Goal: Information Seeking & Learning: Learn about a topic

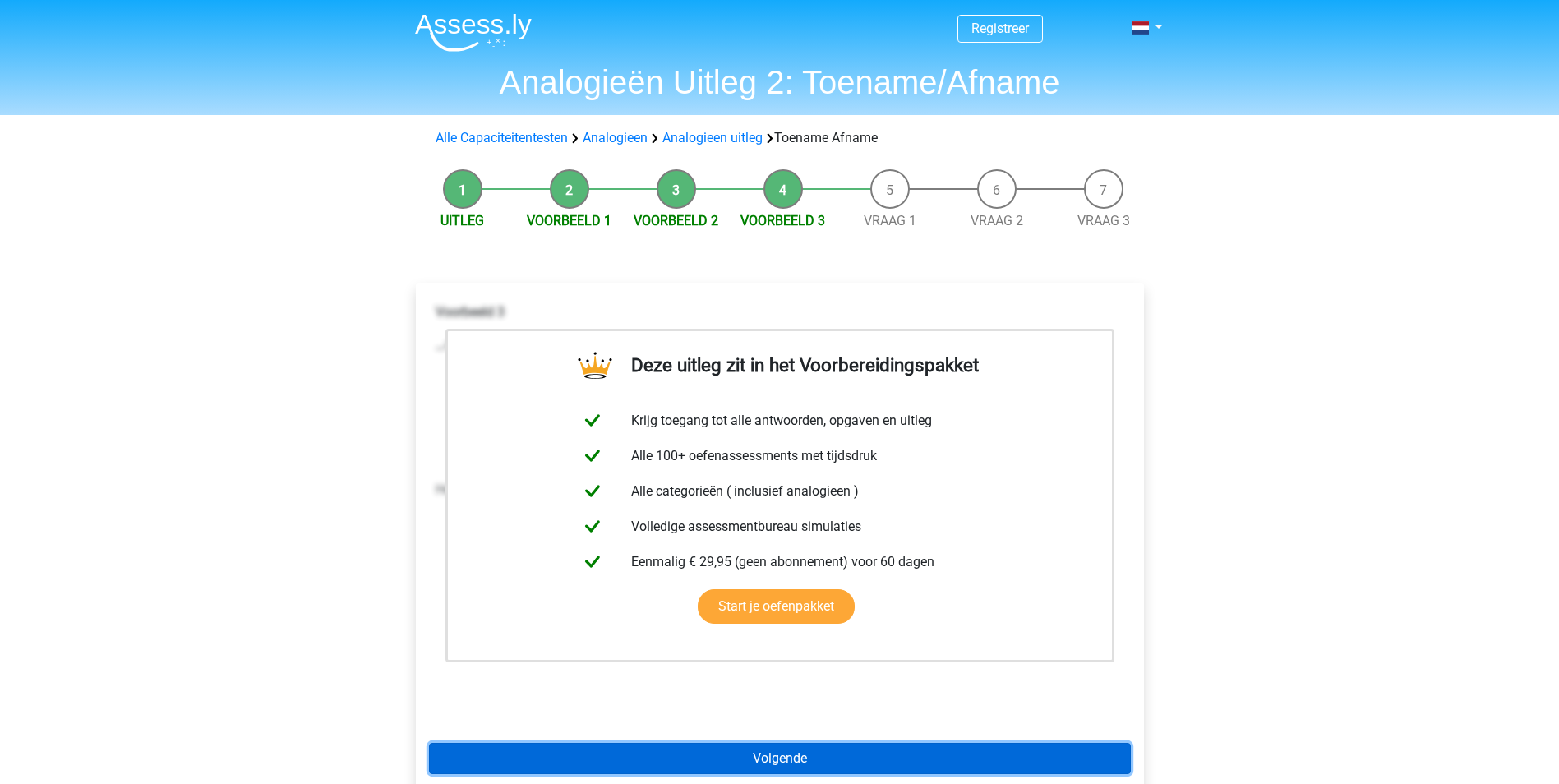
click at [804, 768] on link "Volgende" at bounding box center [780, 759] width 702 height 31
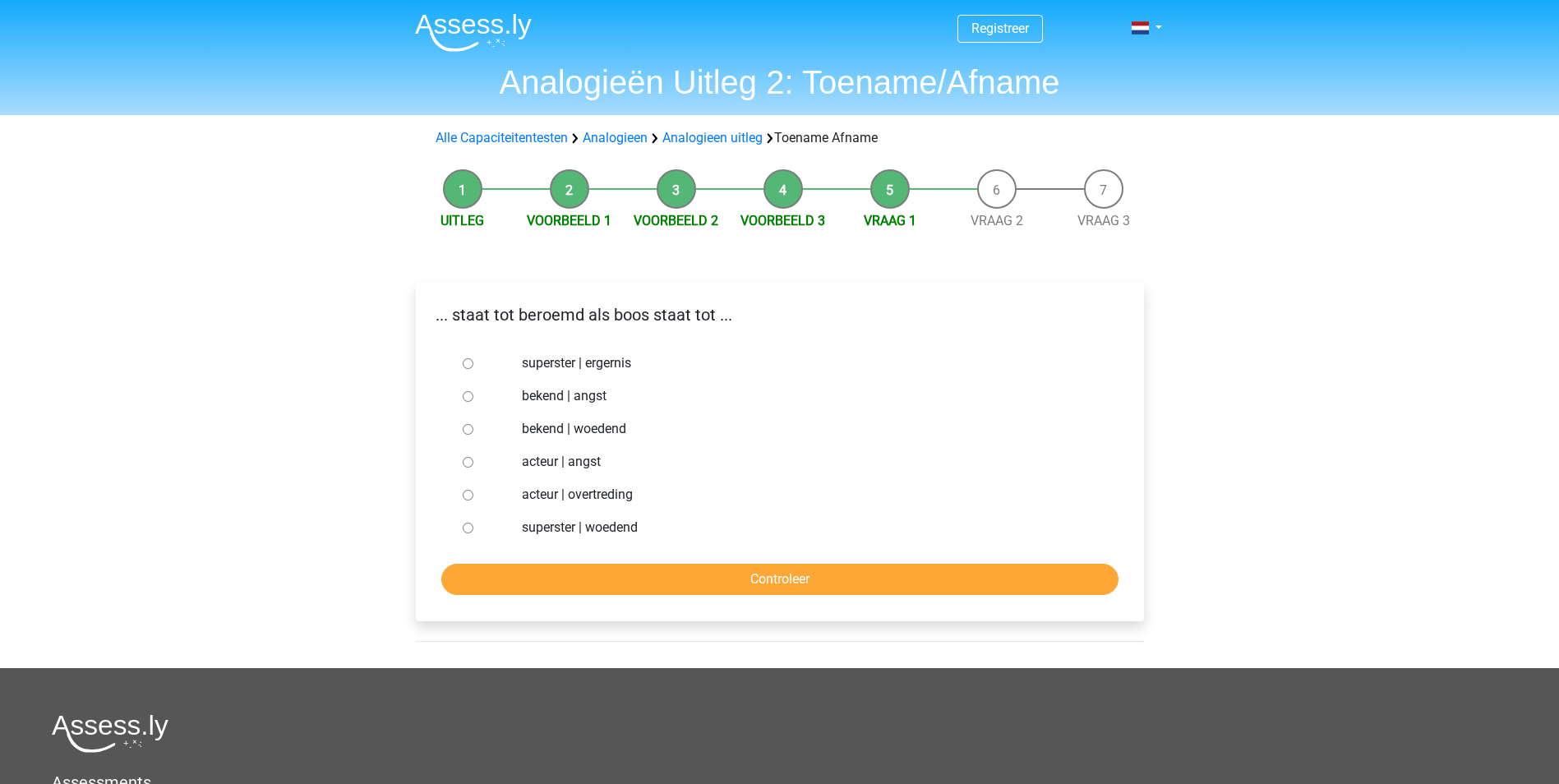
click at [465, 424] on input "bekend | woedend" at bounding box center [469, 430] width 11 height 11
radio input "true"
click at [615, 577] on input "Controleer" at bounding box center [780, 579] width 677 height 31
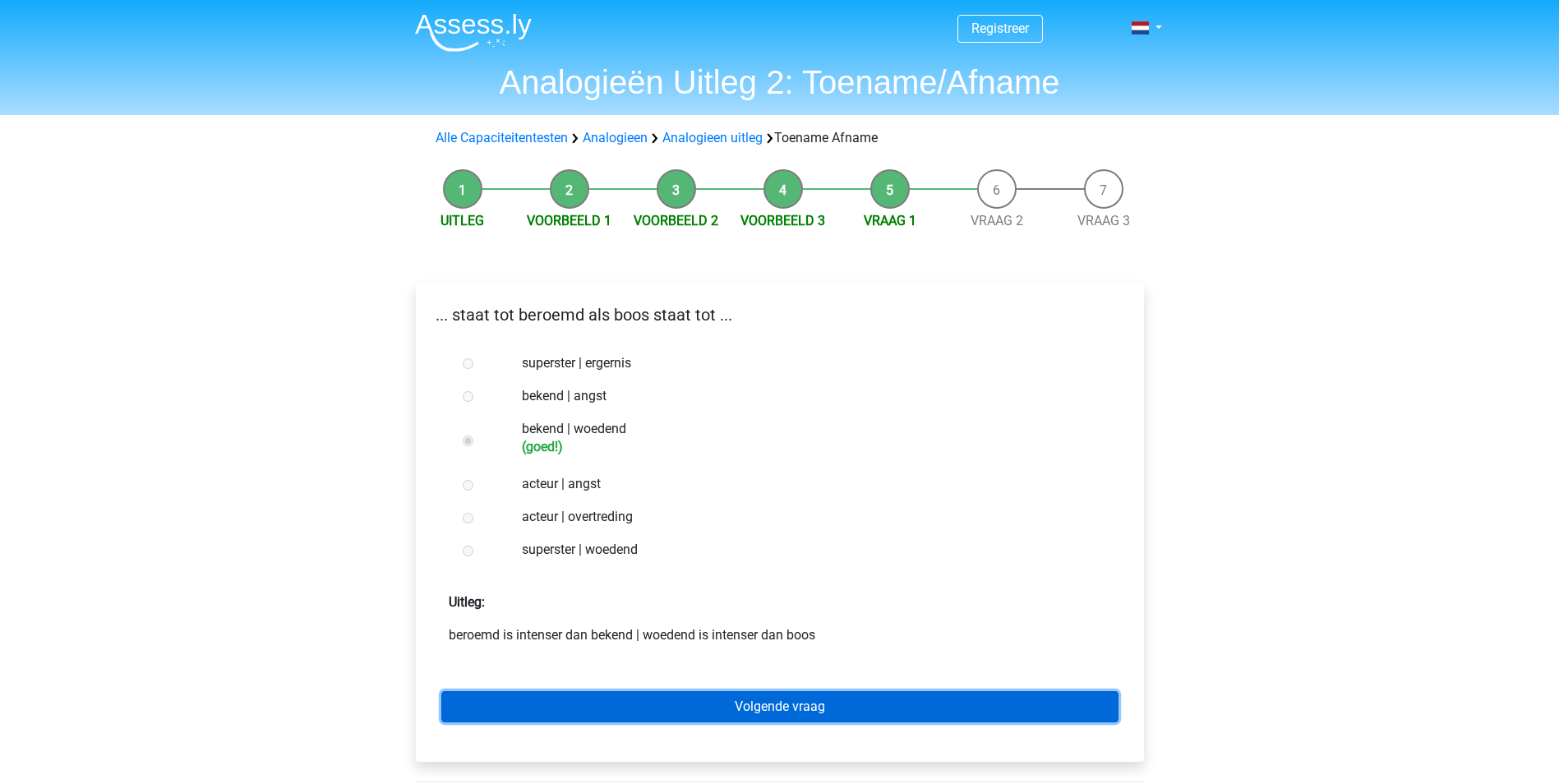
click at [734, 707] on link "Volgende vraag" at bounding box center [780, 707] width 677 height 31
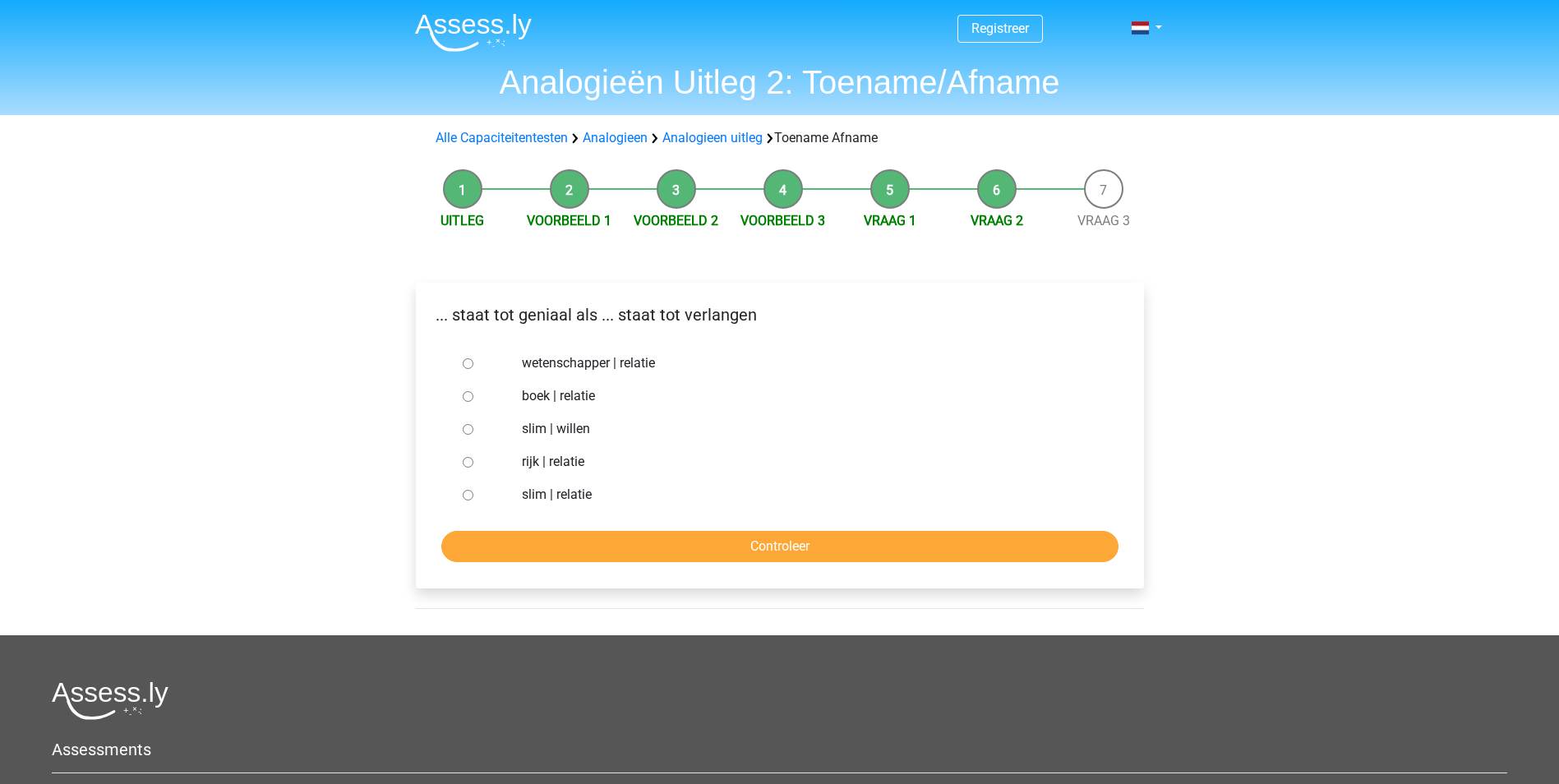
click at [472, 423] on div at bounding box center [483, 429] width 54 height 33
click at [463, 425] on input "slim | willen" at bounding box center [469, 430] width 11 height 11
radio input "true"
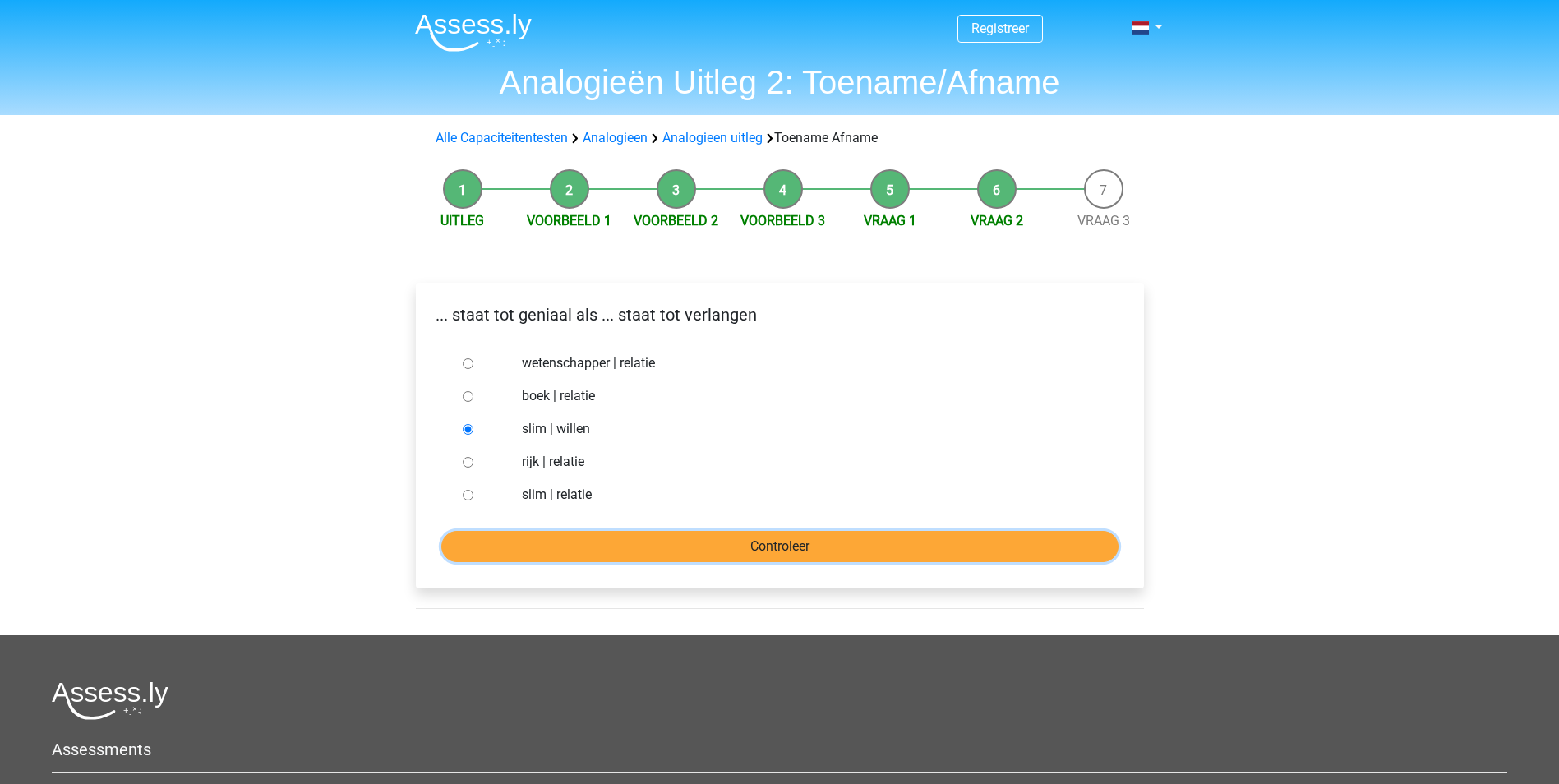
click at [567, 544] on input "Controleer" at bounding box center [780, 547] width 677 height 31
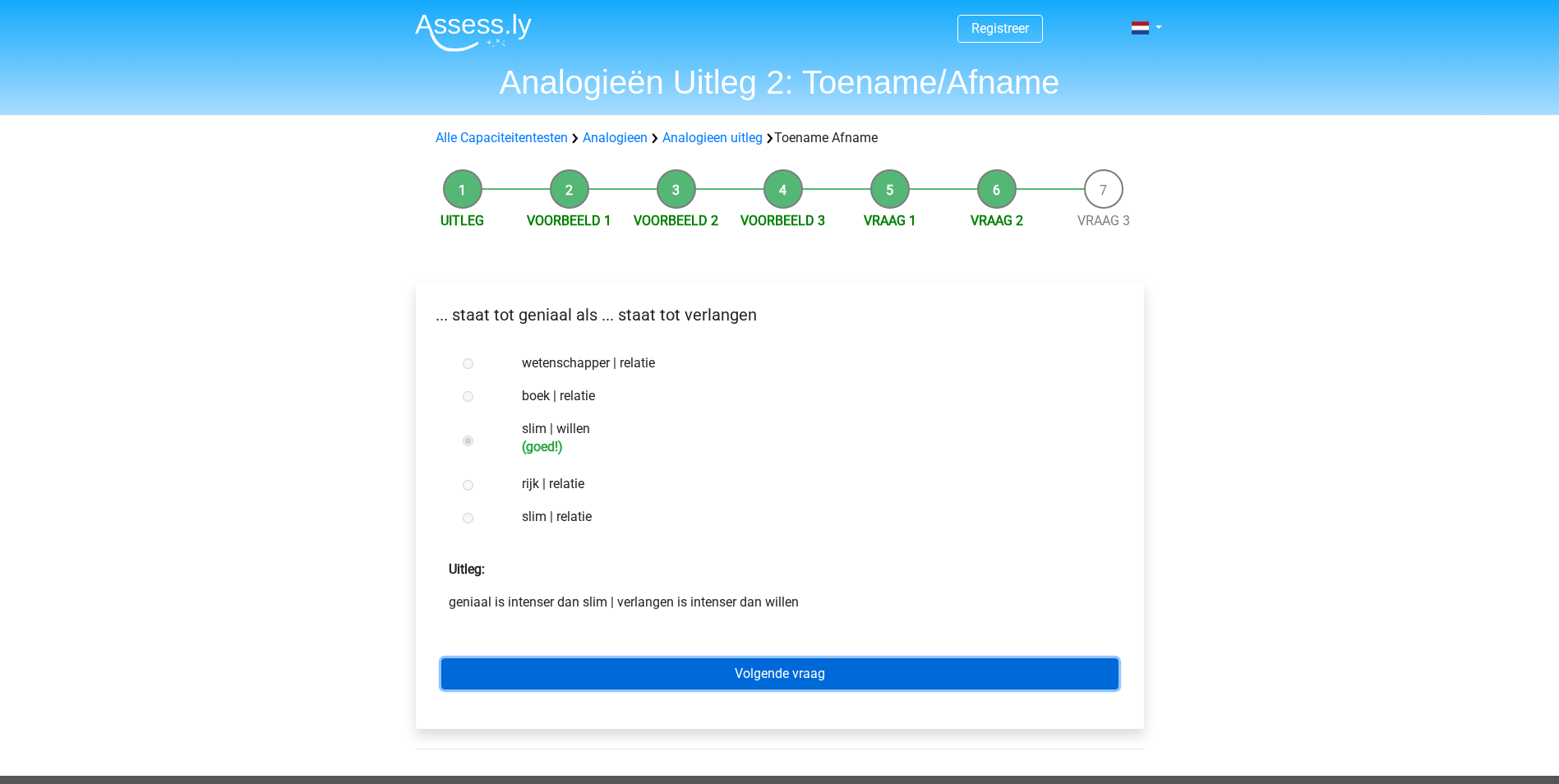
click at [640, 673] on link "Volgende vraag" at bounding box center [780, 673] width 677 height 31
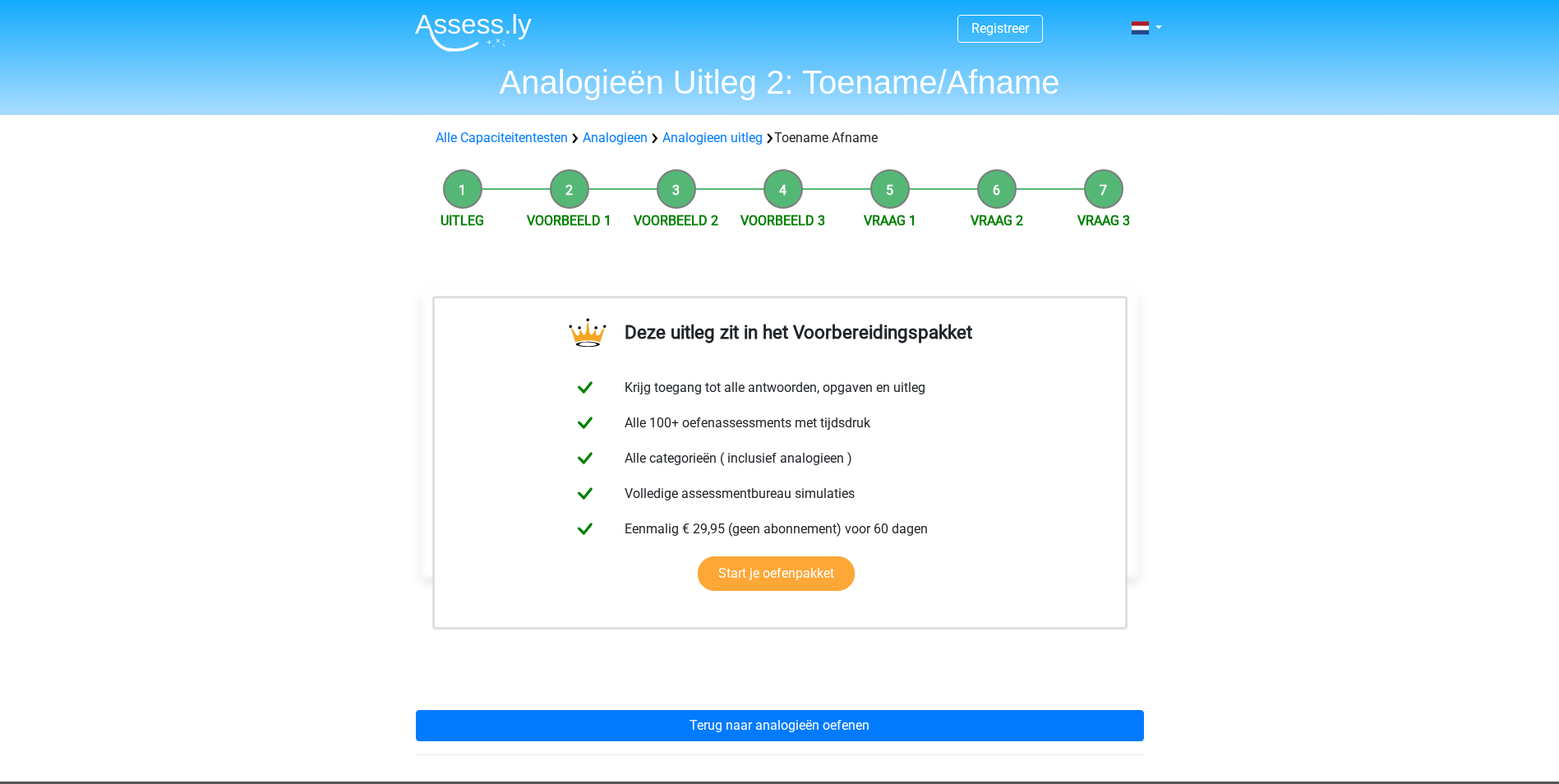
click at [640, 673] on div "amusant staat tot ... als ... staat tot fobie hilarisch | angst film | angst fi…" at bounding box center [780, 477] width 728 height 428
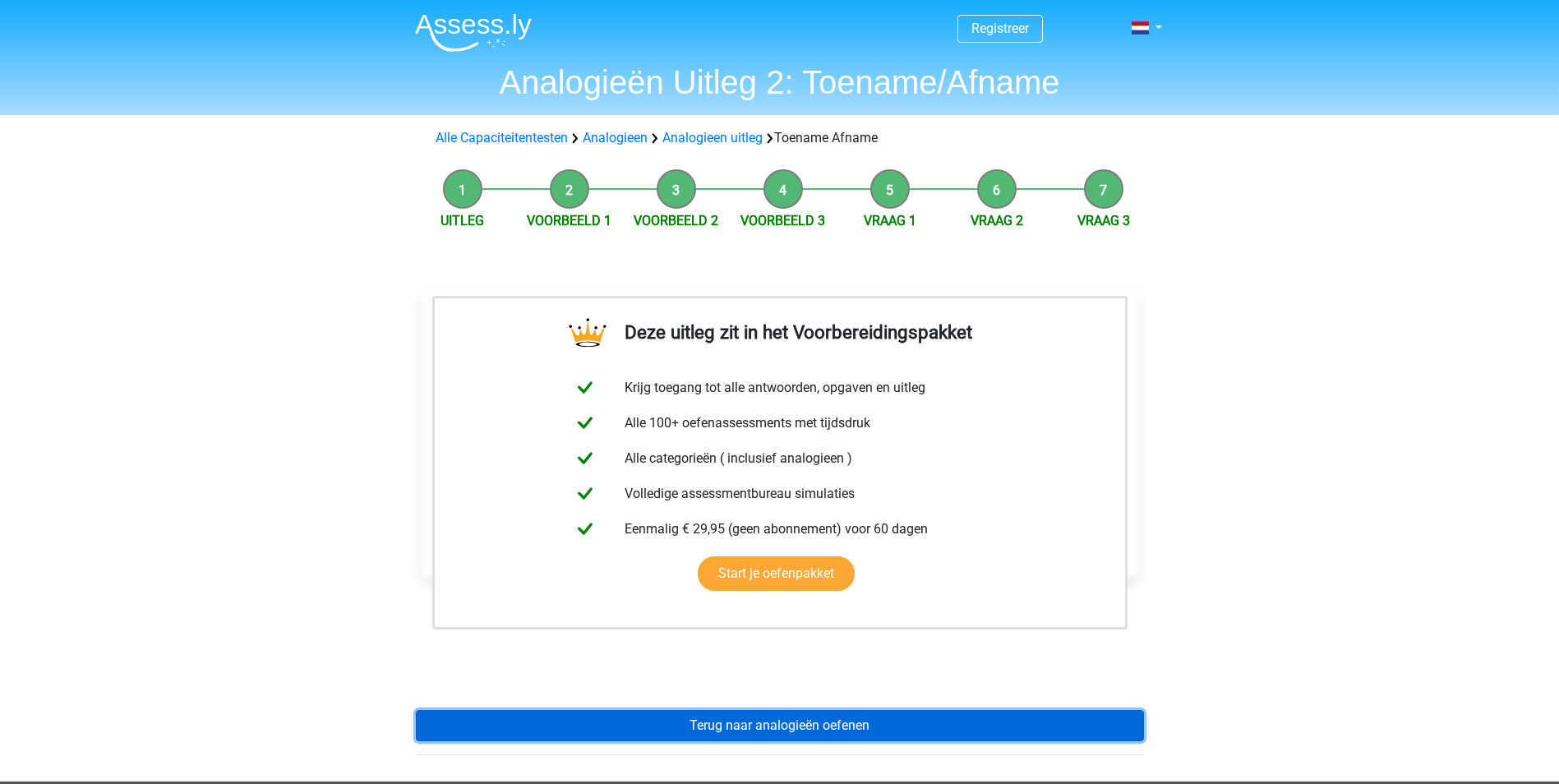
click at [623, 734] on link "Terug naar analogieën oefenen" at bounding box center [780, 725] width 728 height 31
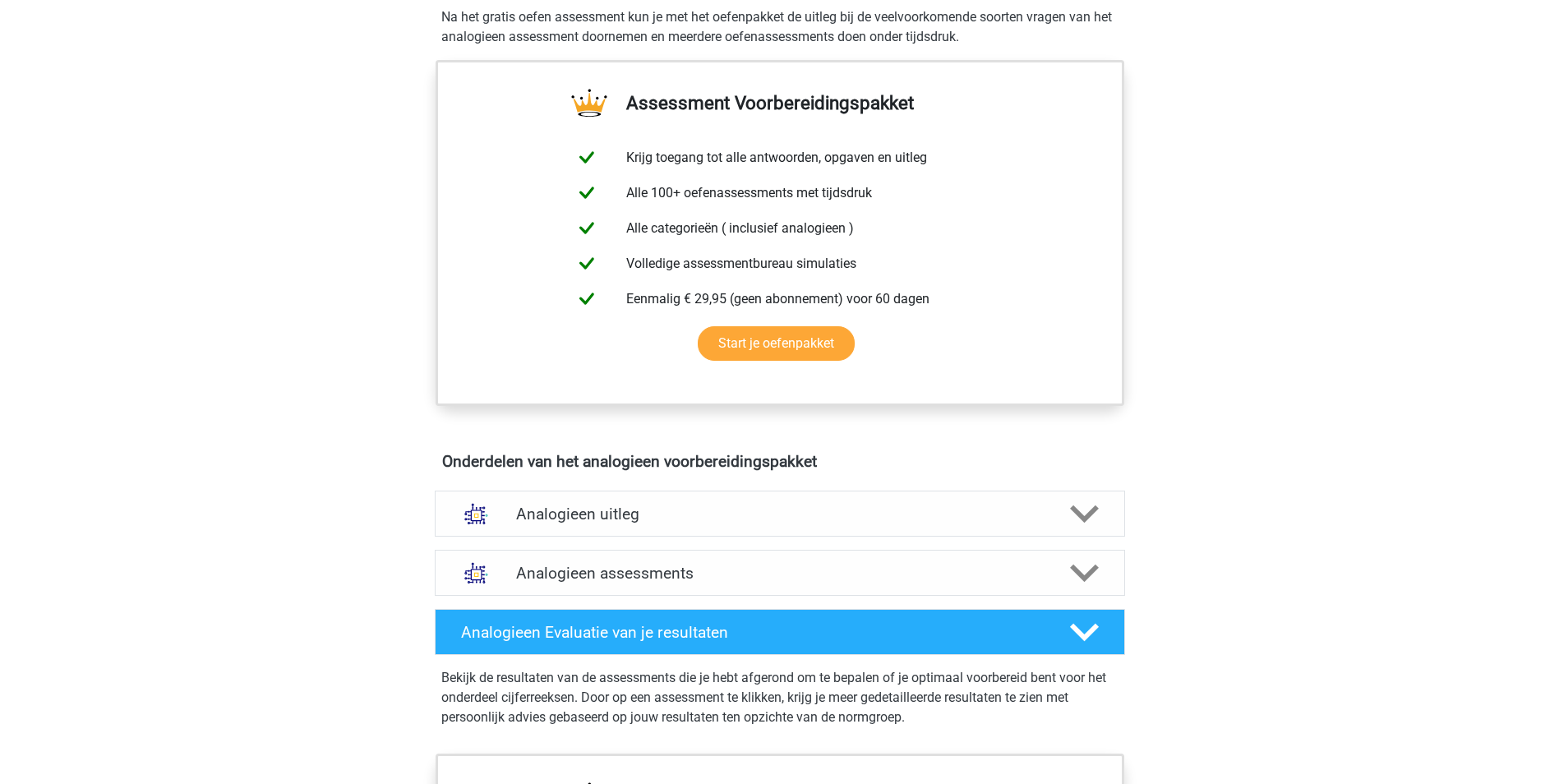
scroll to position [518, 0]
click at [1097, 511] on icon at bounding box center [1085, 513] width 29 height 29
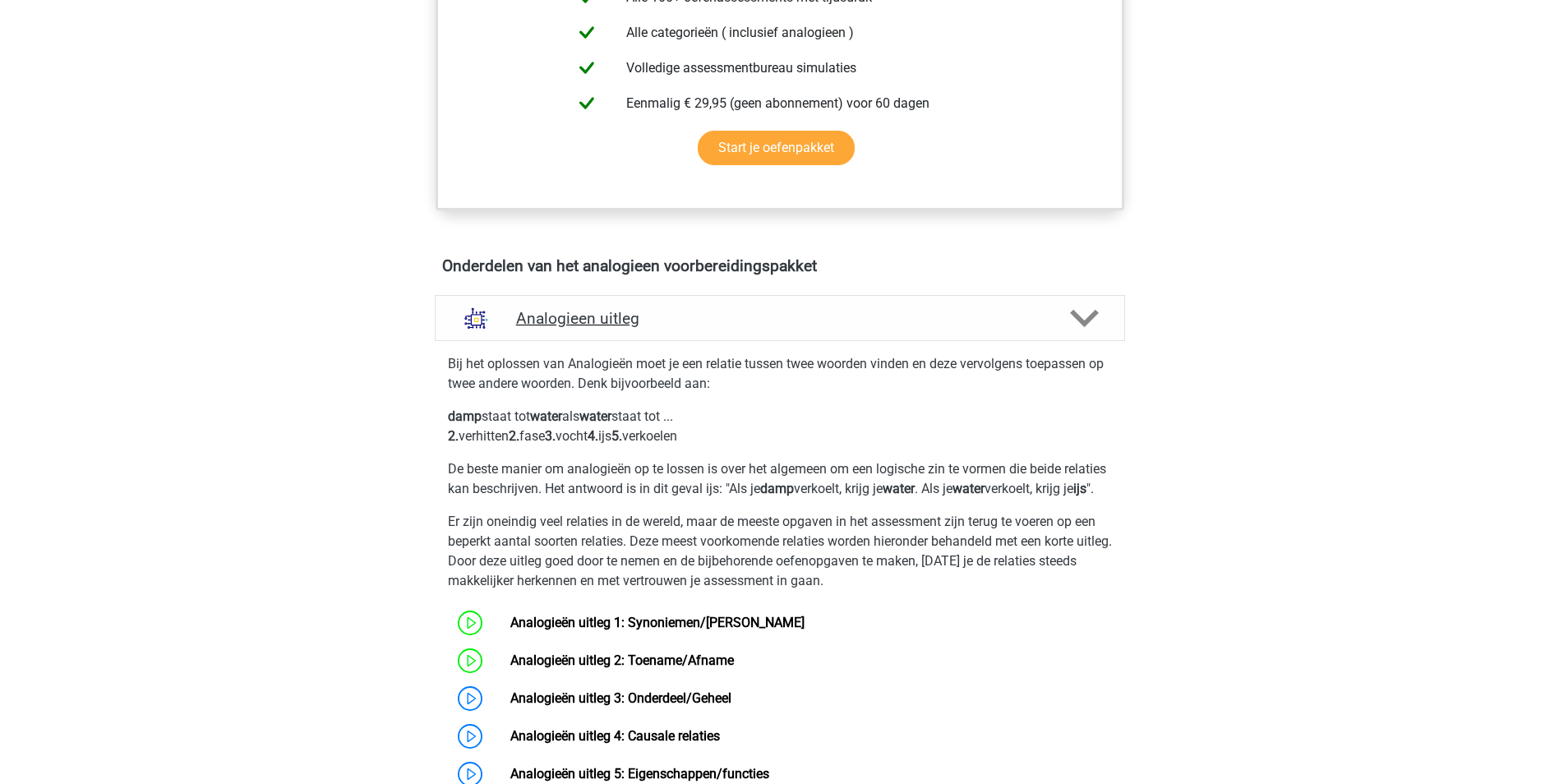
scroll to position [729, 0]
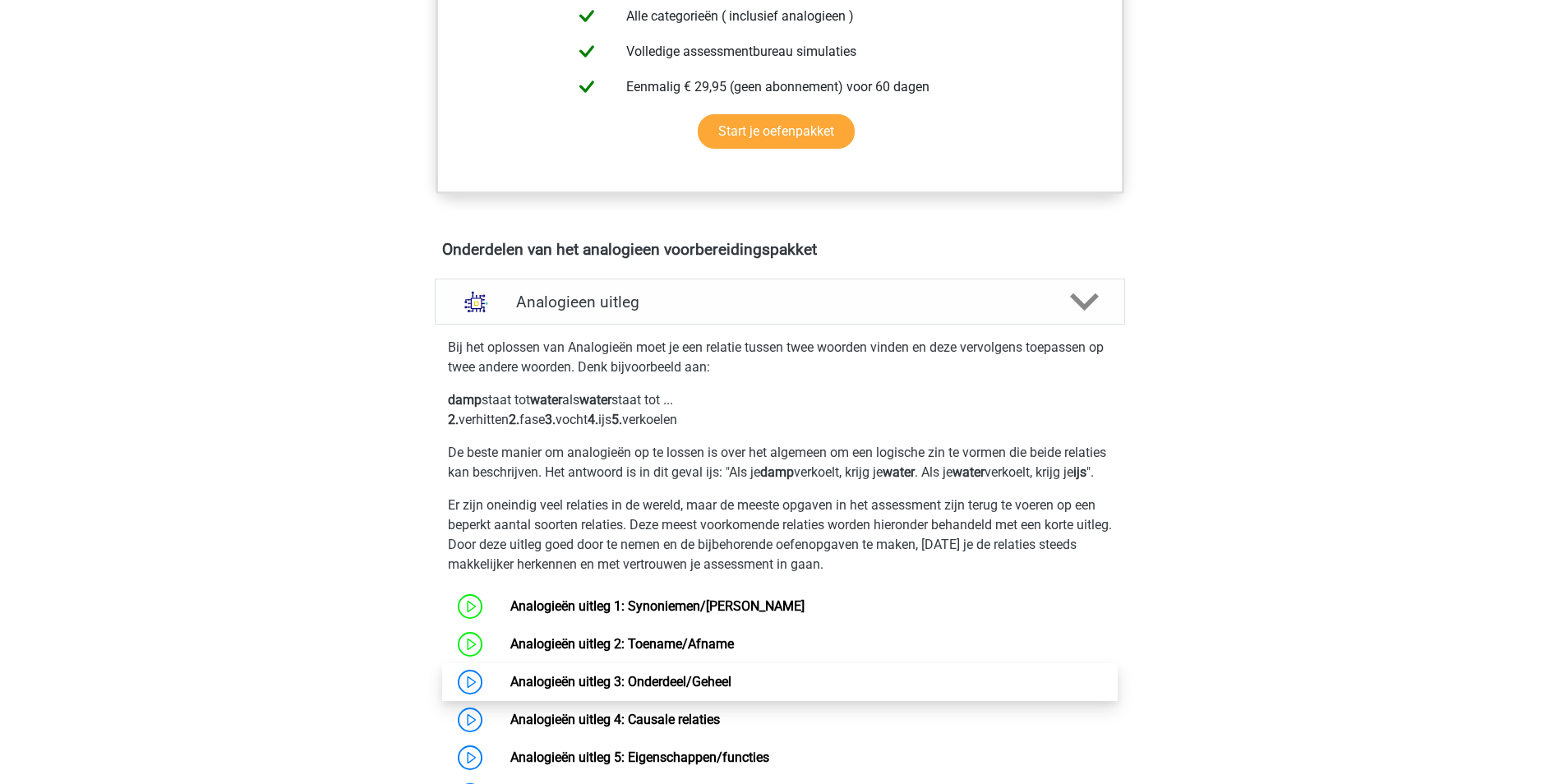
click at [510, 690] on link "Analogieën uitleg 3: Onderdeel/Geheel" at bounding box center [621, 682] width 221 height 15
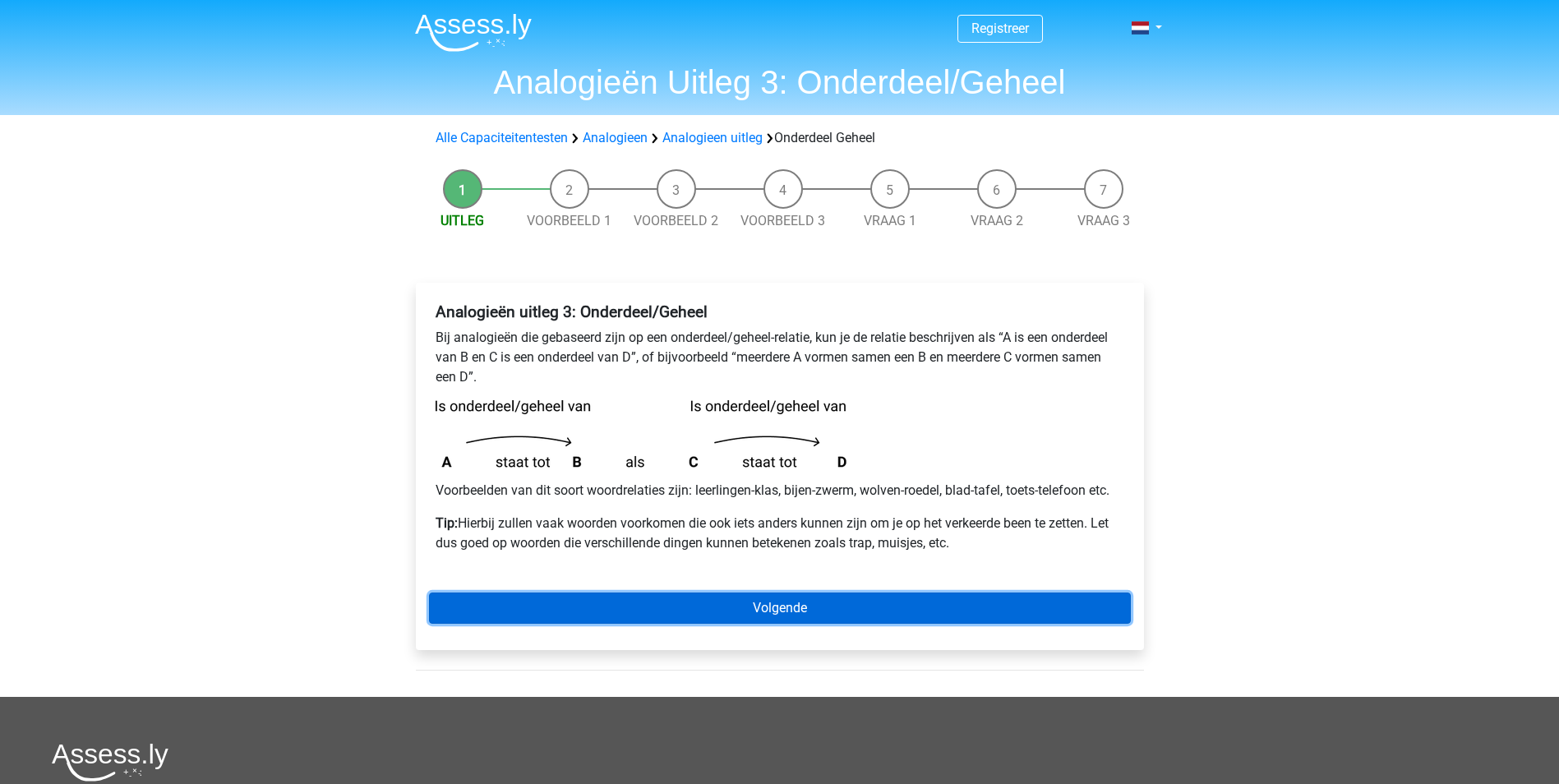
click at [1002, 593] on link "Volgende" at bounding box center [780, 608] width 702 height 31
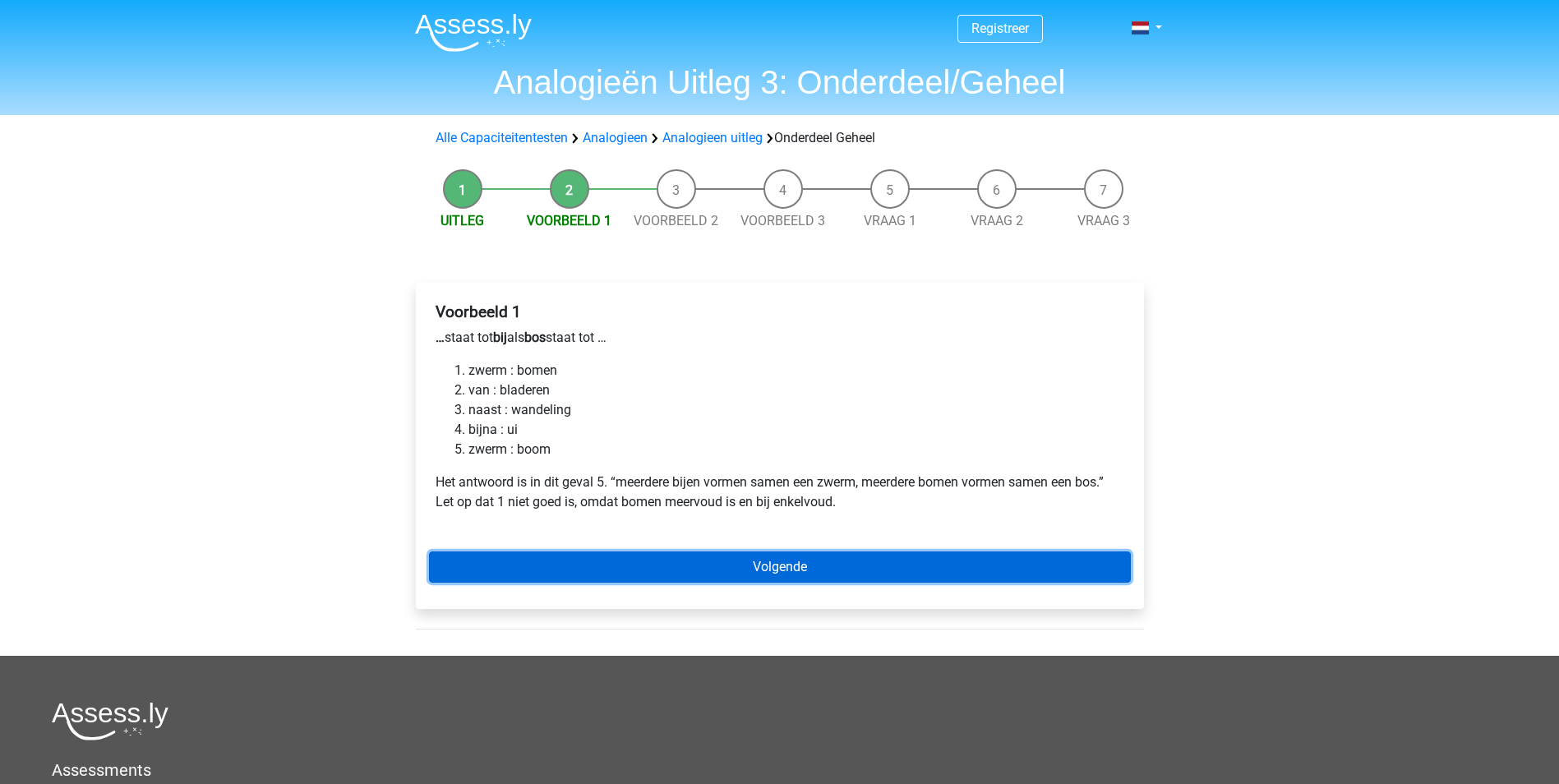
click at [692, 573] on link "Volgende" at bounding box center [780, 566] width 702 height 31
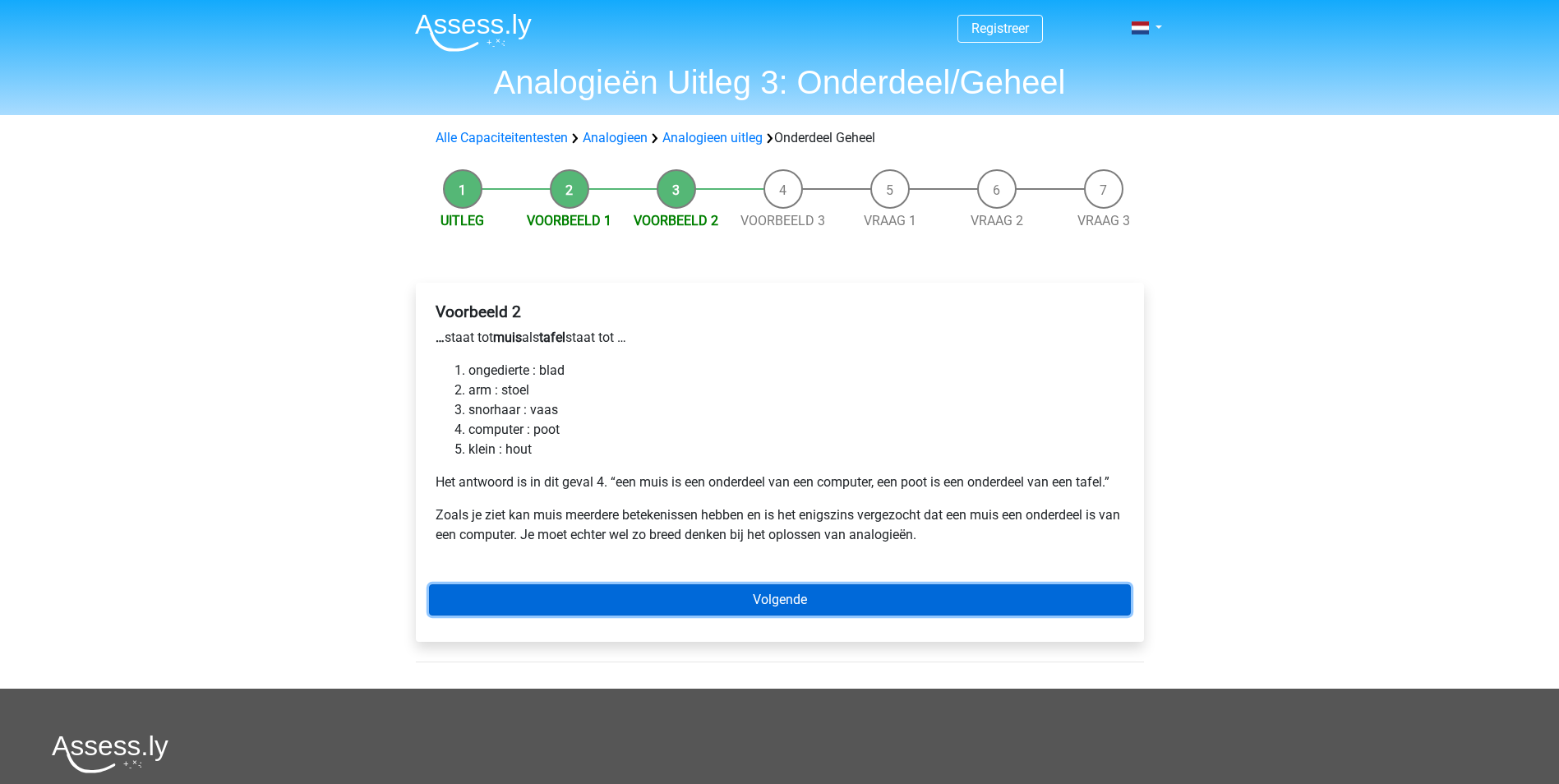
click at [788, 602] on link "Volgende" at bounding box center [780, 600] width 702 height 31
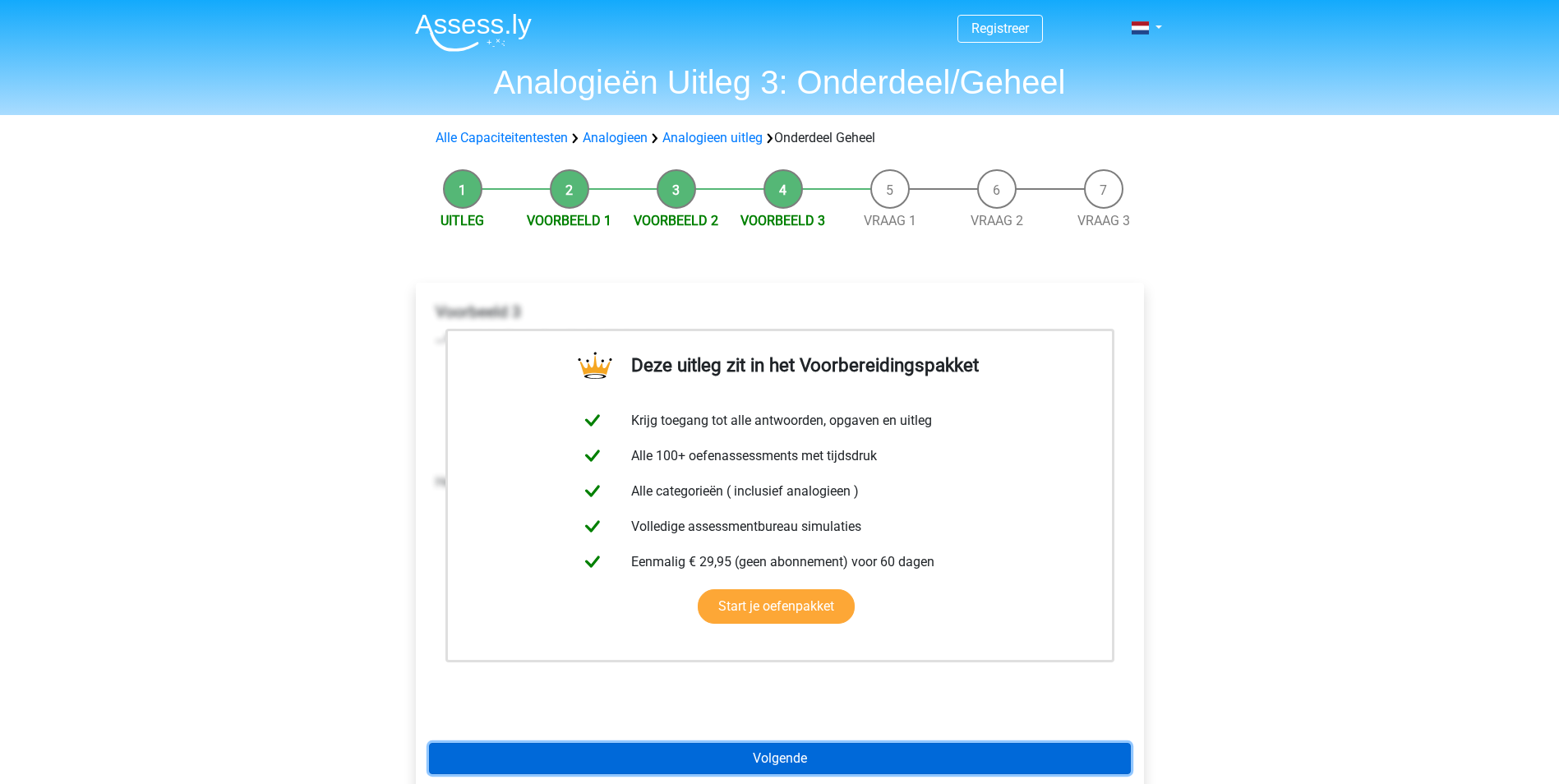
click at [792, 754] on link "Volgende" at bounding box center [780, 759] width 702 height 31
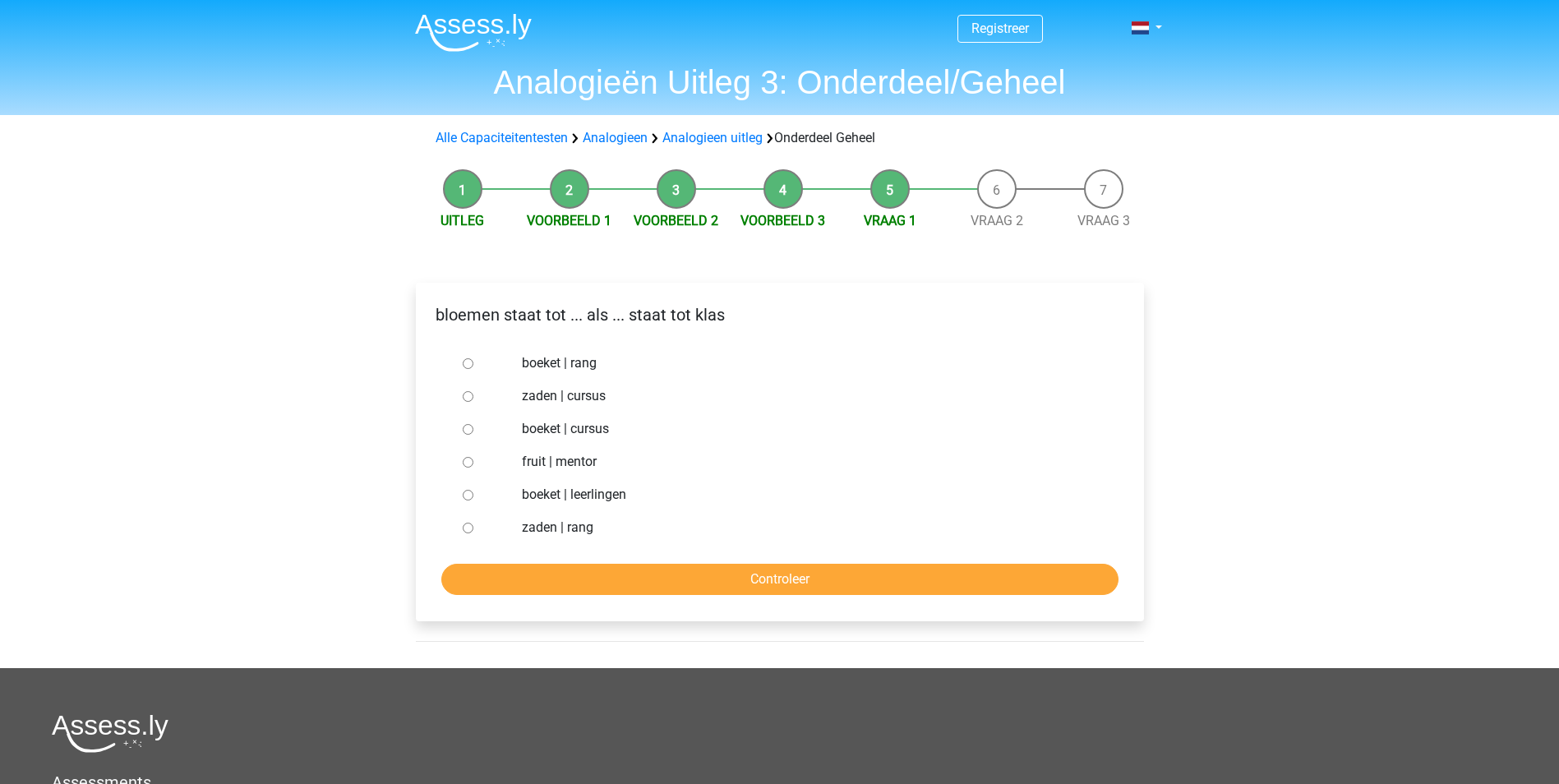
drag, startPoint x: 712, startPoint y: 635, endPoint x: 710, endPoint y: 614, distance: 21.1
click at [710, 614] on div "bloemen staat tot ... als ... staat tot klas boeket | rang zaden | cursus boeke…" at bounding box center [780, 460] width 754 height 419
click at [521, 429] on div "boeket | cursus" at bounding box center [806, 429] width 594 height 33
click at [472, 428] on input "boeket | cursus" at bounding box center [469, 430] width 11 height 11
radio input "true"
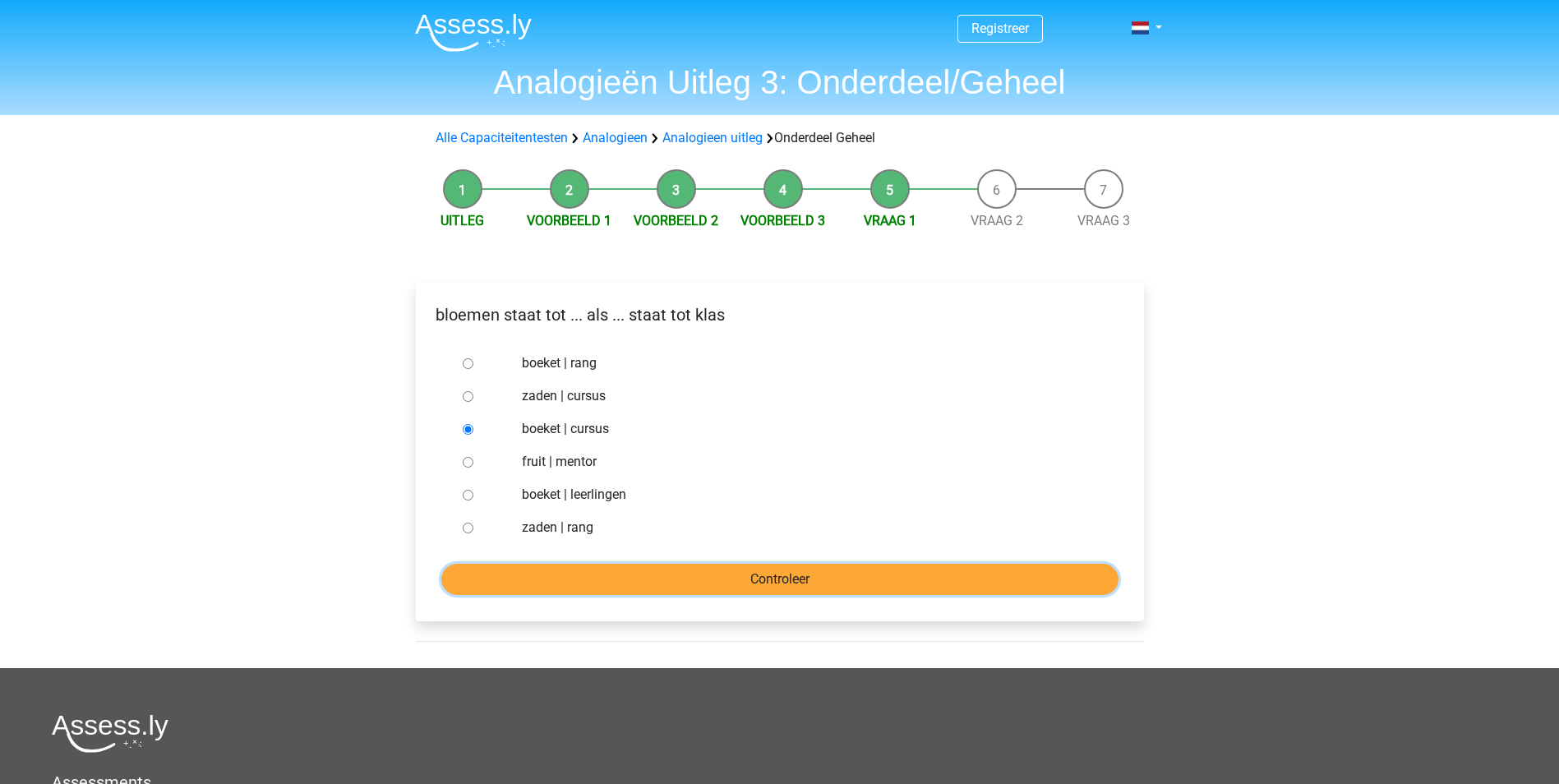
click at [584, 578] on input "Controleer" at bounding box center [780, 579] width 677 height 31
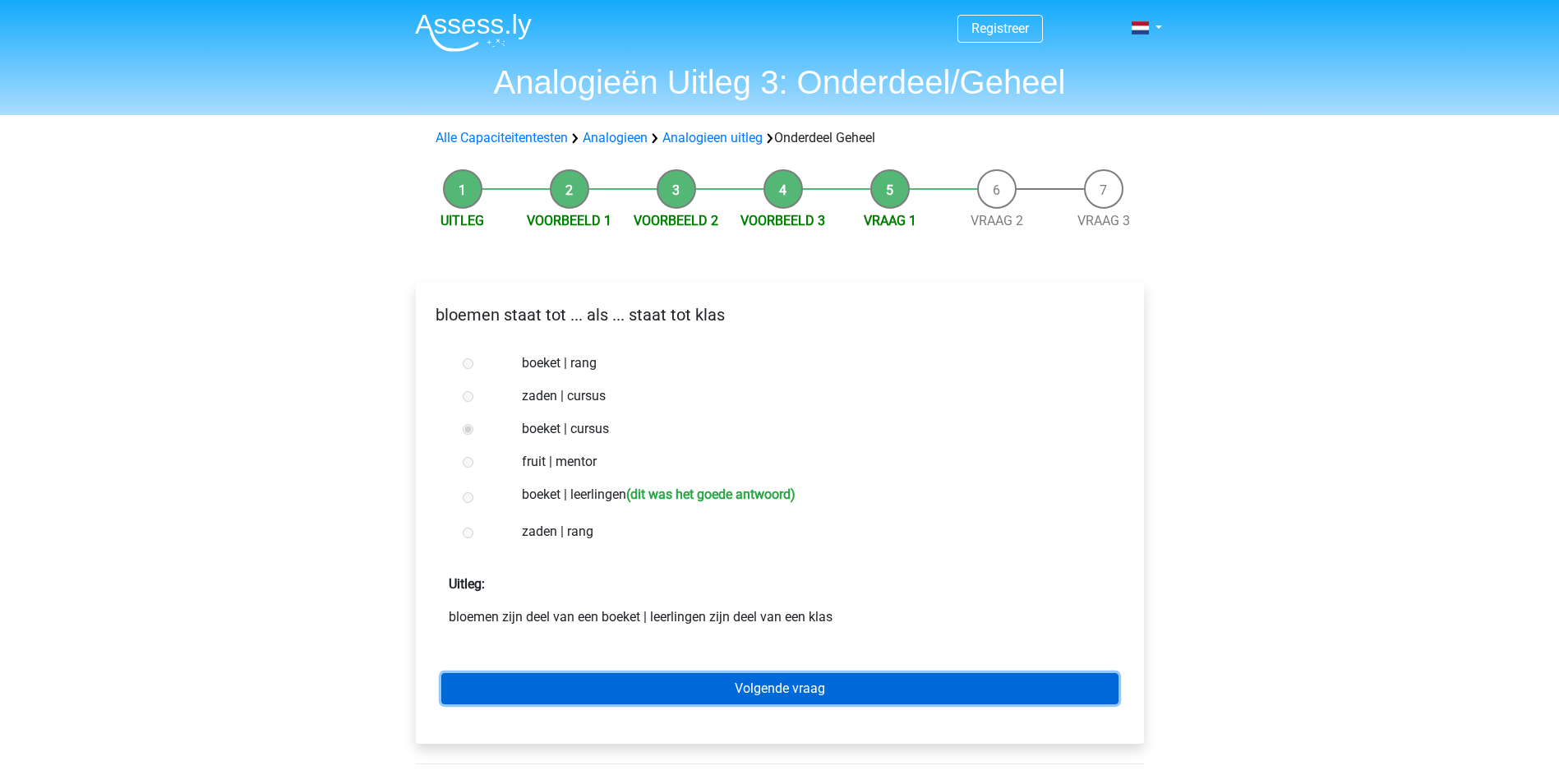
click at [644, 682] on link "Volgende vraag" at bounding box center [780, 689] width 677 height 31
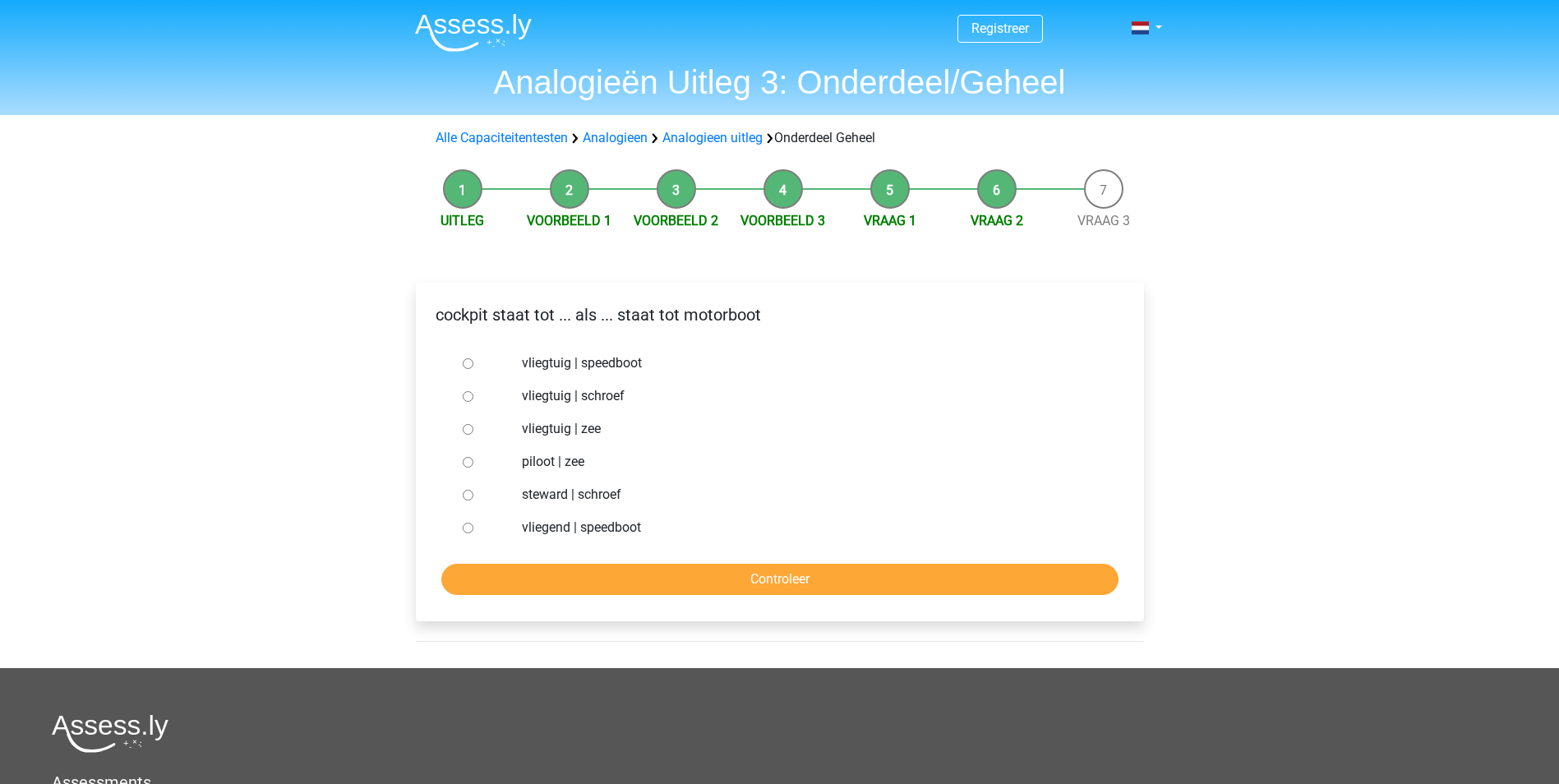
click at [462, 357] on div at bounding box center [483, 363] width 54 height 33
click at [463, 364] on input "vliegtuig | speedboot" at bounding box center [469, 363] width 11 height 11
radio input "true"
click at [514, 584] on input "Controleer" at bounding box center [780, 579] width 677 height 31
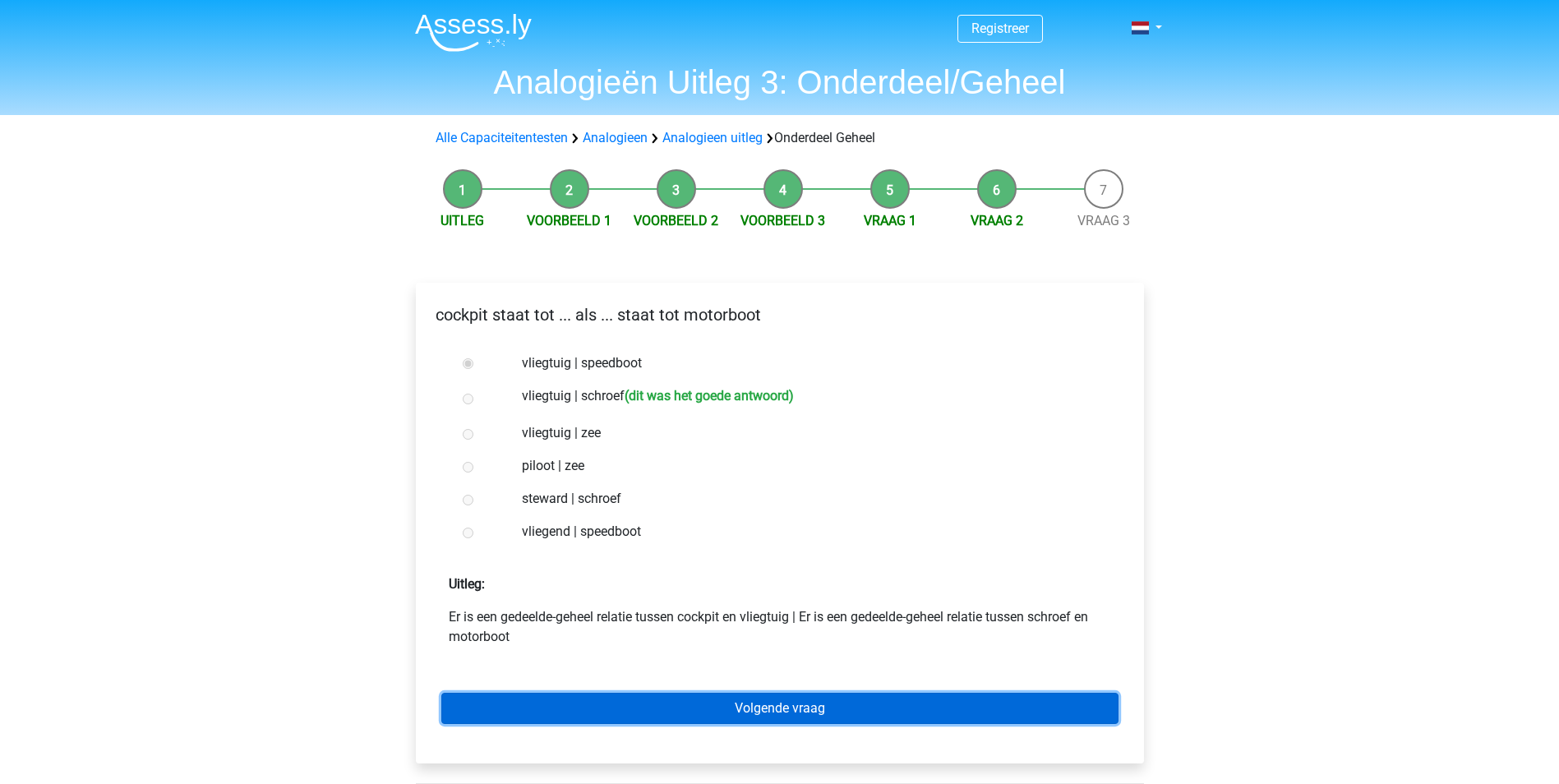
click at [622, 707] on link "Volgende vraag" at bounding box center [780, 708] width 677 height 31
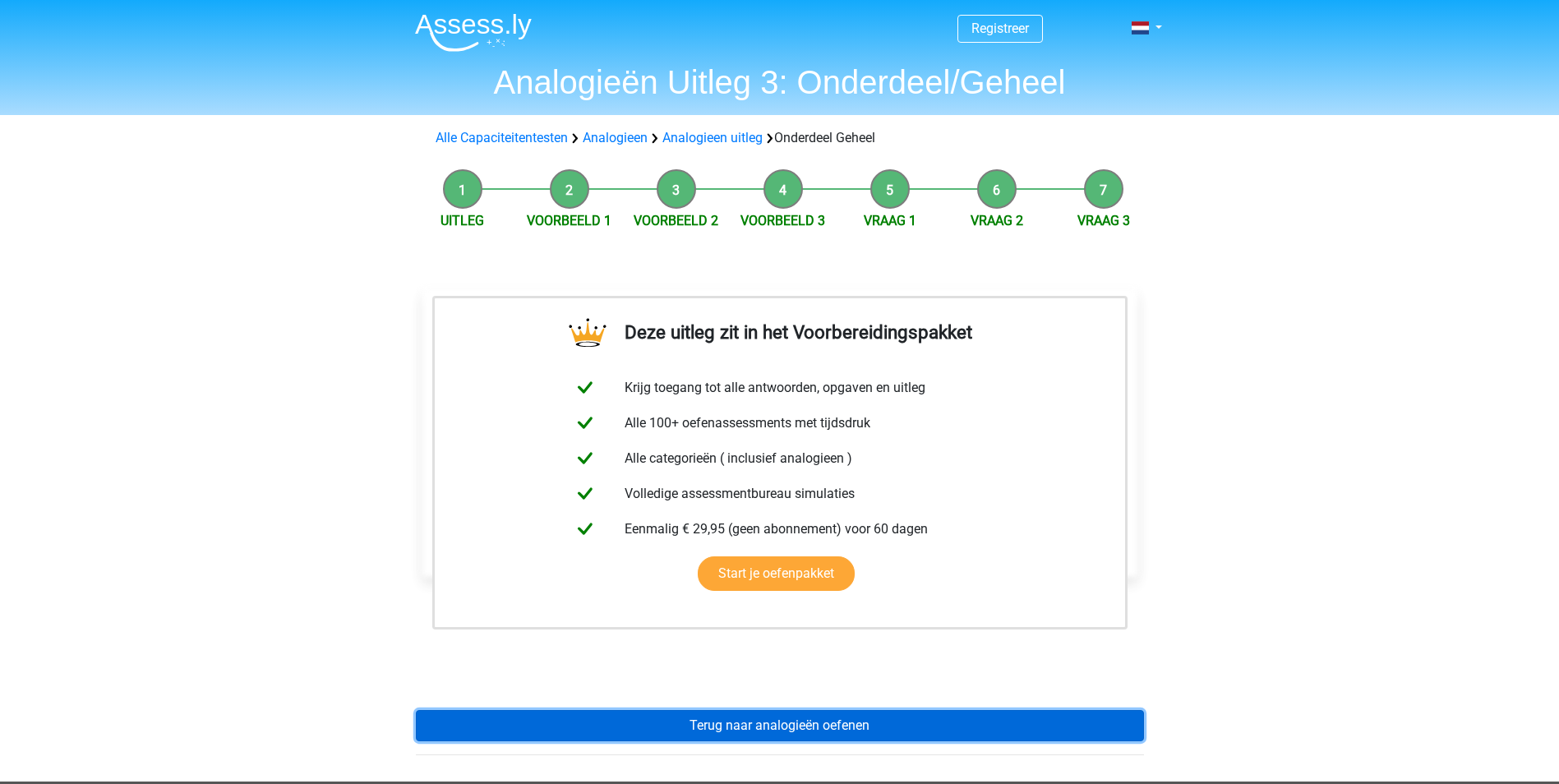
click at [669, 728] on link "Terug naar analogieën oefenen" at bounding box center [780, 725] width 728 height 31
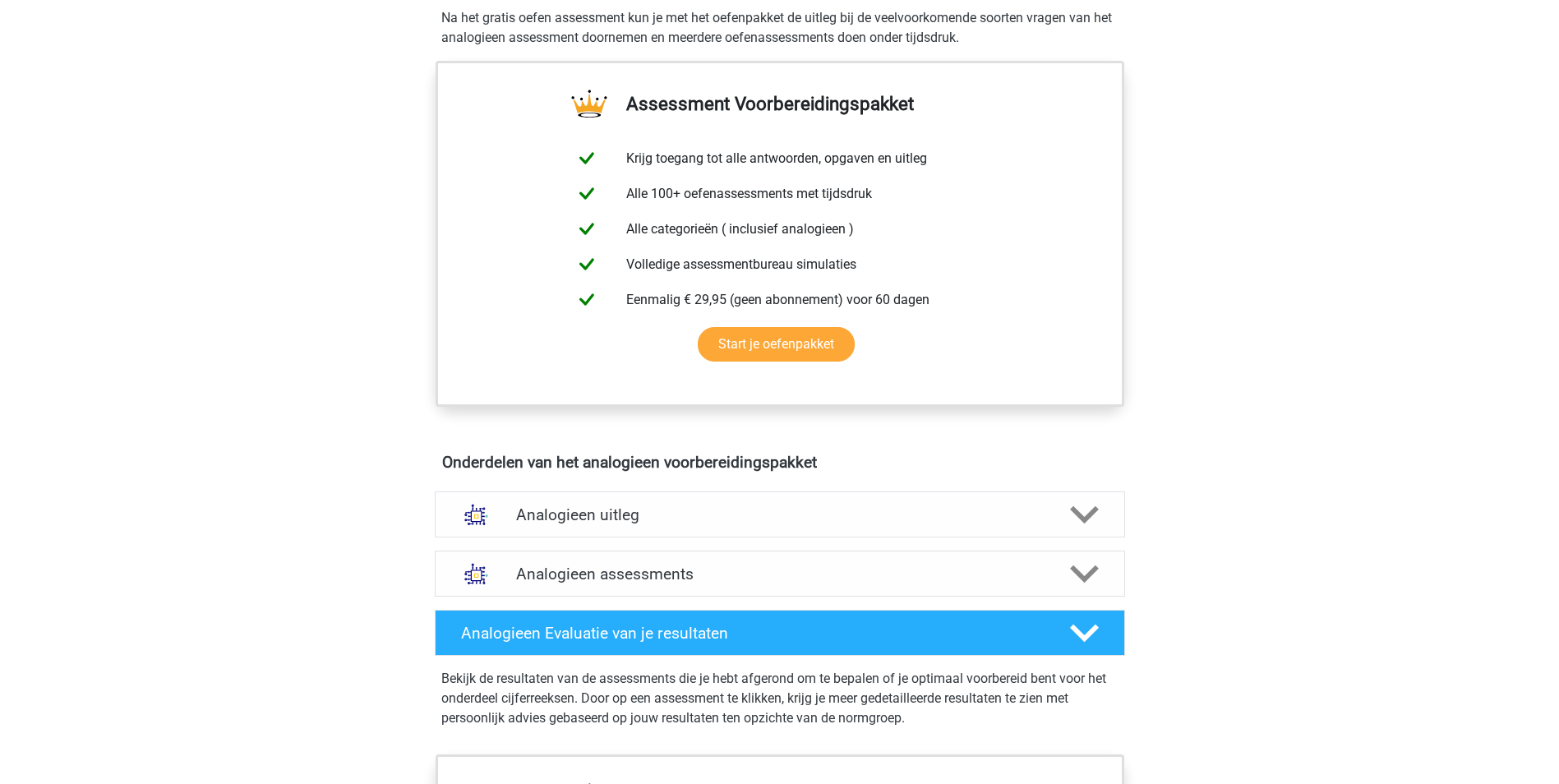
scroll to position [525, 0]
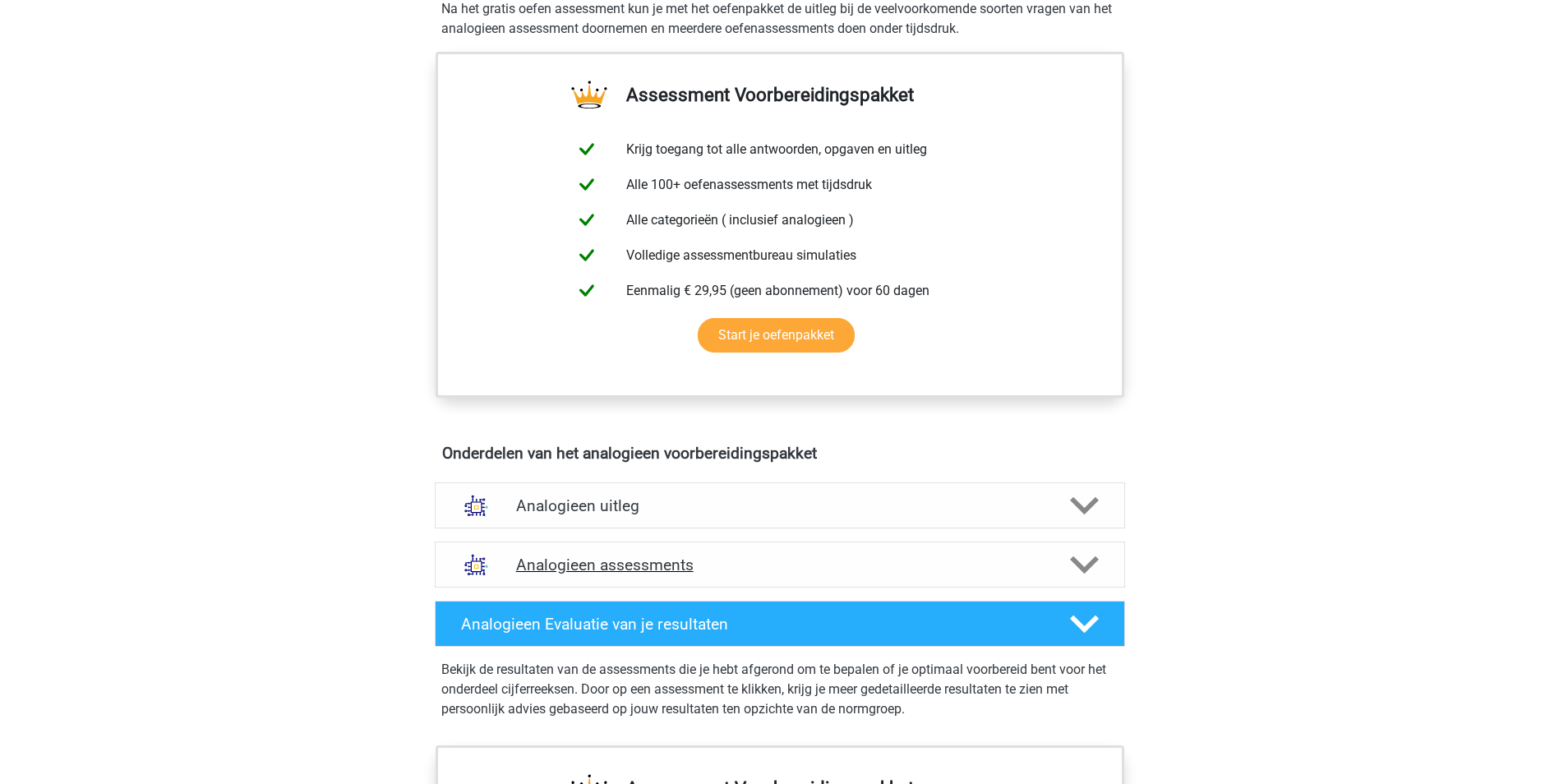
click at [1088, 574] on icon at bounding box center [1085, 566] width 29 height 29
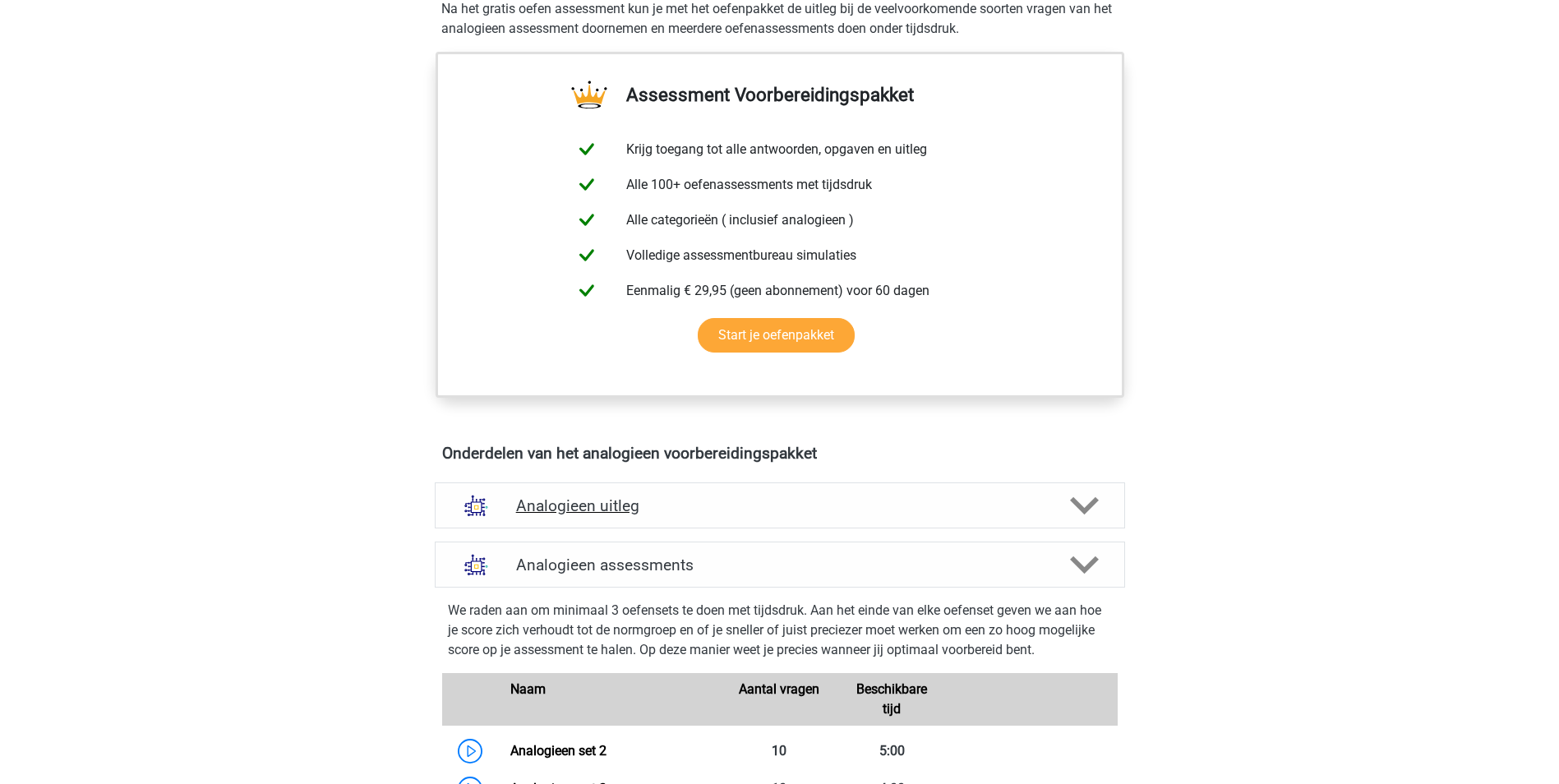
click at [1103, 500] on div at bounding box center [1082, 506] width 55 height 29
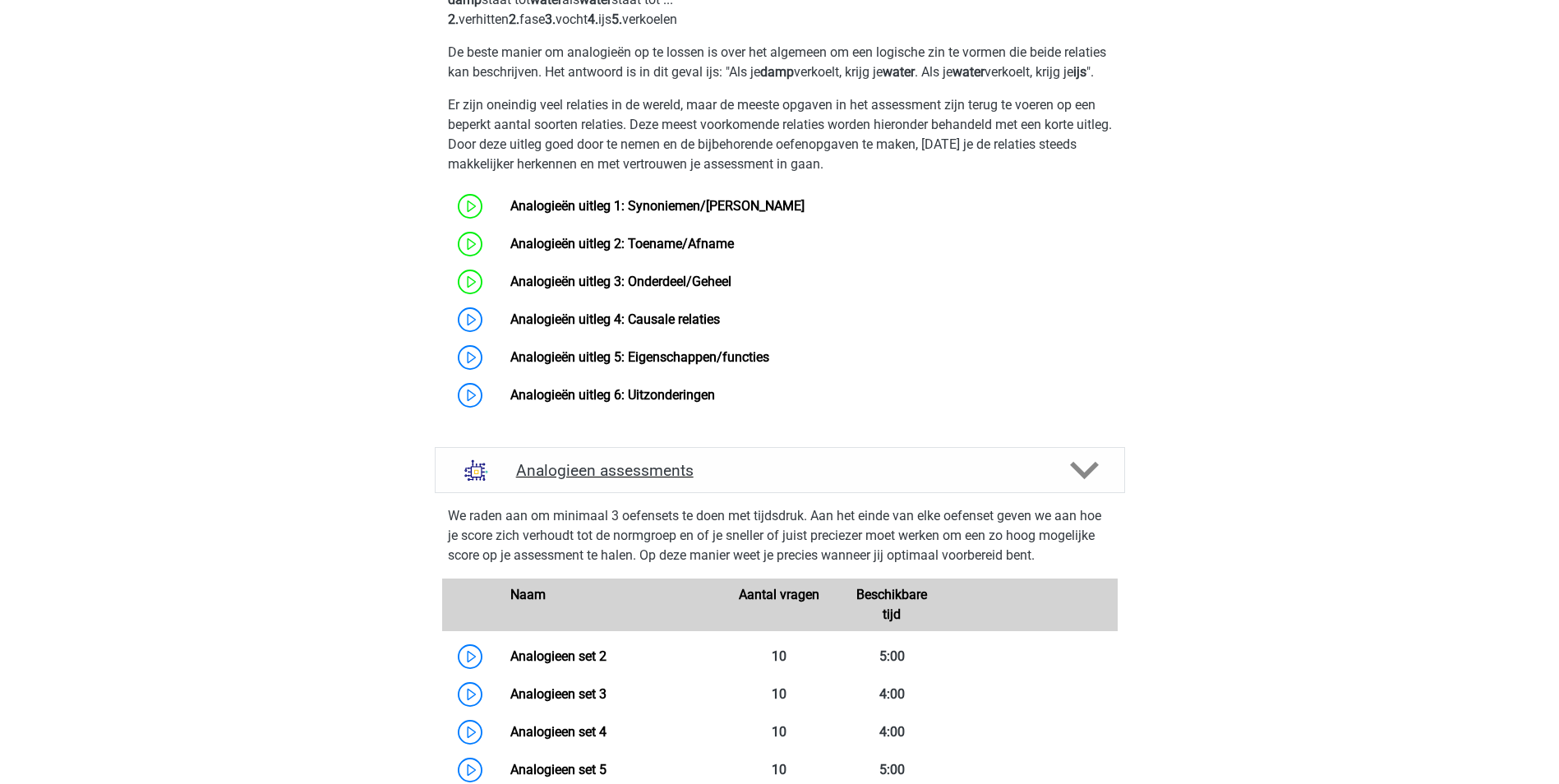
click at [1089, 485] on icon at bounding box center [1085, 470] width 29 height 29
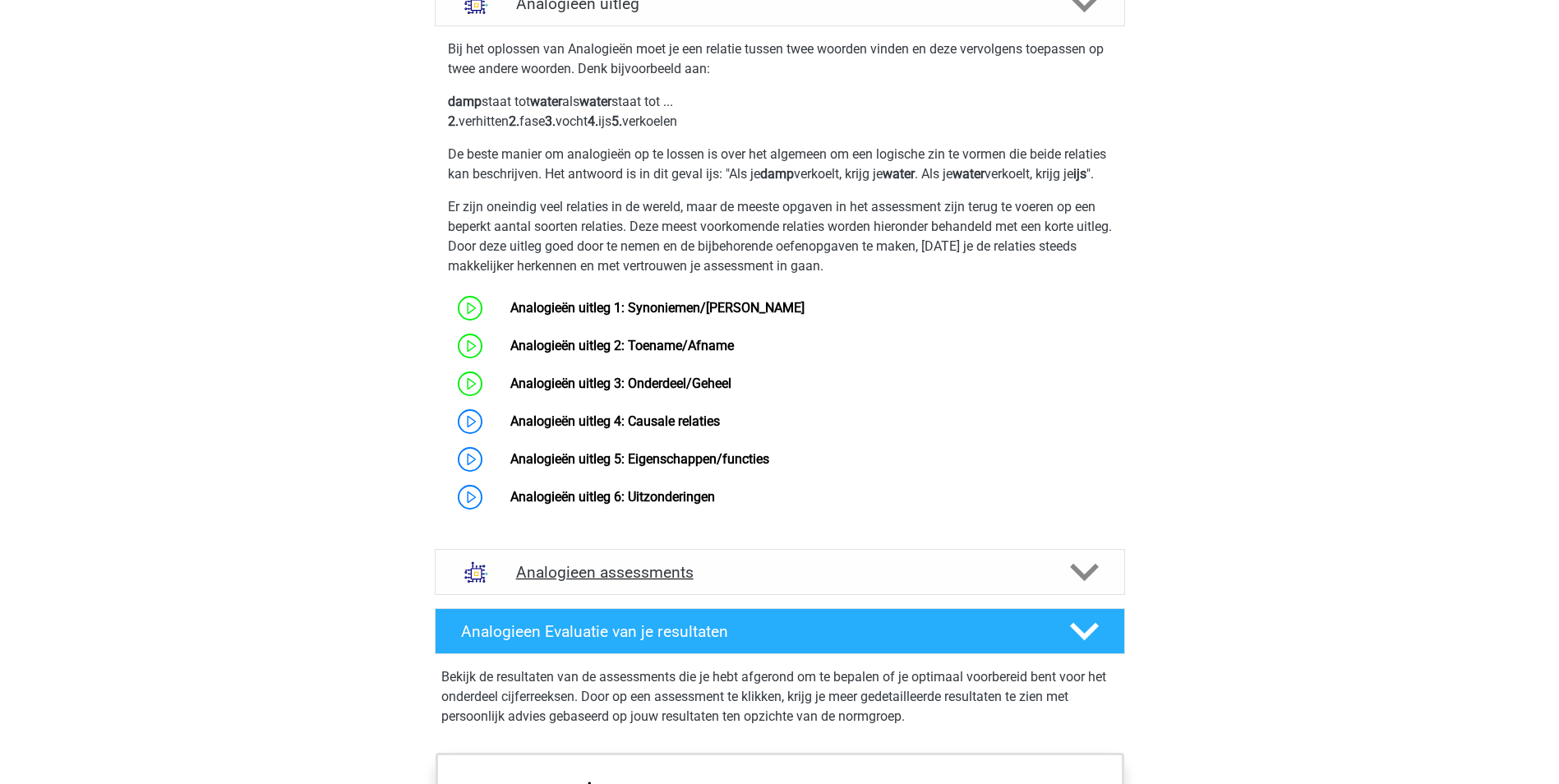
scroll to position [1019, 0]
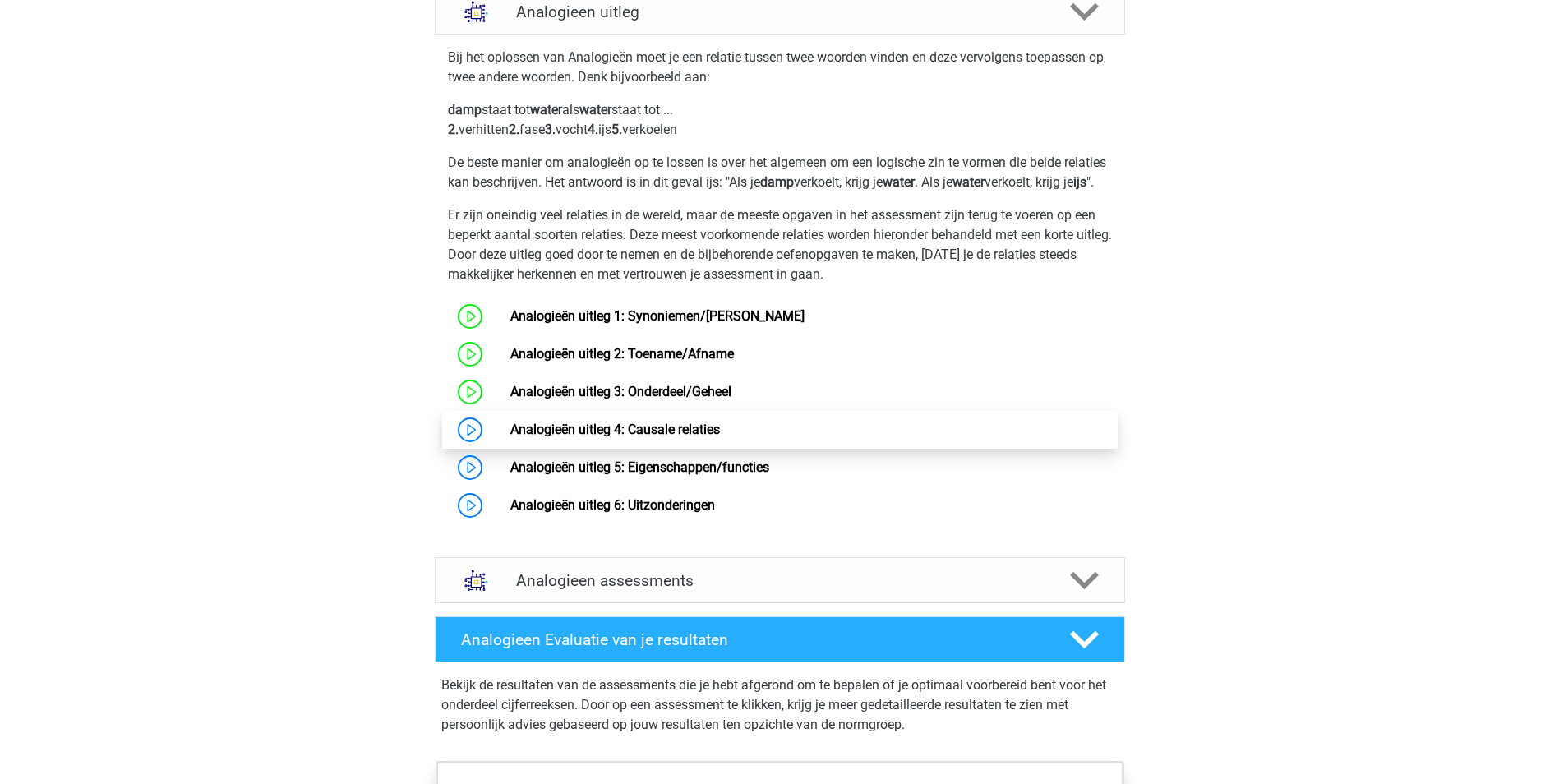
click at [510, 437] on link "Analogieën uitleg 4: Causale relaties" at bounding box center [615, 429] width 209 height 15
click at [542, 437] on link "Analogieën uitleg 4: Causale relaties" at bounding box center [615, 429] width 209 height 15
click at [510, 437] on link "Analogieën uitleg 4: Causale relaties" at bounding box center [615, 429] width 209 height 15
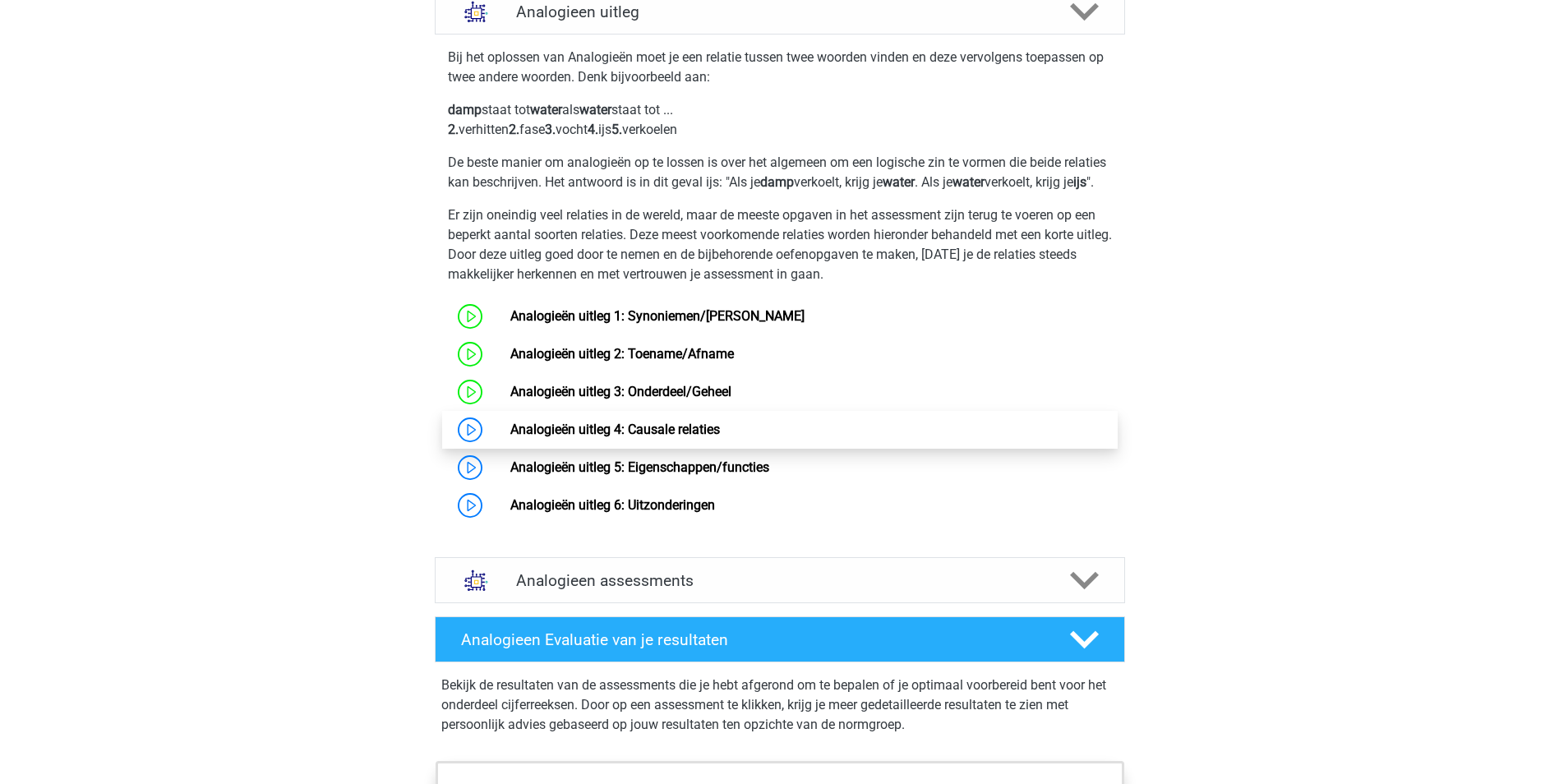
click at [510, 437] on link "Analogieën uitleg 4: Causale relaties" at bounding box center [615, 429] width 209 height 15
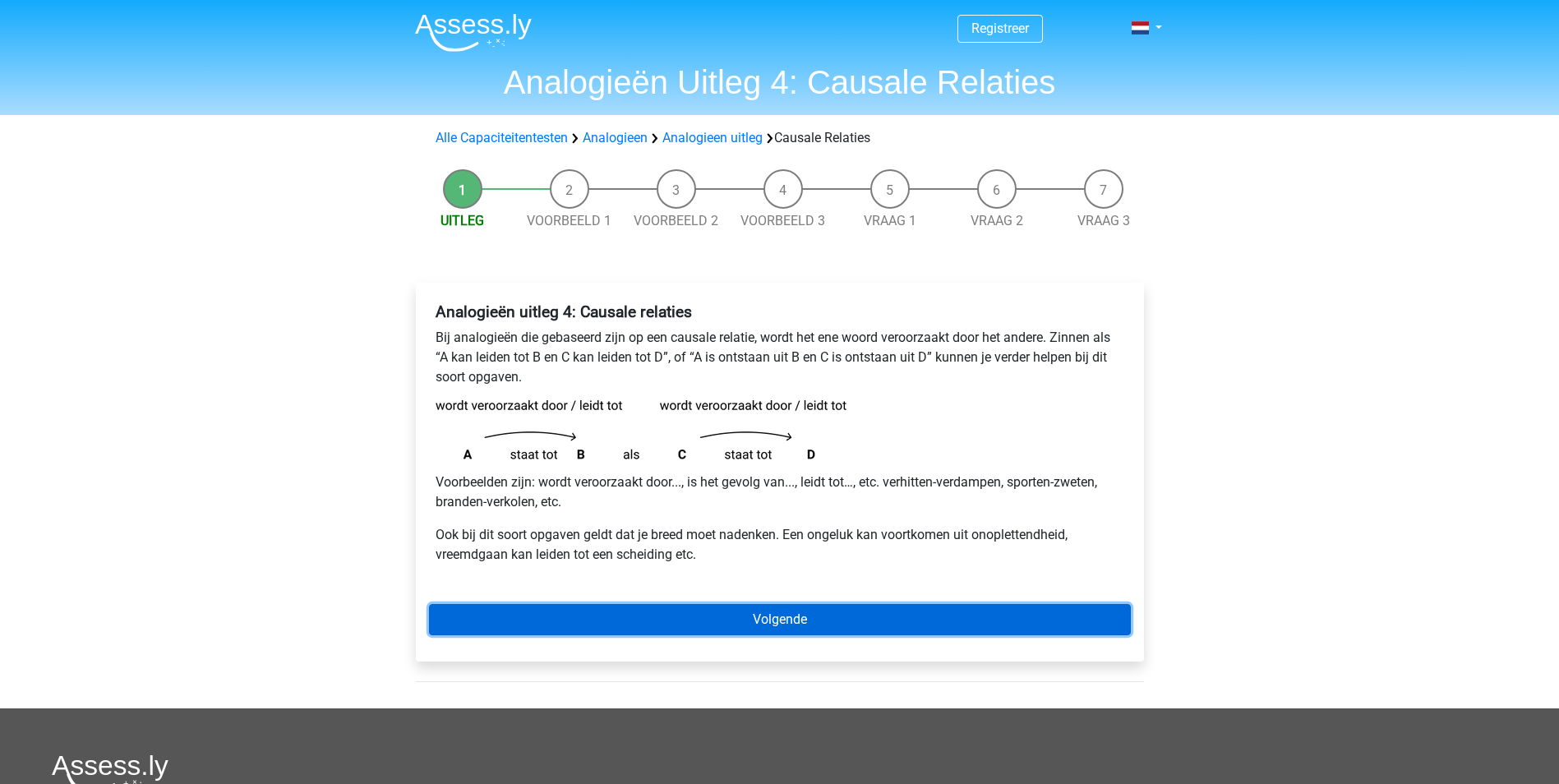
click at [716, 616] on link "Volgende" at bounding box center [780, 619] width 702 height 31
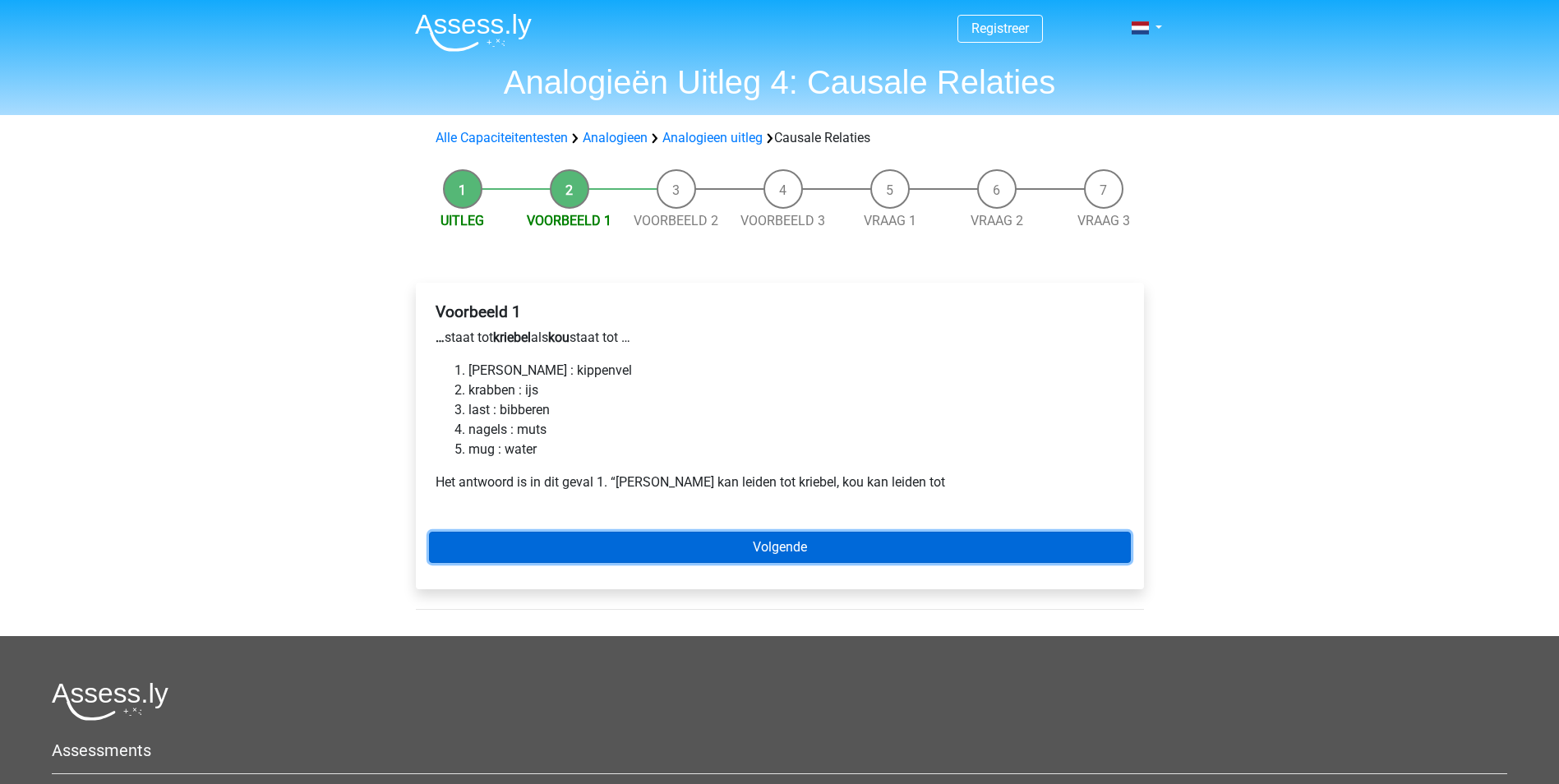
click at [587, 547] on link "Volgende" at bounding box center [780, 547] width 702 height 31
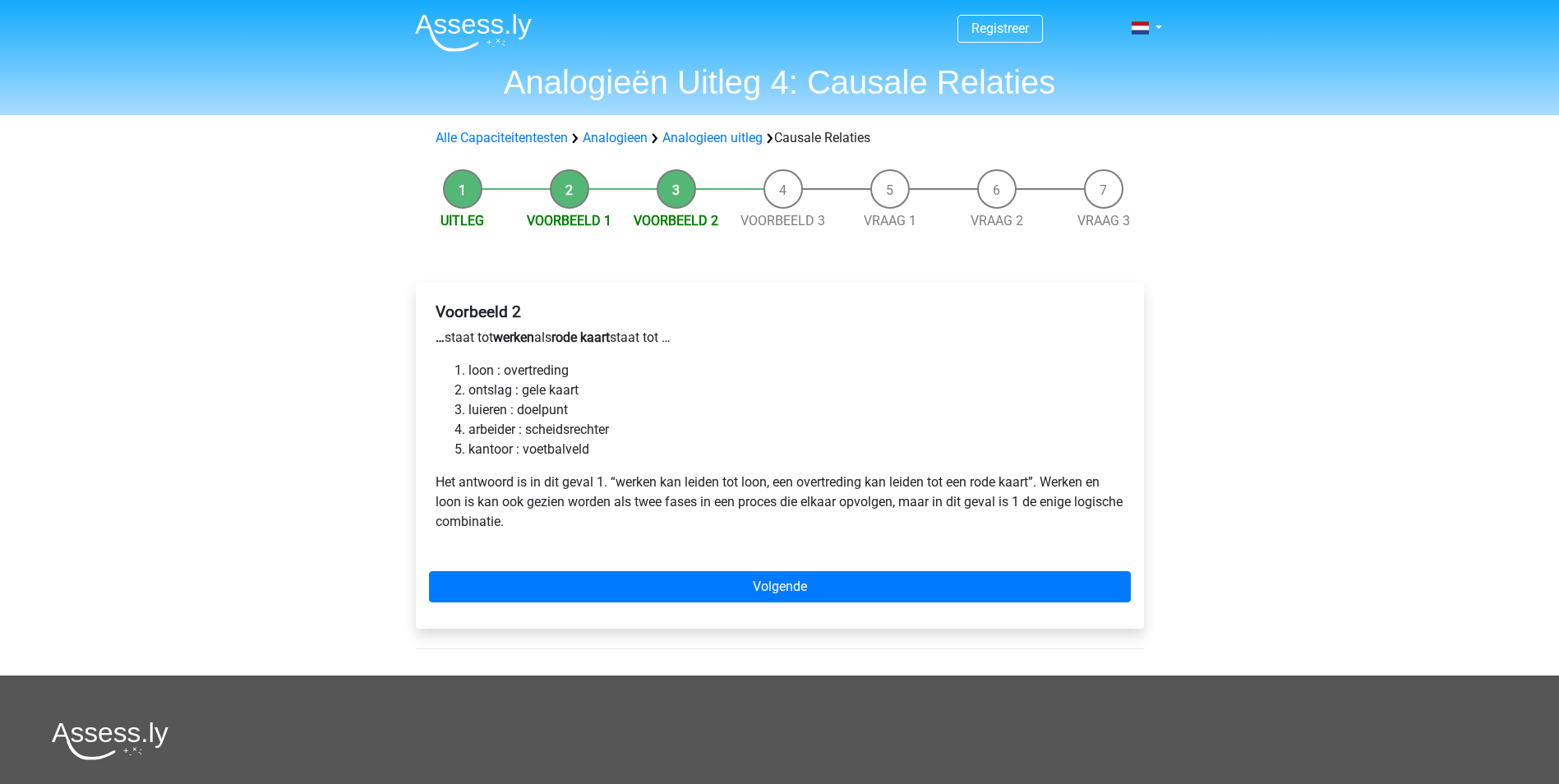
click at [619, 564] on div "Voorbeeld 2 … staat tot werken als rode kaart staat tot … loon : overtreding on…" at bounding box center [780, 456] width 728 height 346
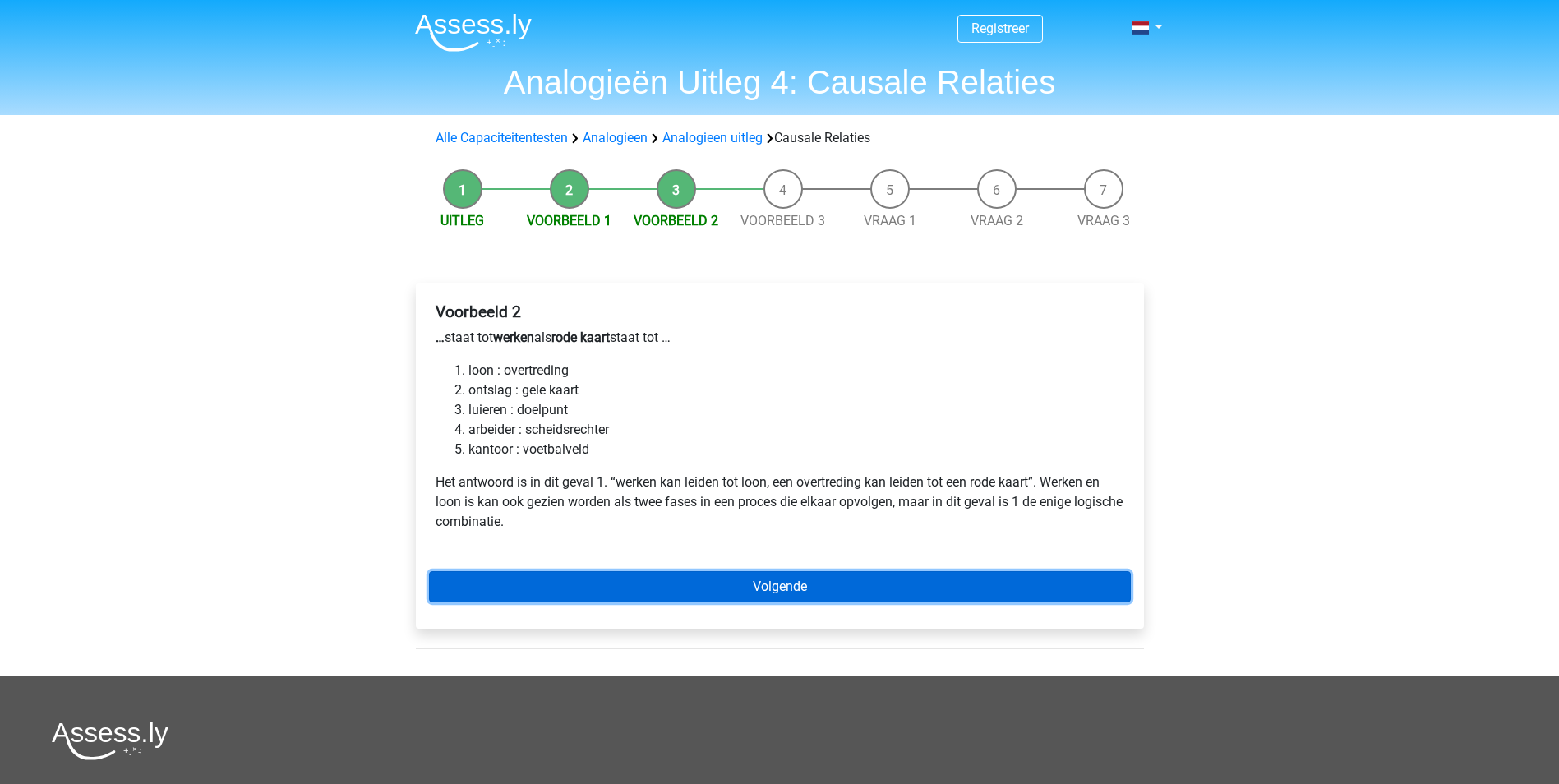
click at [621, 593] on link "Volgende" at bounding box center [780, 586] width 702 height 31
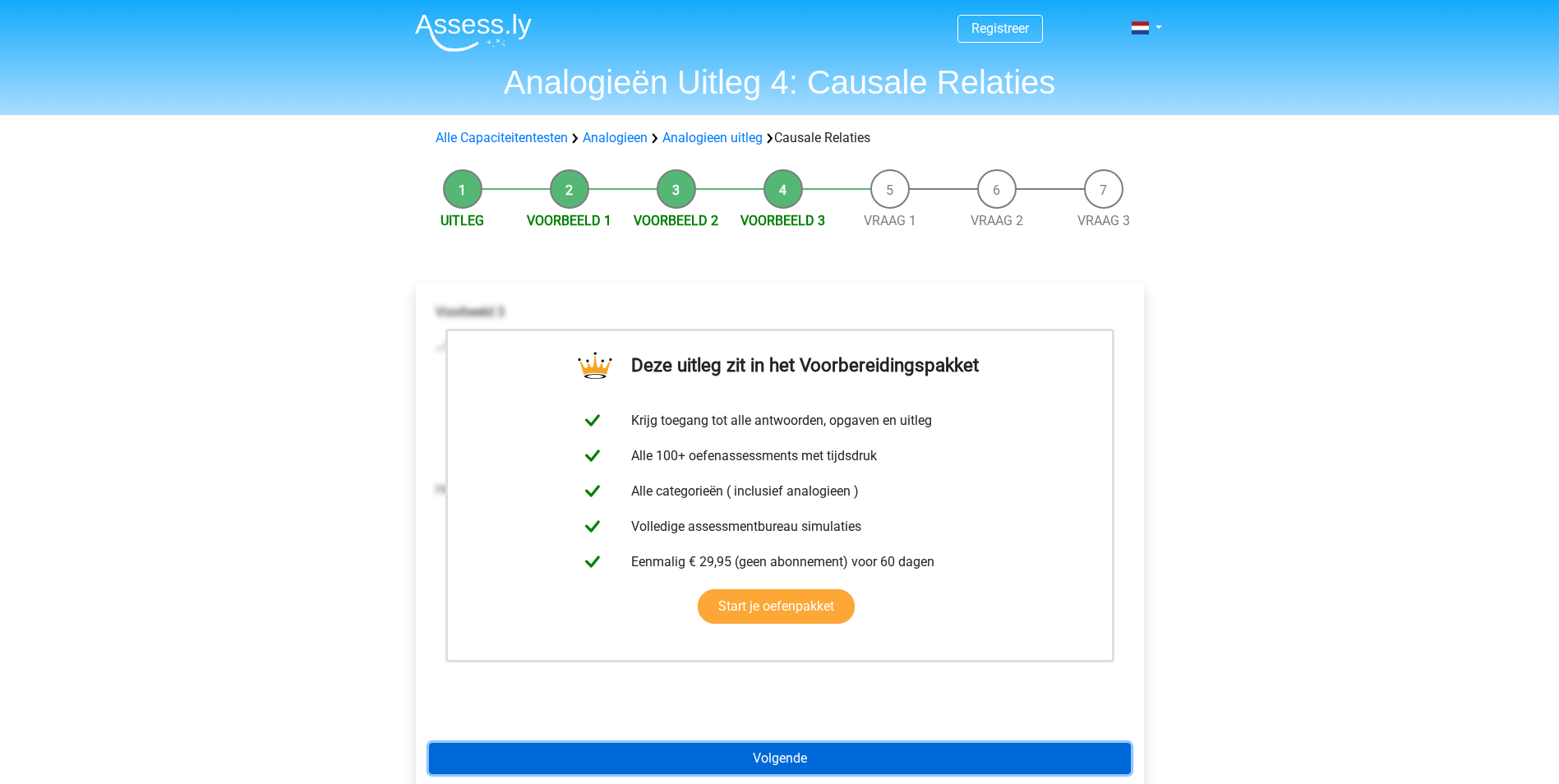
click at [721, 753] on link "Volgende" at bounding box center [780, 759] width 702 height 31
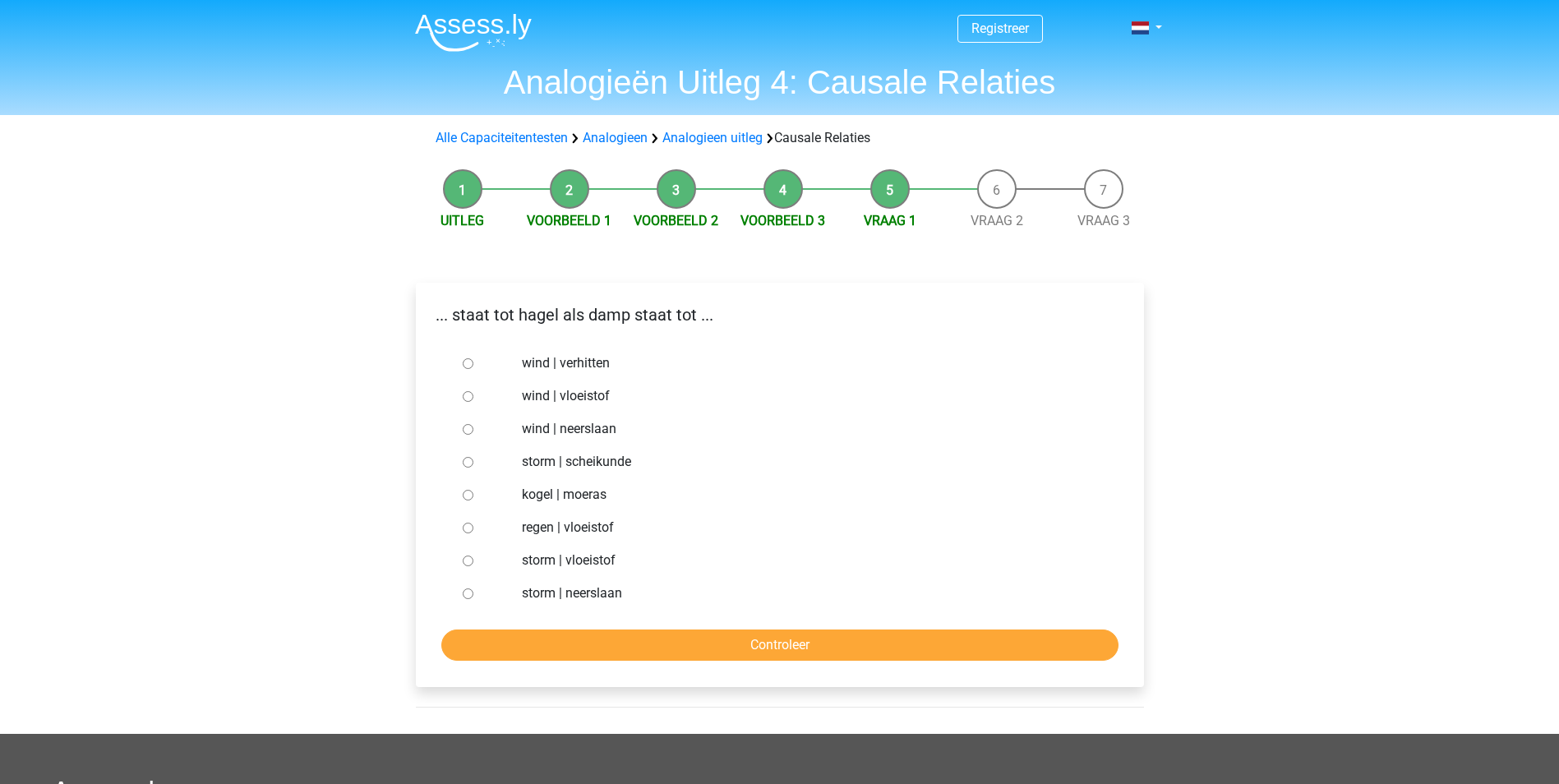
click at [469, 534] on input "regen | vloeistof" at bounding box center [469, 528] width 11 height 11
radio input "true"
click at [536, 662] on div "... staat tot hagel als damp staat tot ... wind | verhitten wind | vloeistof wi…" at bounding box center [780, 485] width 728 height 404
click at [526, 644] on input "Controleer" at bounding box center [780, 645] width 677 height 31
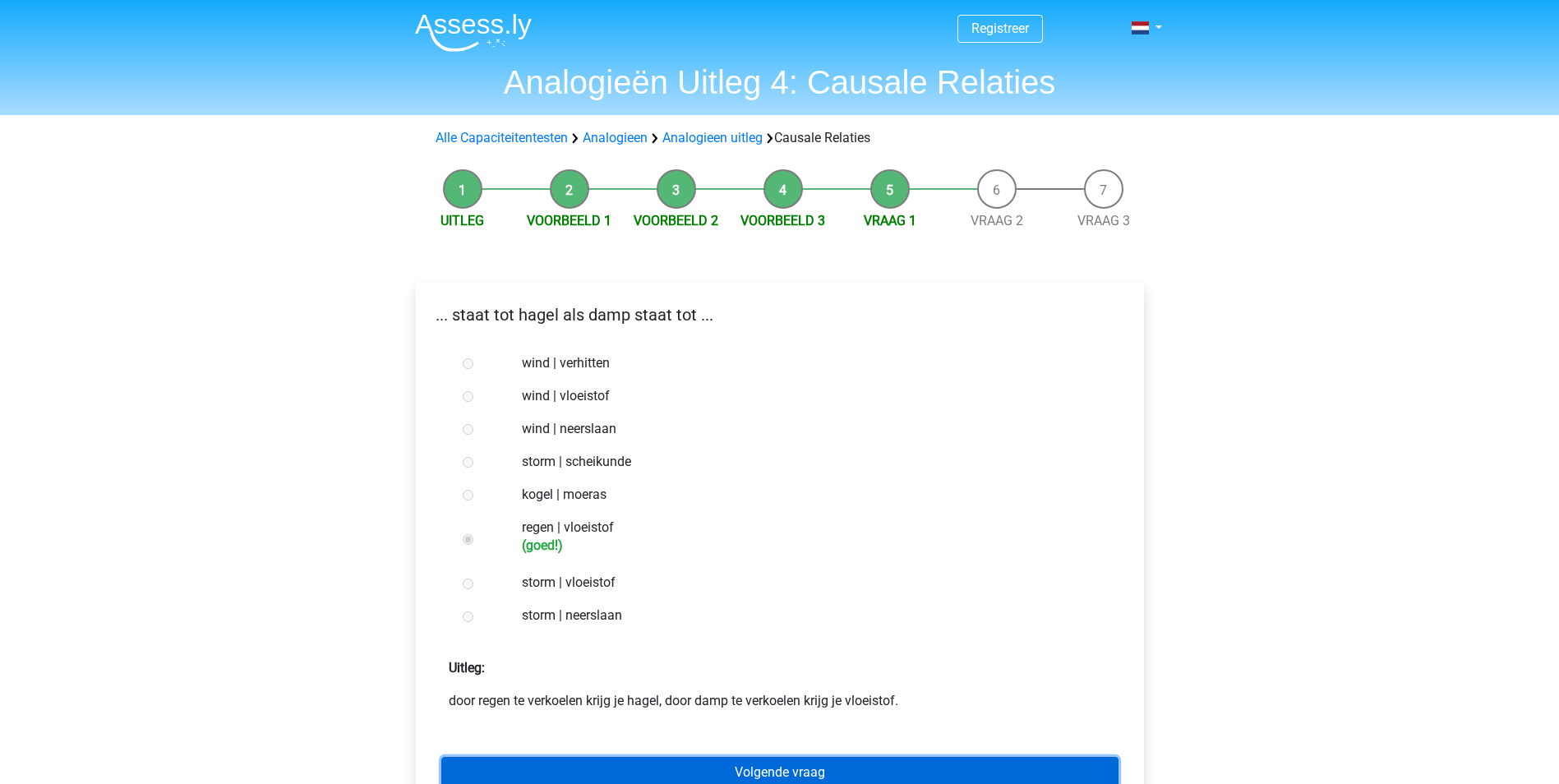
click at [572, 771] on link "Volgende vraag" at bounding box center [780, 772] width 677 height 31
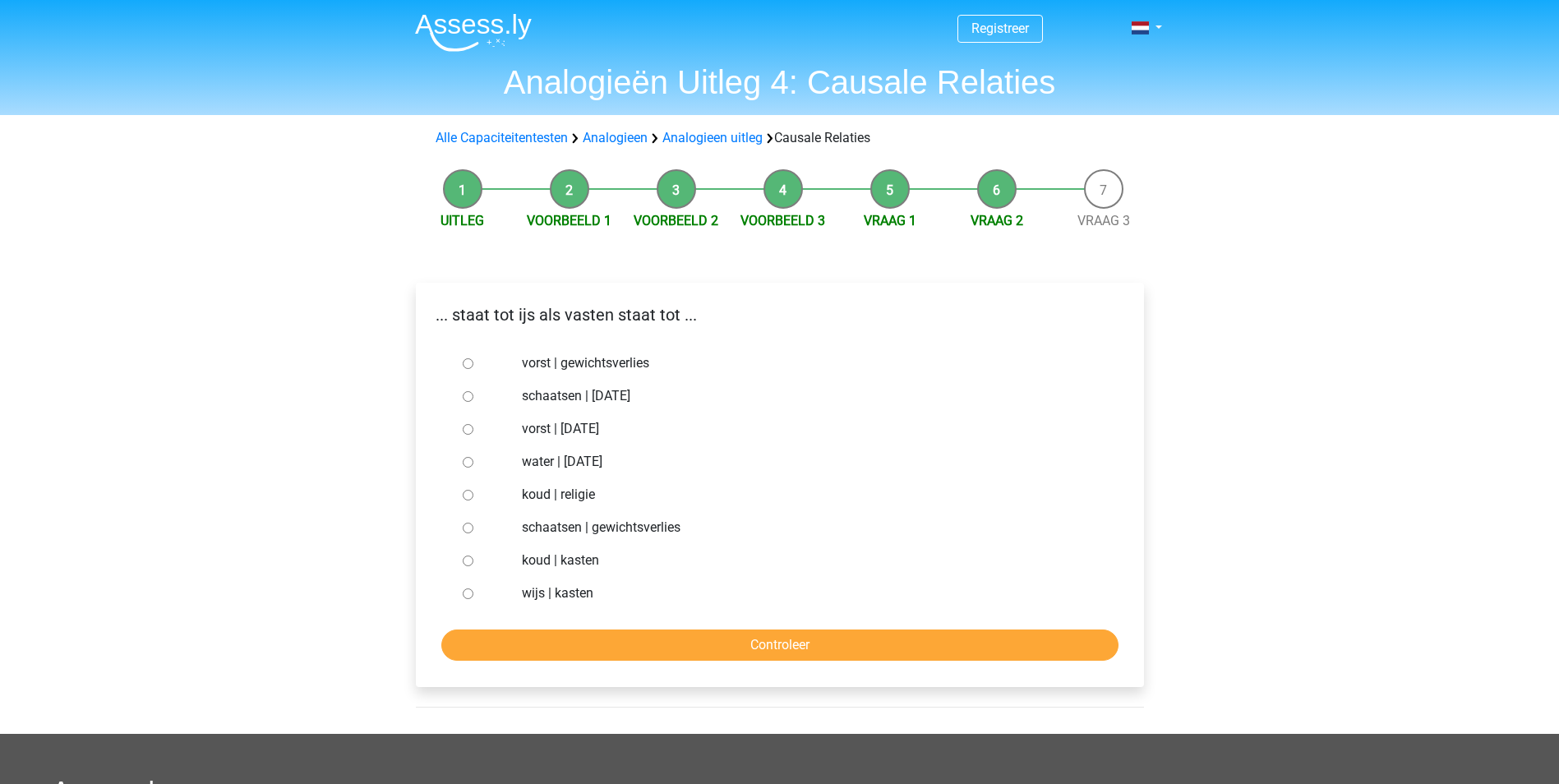
click at [471, 463] on input "water | [DATE]" at bounding box center [469, 462] width 11 height 11
radio input "true"
click at [547, 653] on input "Controleer" at bounding box center [780, 645] width 677 height 31
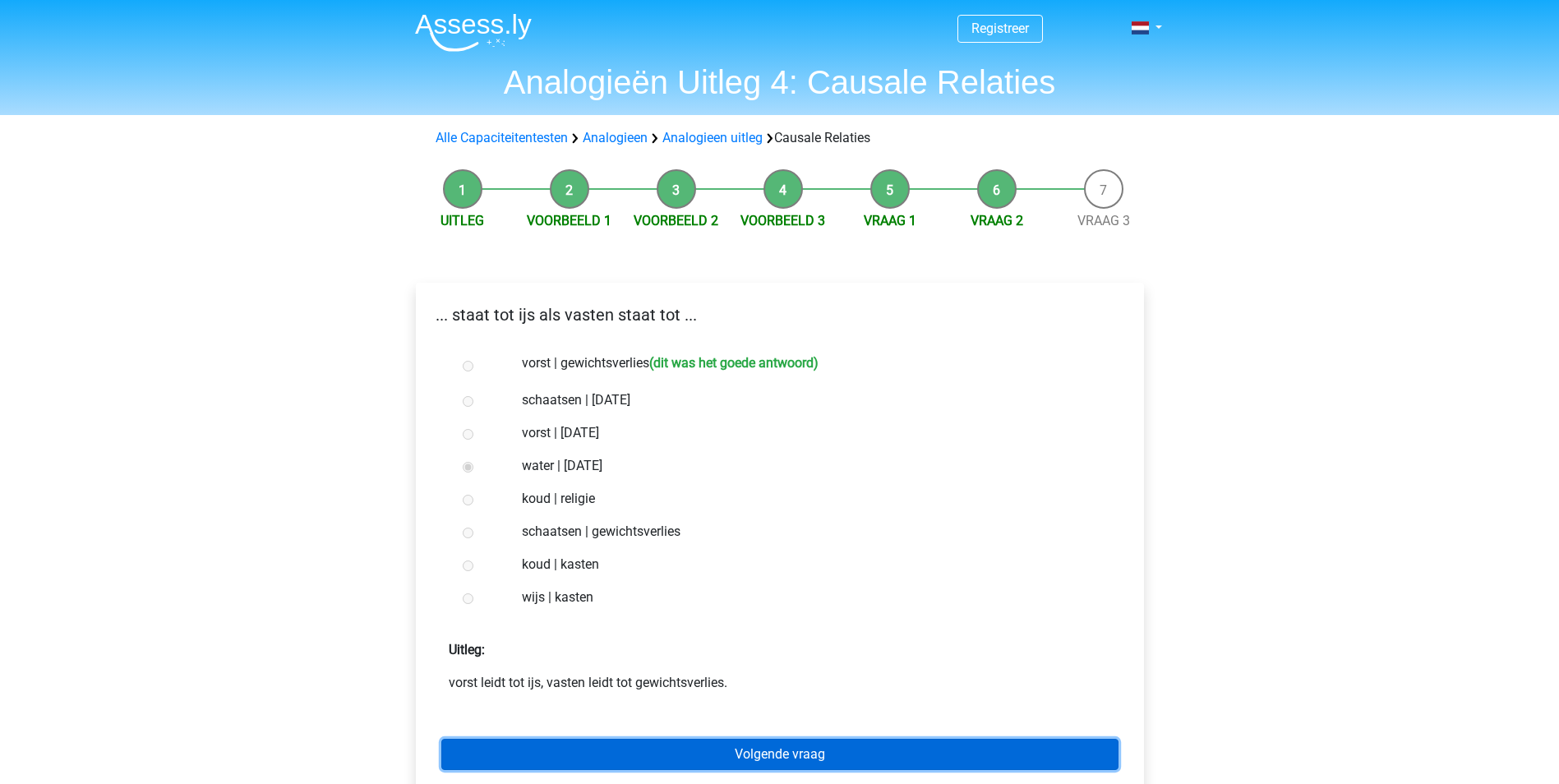
click at [610, 757] on link "Volgende vraag" at bounding box center [780, 754] width 677 height 31
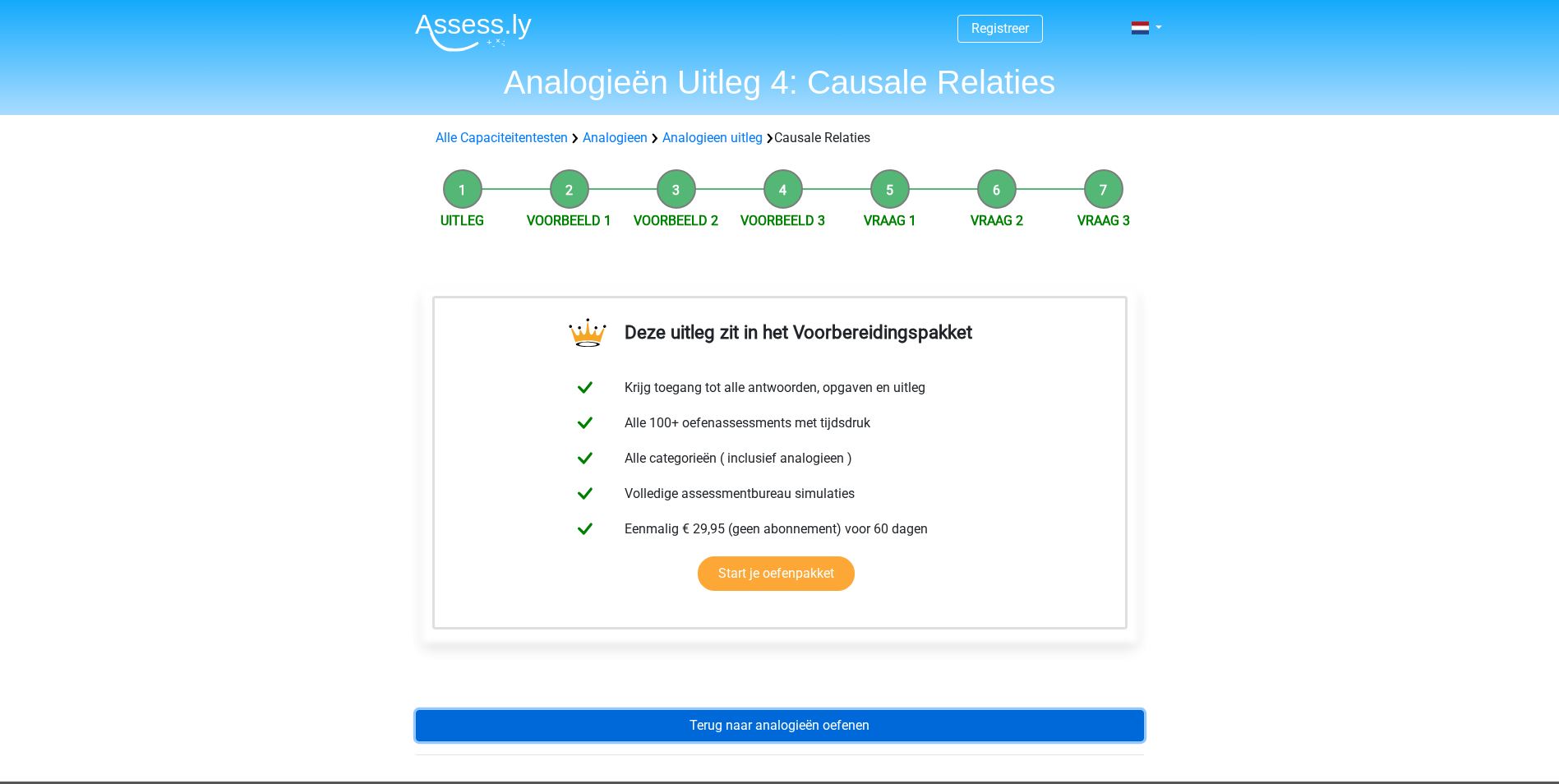
click at [816, 721] on link "Terug naar analogieën oefenen" at bounding box center [780, 725] width 728 height 31
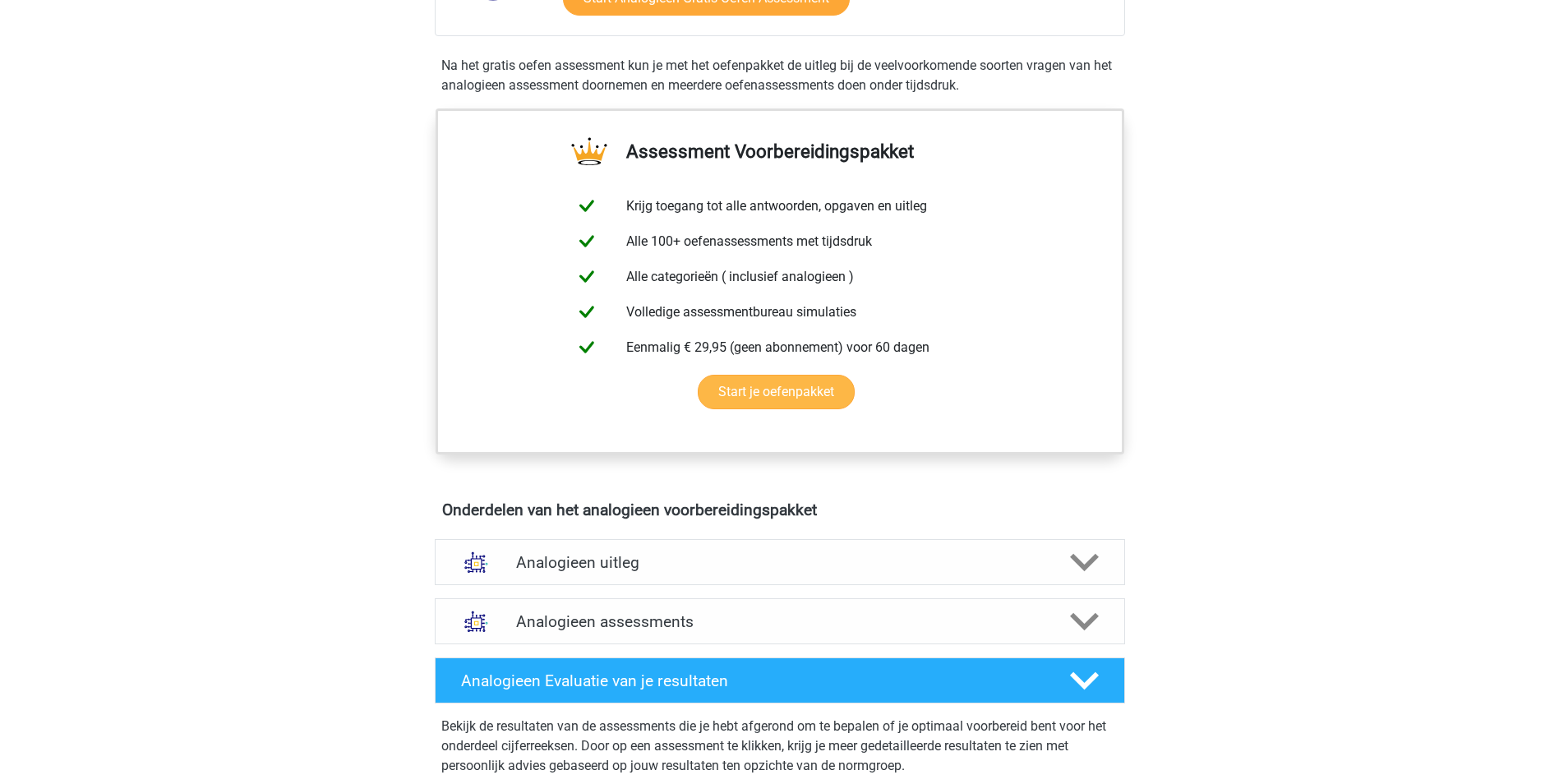
scroll to position [468, 0]
click at [1103, 560] on div at bounding box center [1082, 564] width 55 height 29
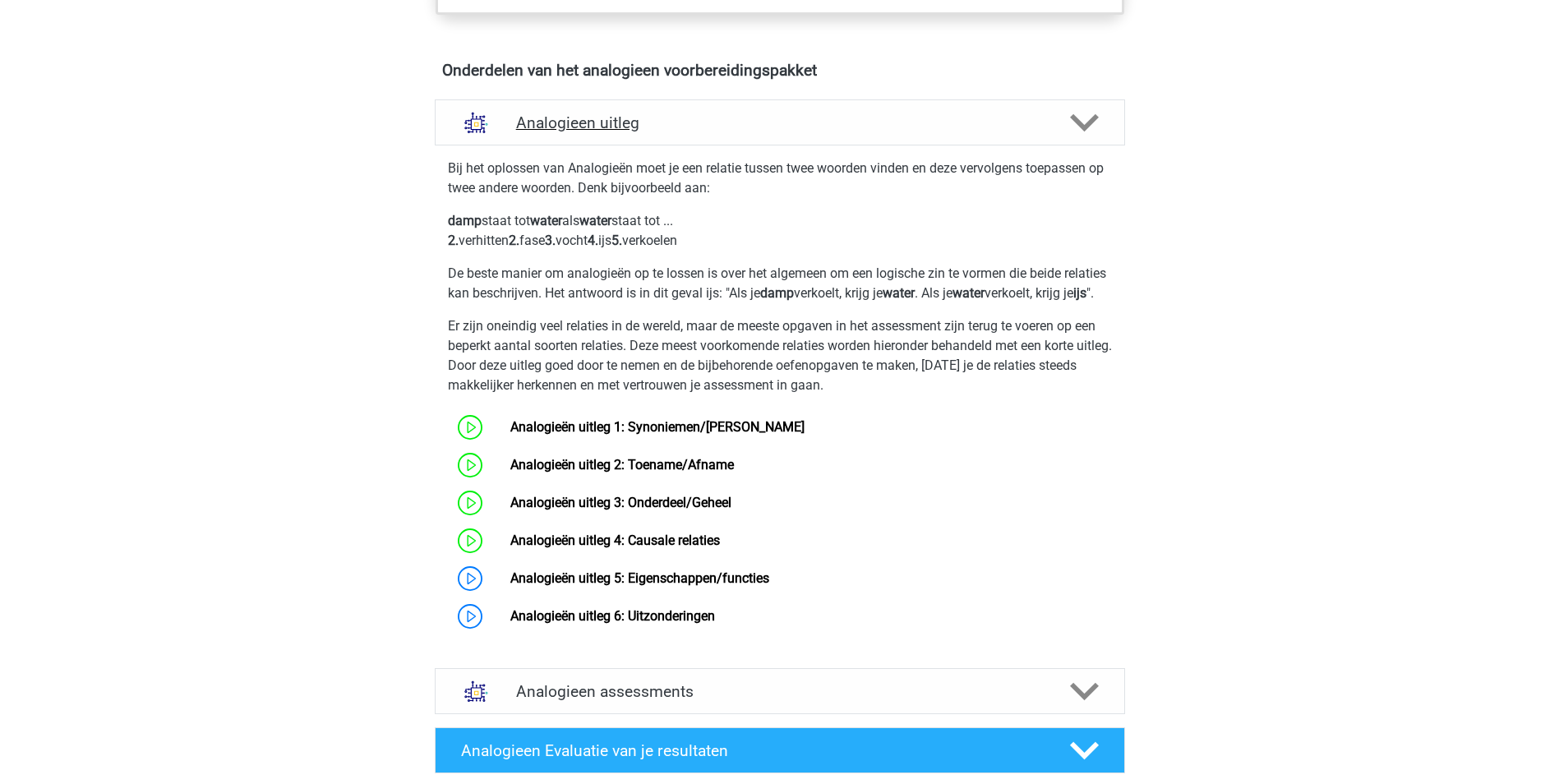
scroll to position [913, 0]
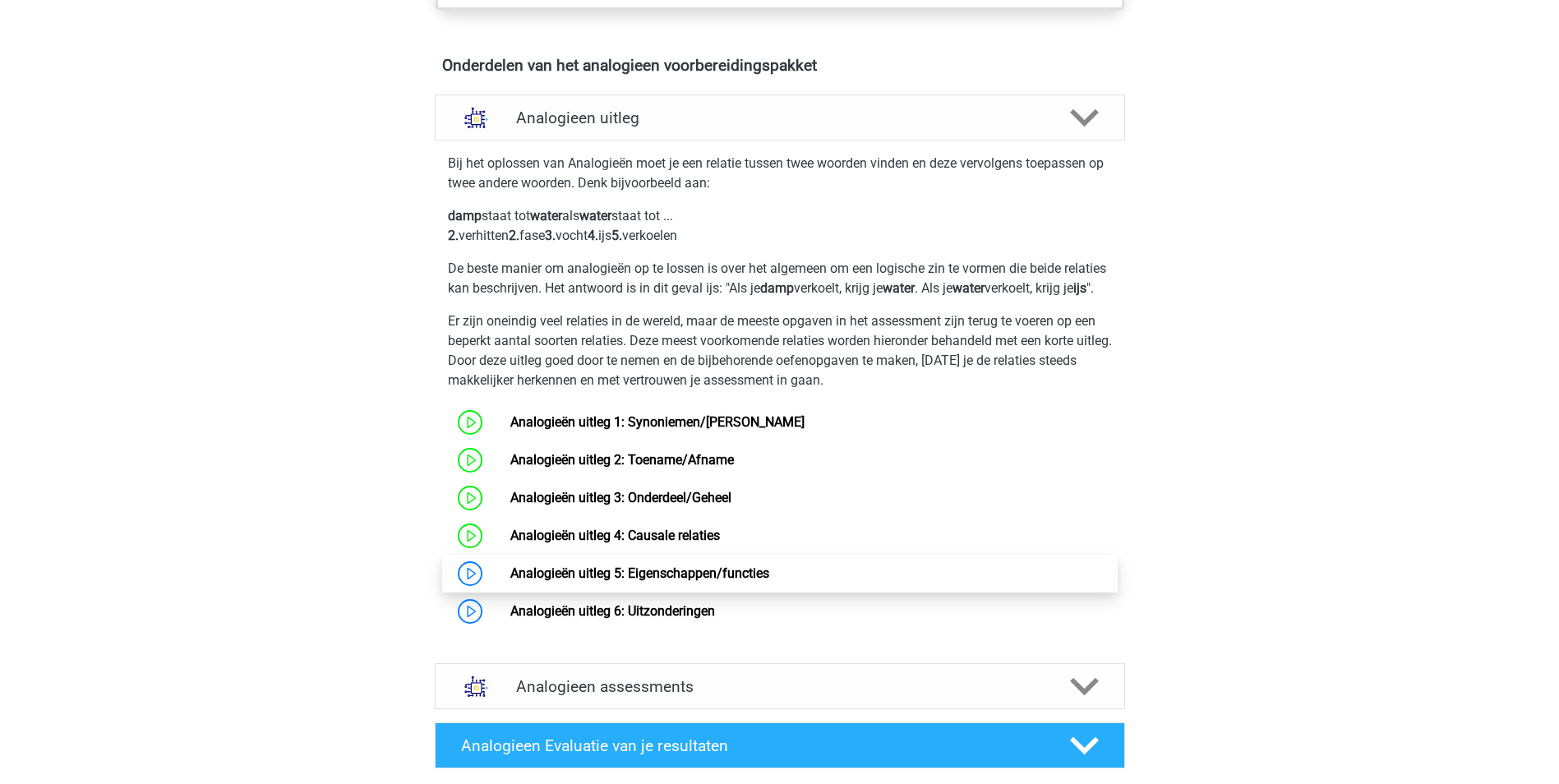
click at [510, 581] on link "Analogieën uitleg 5: Eigenschappen/functies" at bounding box center [640, 573] width 259 height 15
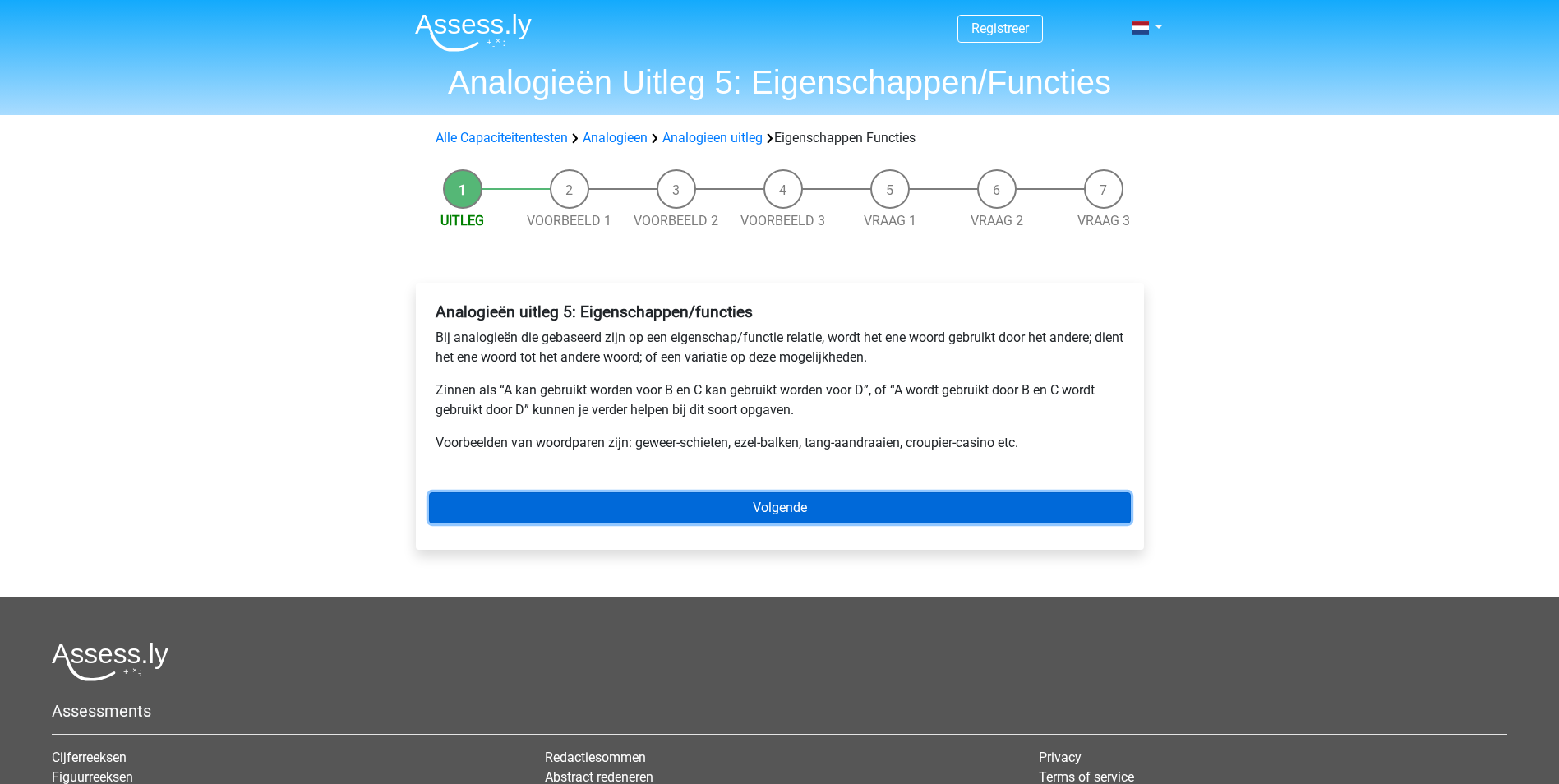
click at [819, 508] on link "Volgende" at bounding box center [780, 508] width 702 height 31
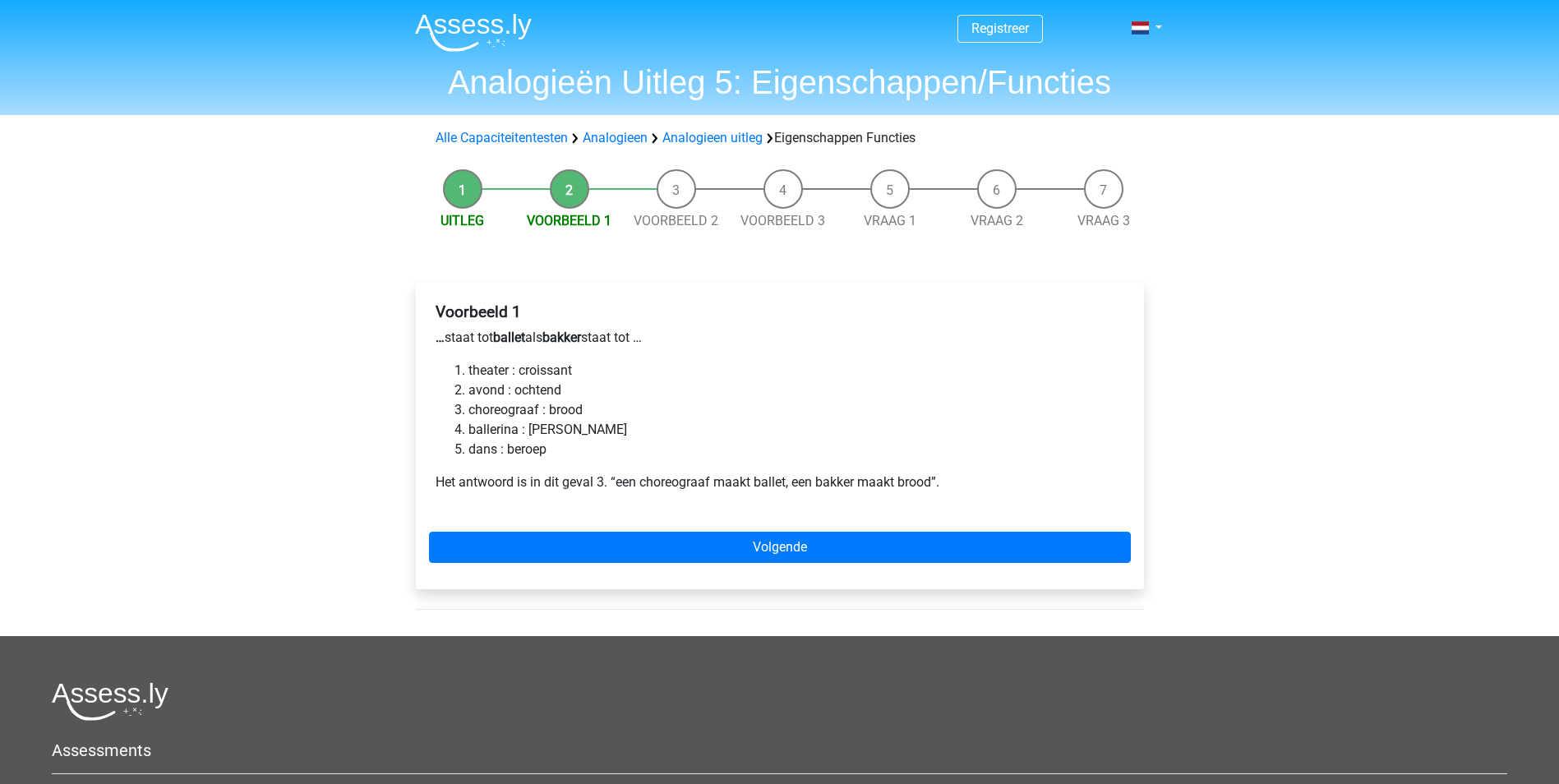
click at [958, 575] on div "Voorbeeld 1 … staat tot ballet als bakker staat tot … theater : croissant avond…" at bounding box center [780, 436] width 728 height 306
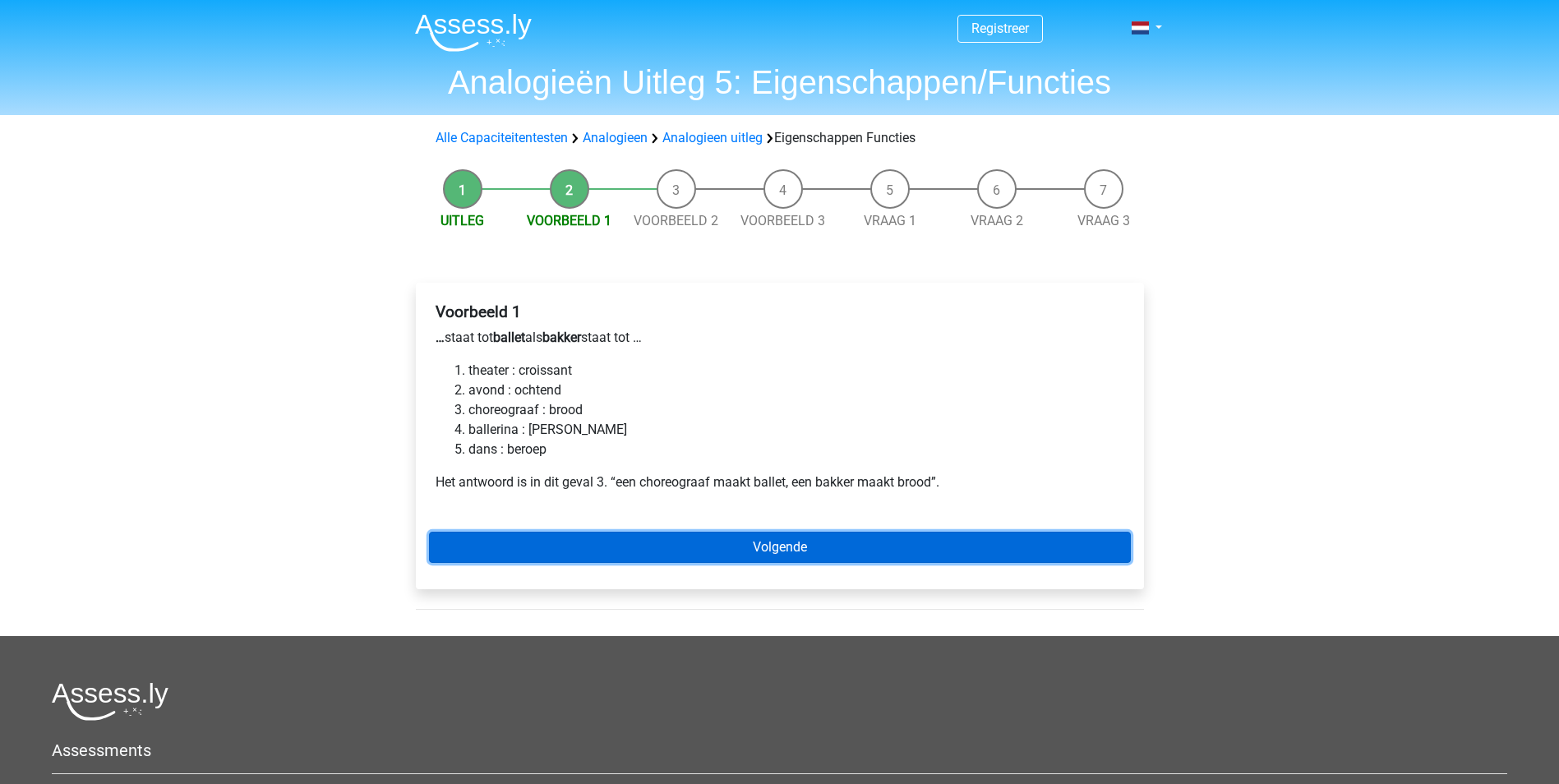
click at [952, 545] on link "Volgende" at bounding box center [780, 547] width 702 height 31
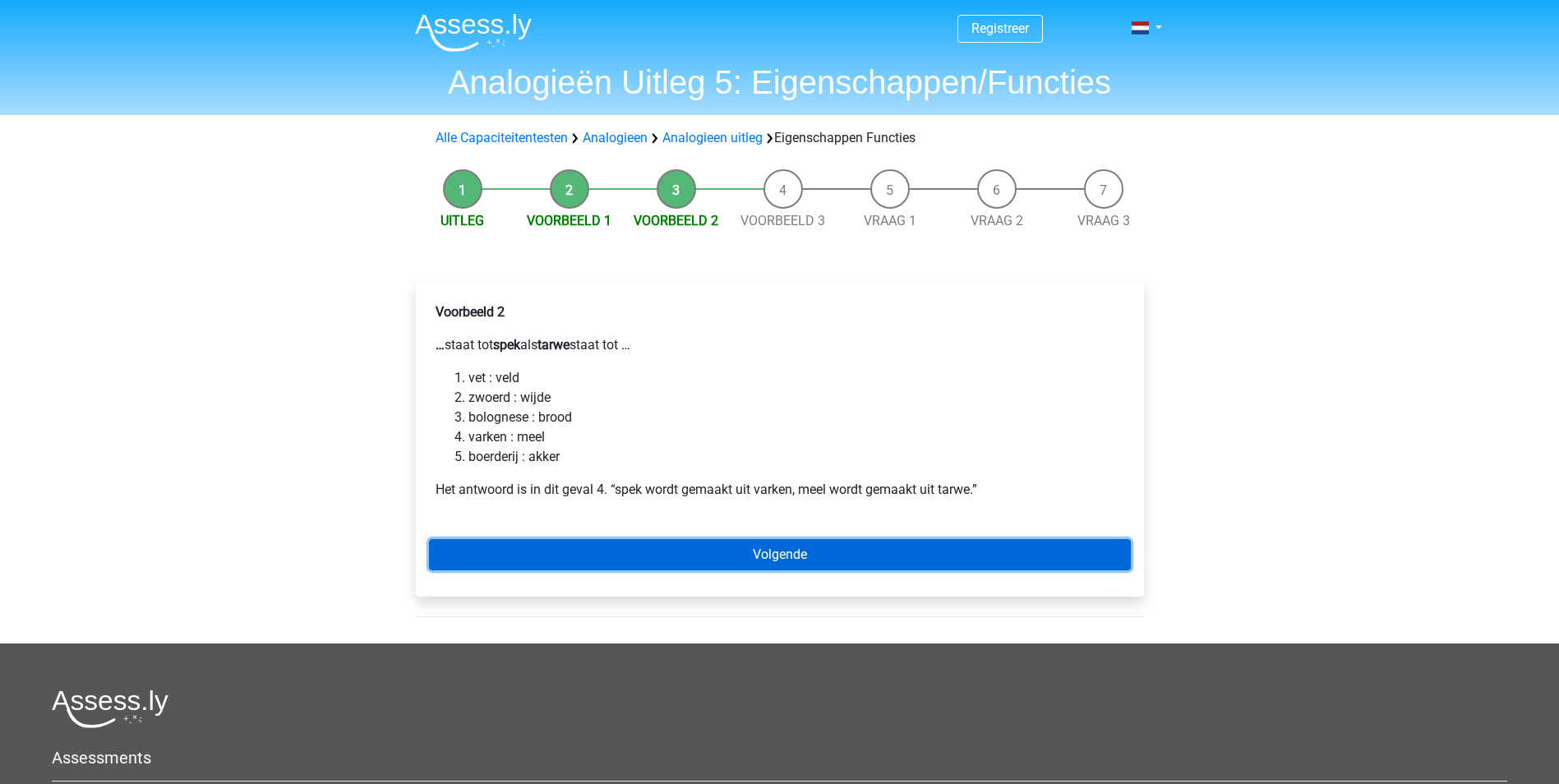
click at [778, 570] on link "Volgende" at bounding box center [780, 555] width 702 height 31
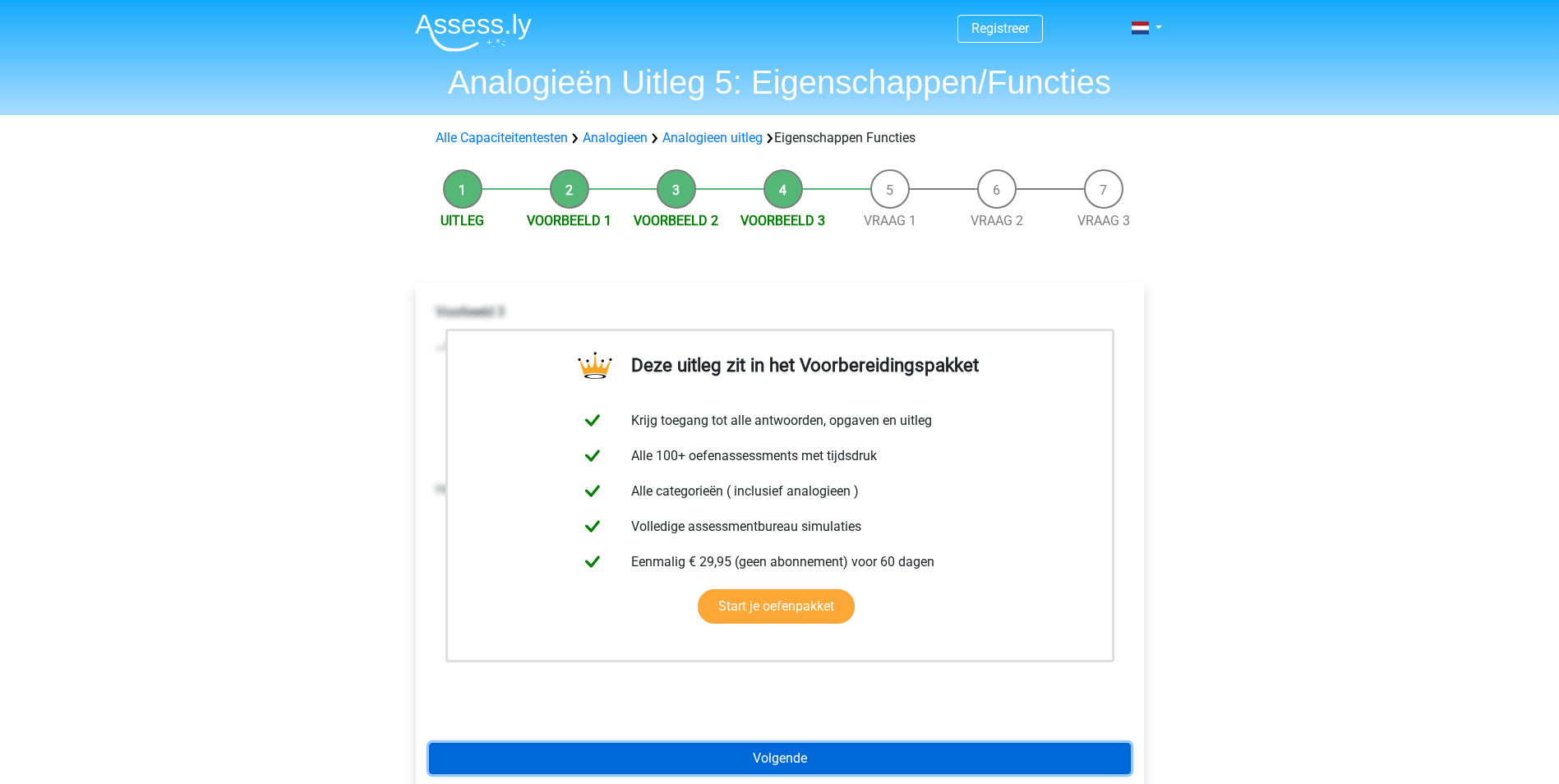
click at [753, 760] on link "Volgende" at bounding box center [780, 759] width 702 height 31
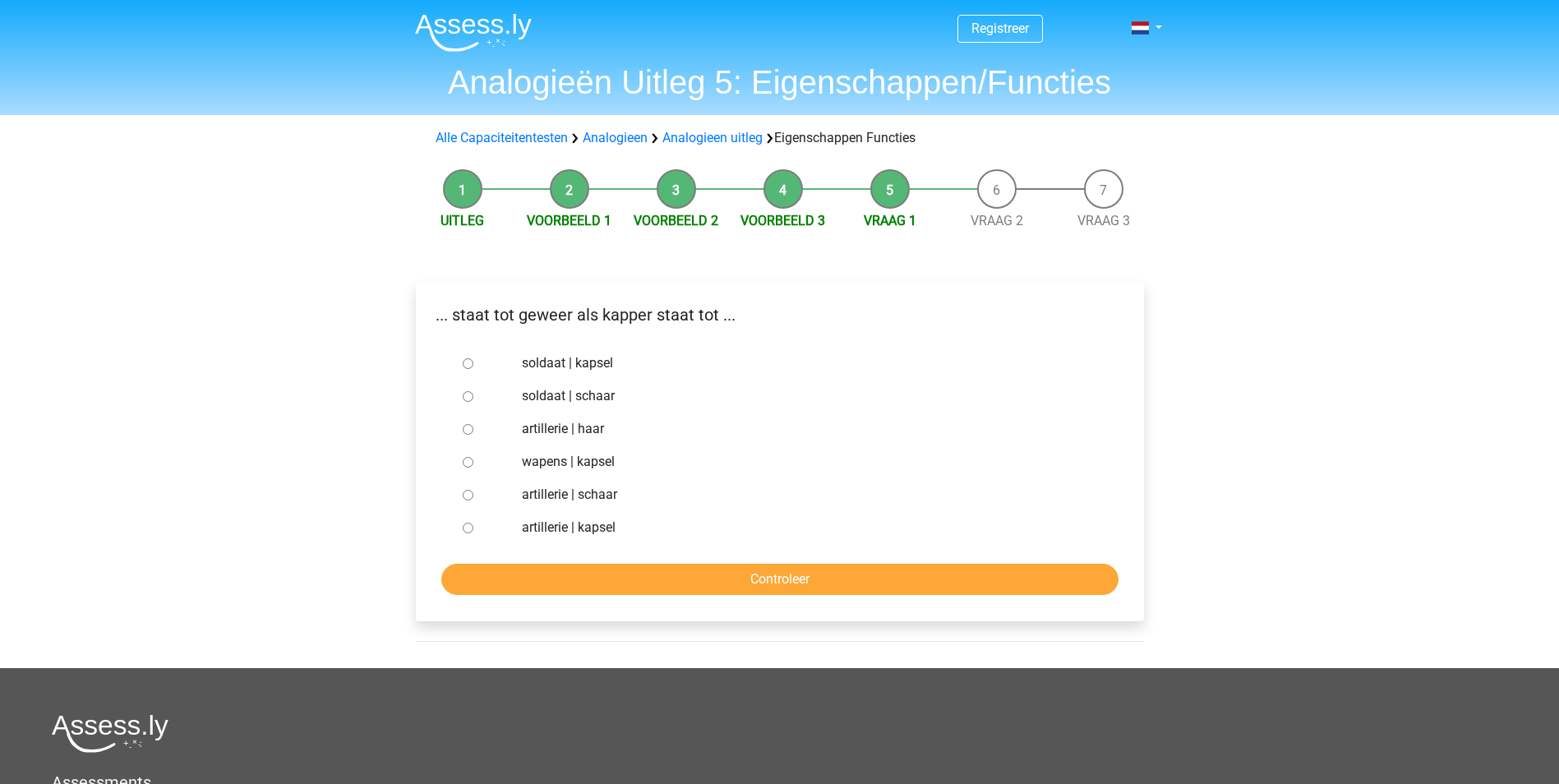
click at [470, 428] on input "artillerie | haar" at bounding box center [469, 430] width 11 height 11
radio input "true"
click at [537, 567] on input "Controleer" at bounding box center [780, 579] width 677 height 31
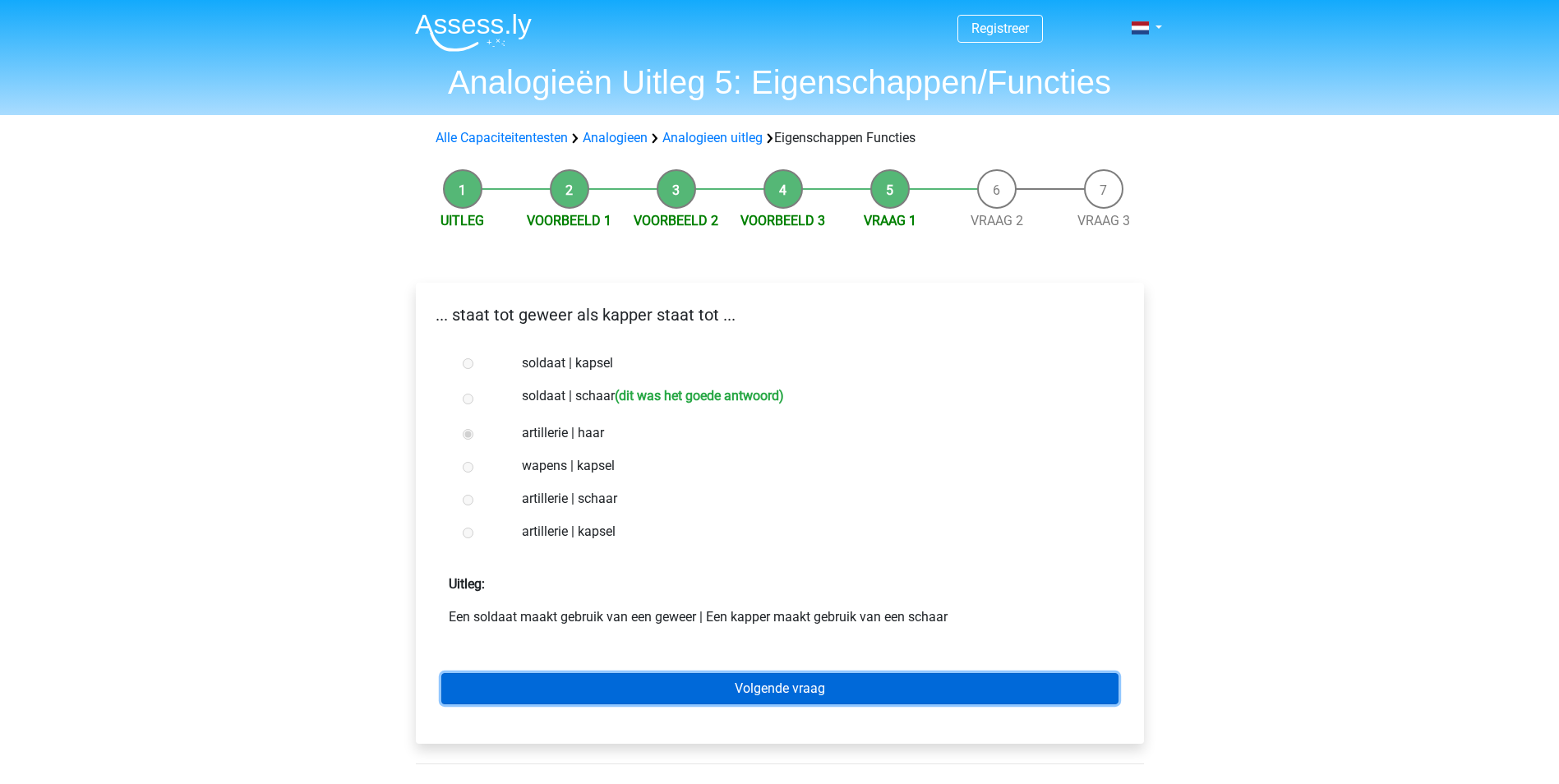
click at [657, 675] on link "Volgende vraag" at bounding box center [780, 689] width 677 height 31
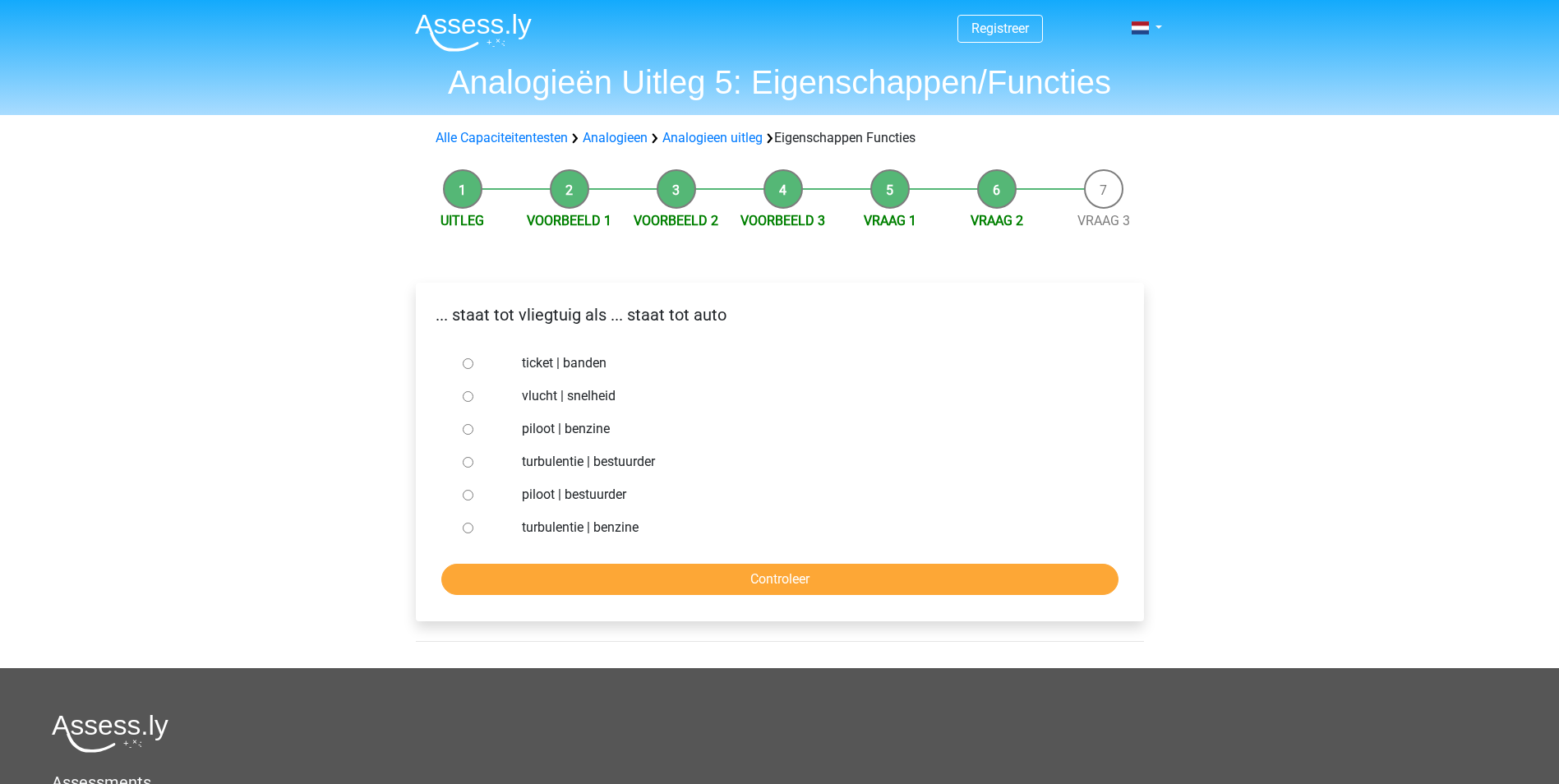
click at [463, 496] on input "piloot | bestuurder" at bounding box center [469, 495] width 11 height 11
radio input "true"
click at [512, 569] on input "Controleer" at bounding box center [780, 579] width 677 height 31
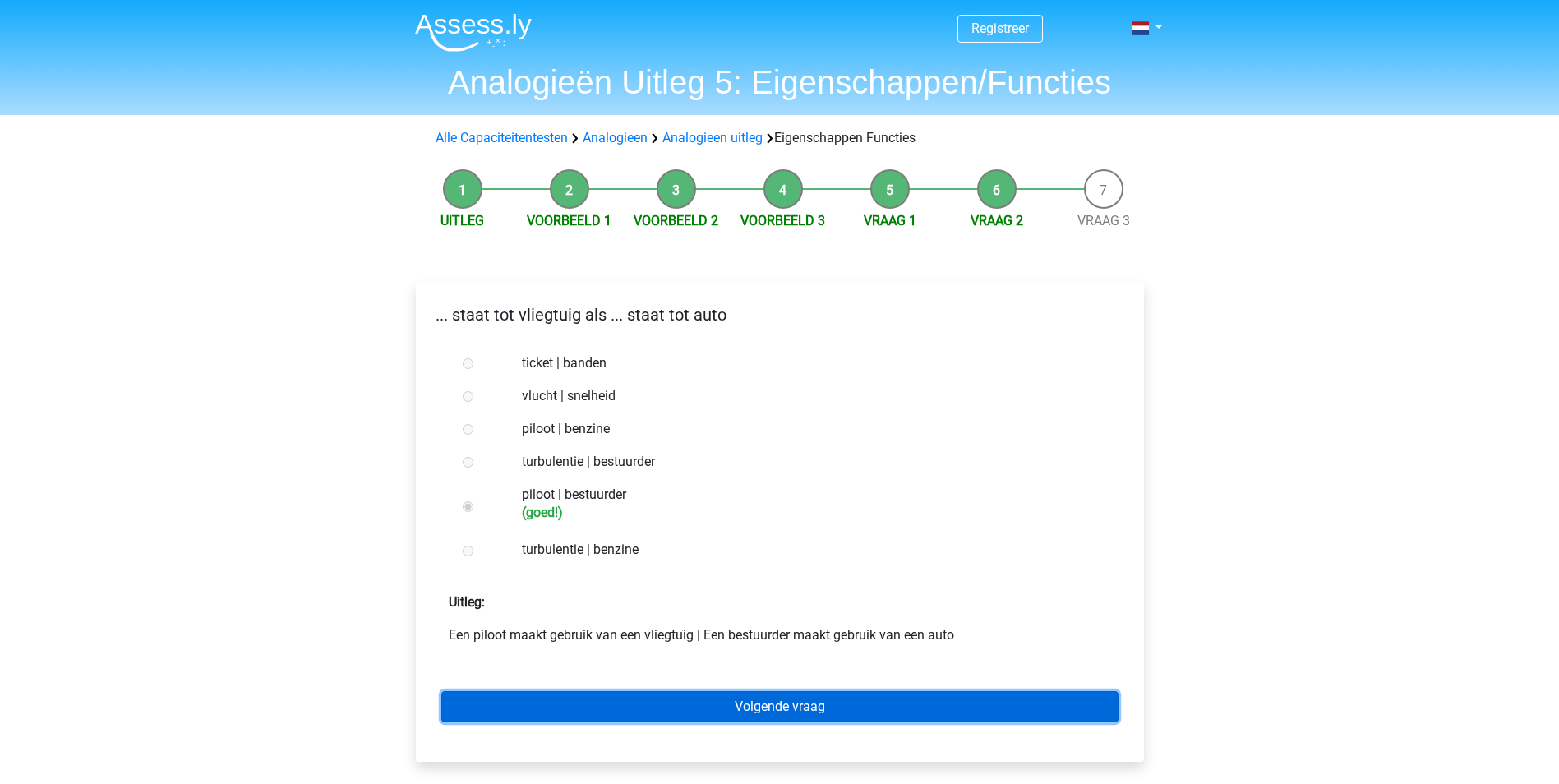
click at [571, 694] on link "Volgende vraag" at bounding box center [780, 707] width 677 height 31
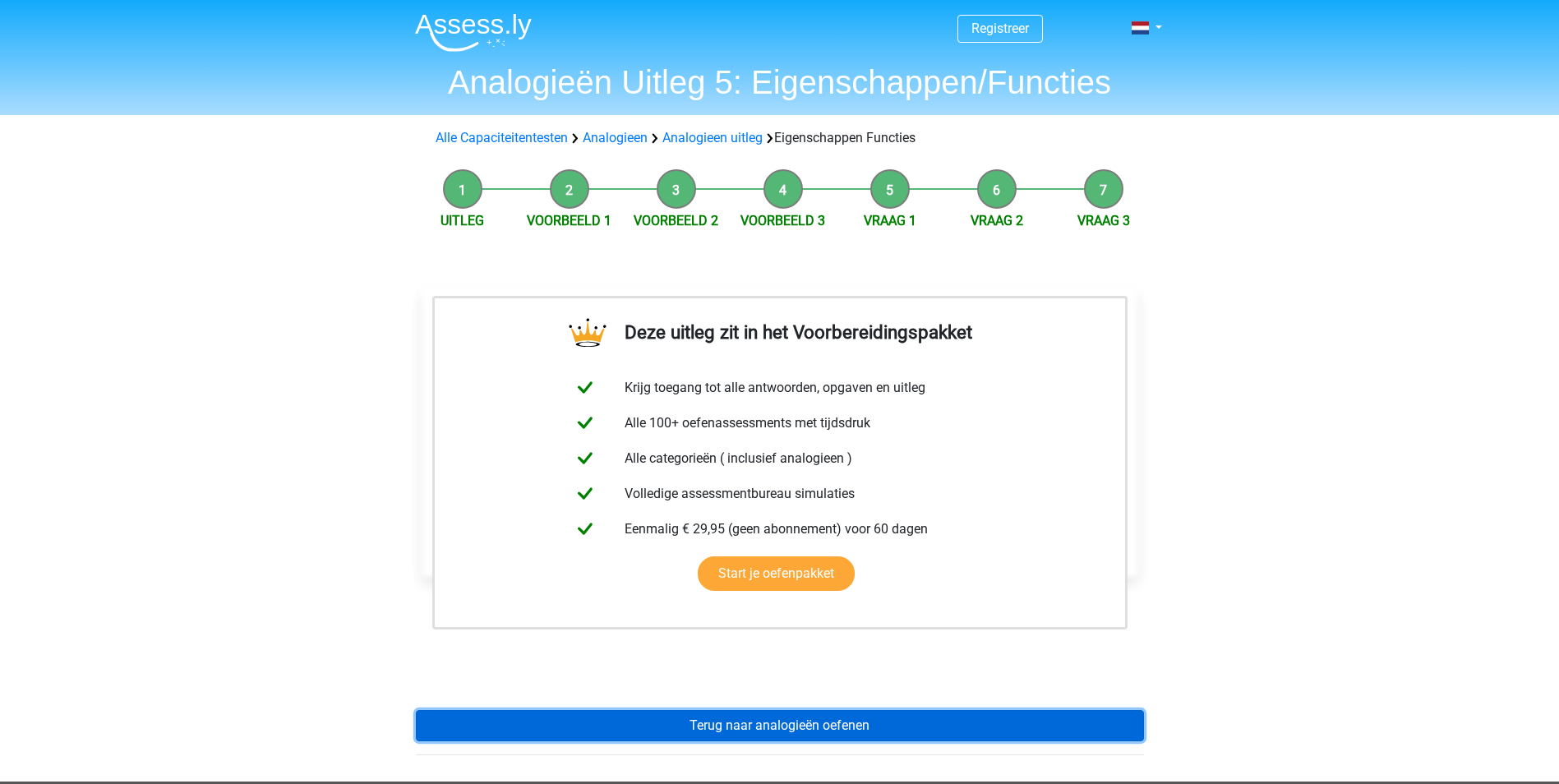
click at [728, 732] on link "Terug naar analogieën oefenen" at bounding box center [780, 725] width 728 height 31
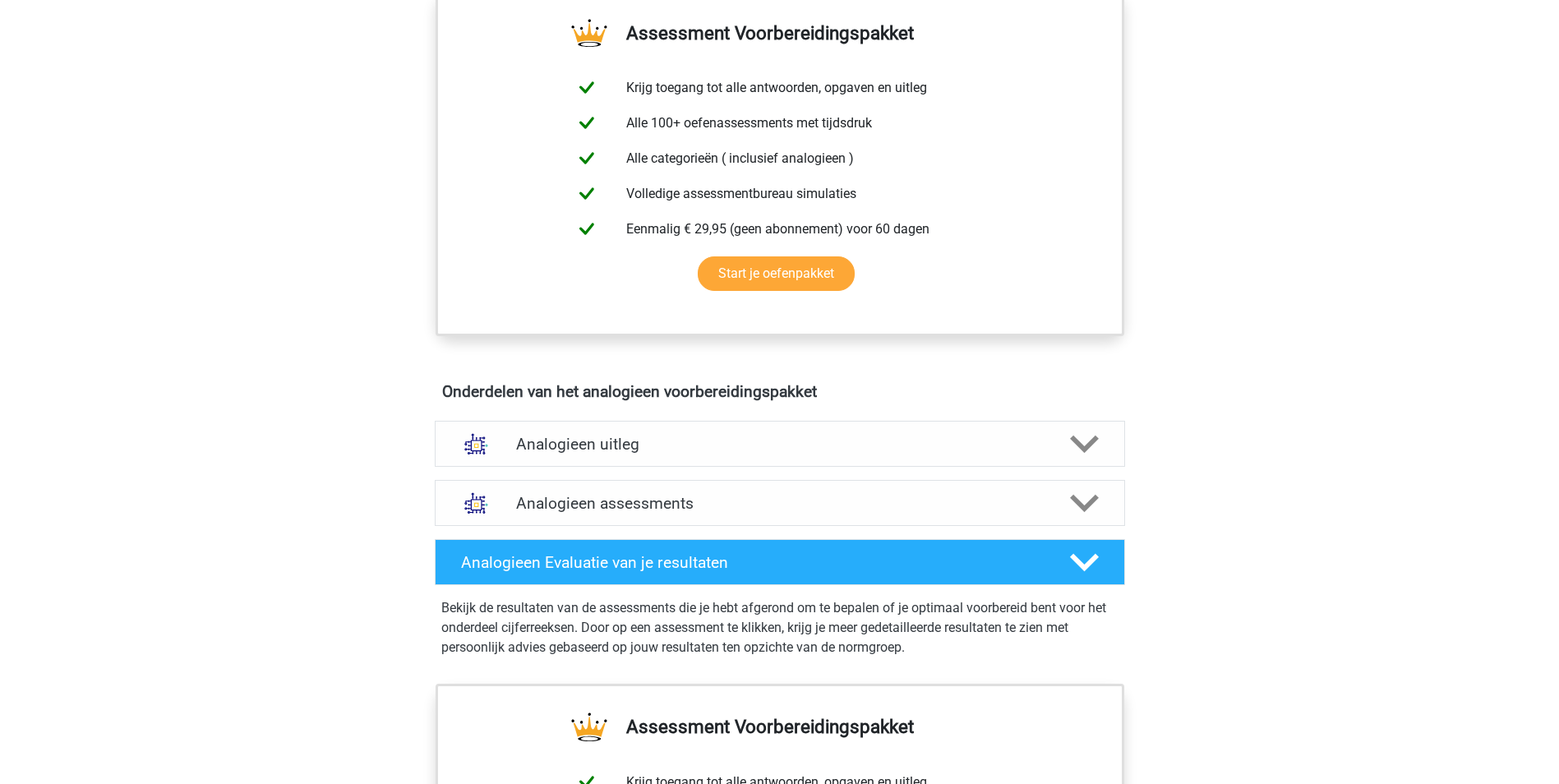
scroll to position [595, 0]
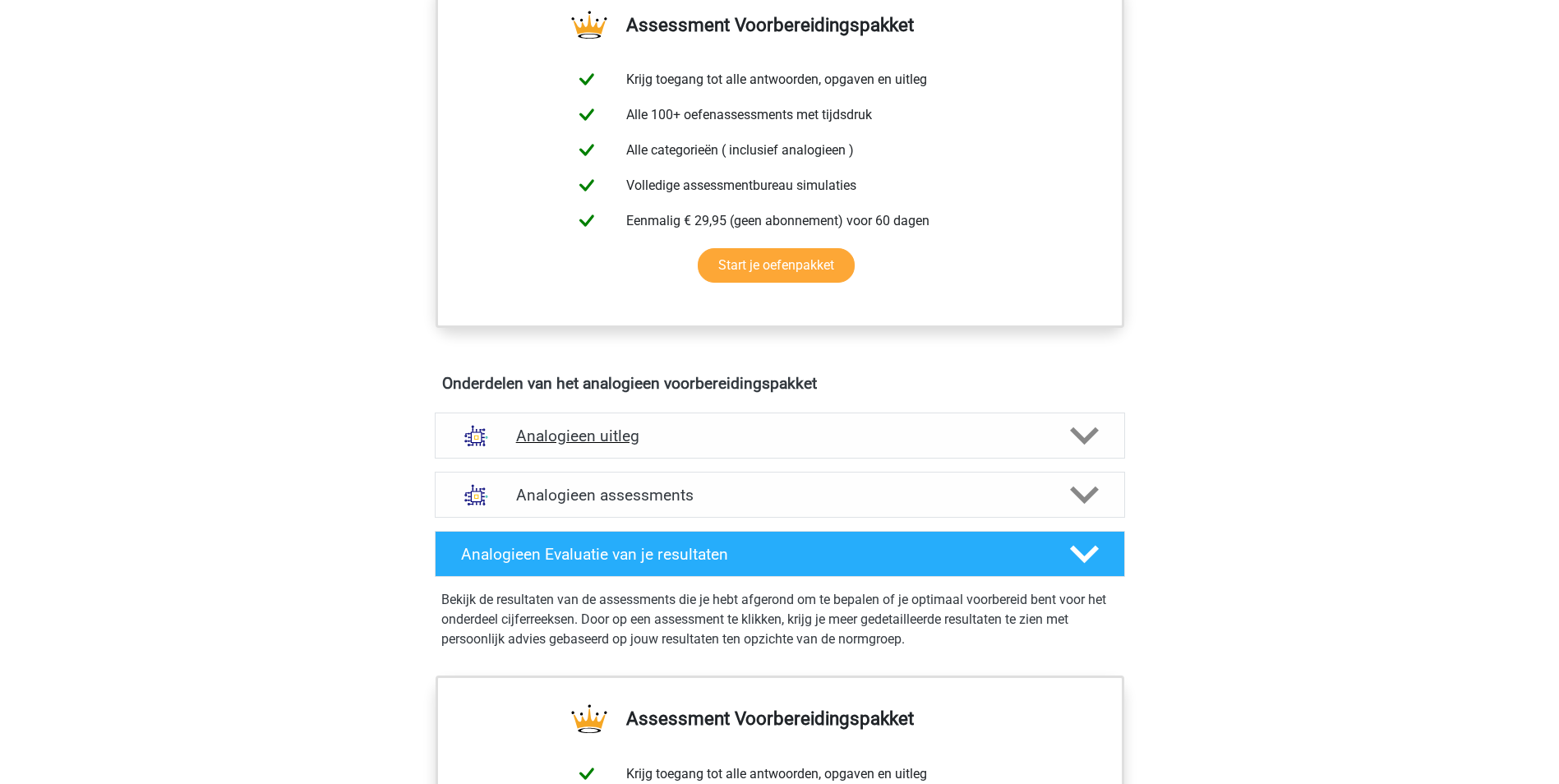
click at [909, 431] on h4 "Analogieen uitleg" at bounding box center [780, 436] width 528 height 19
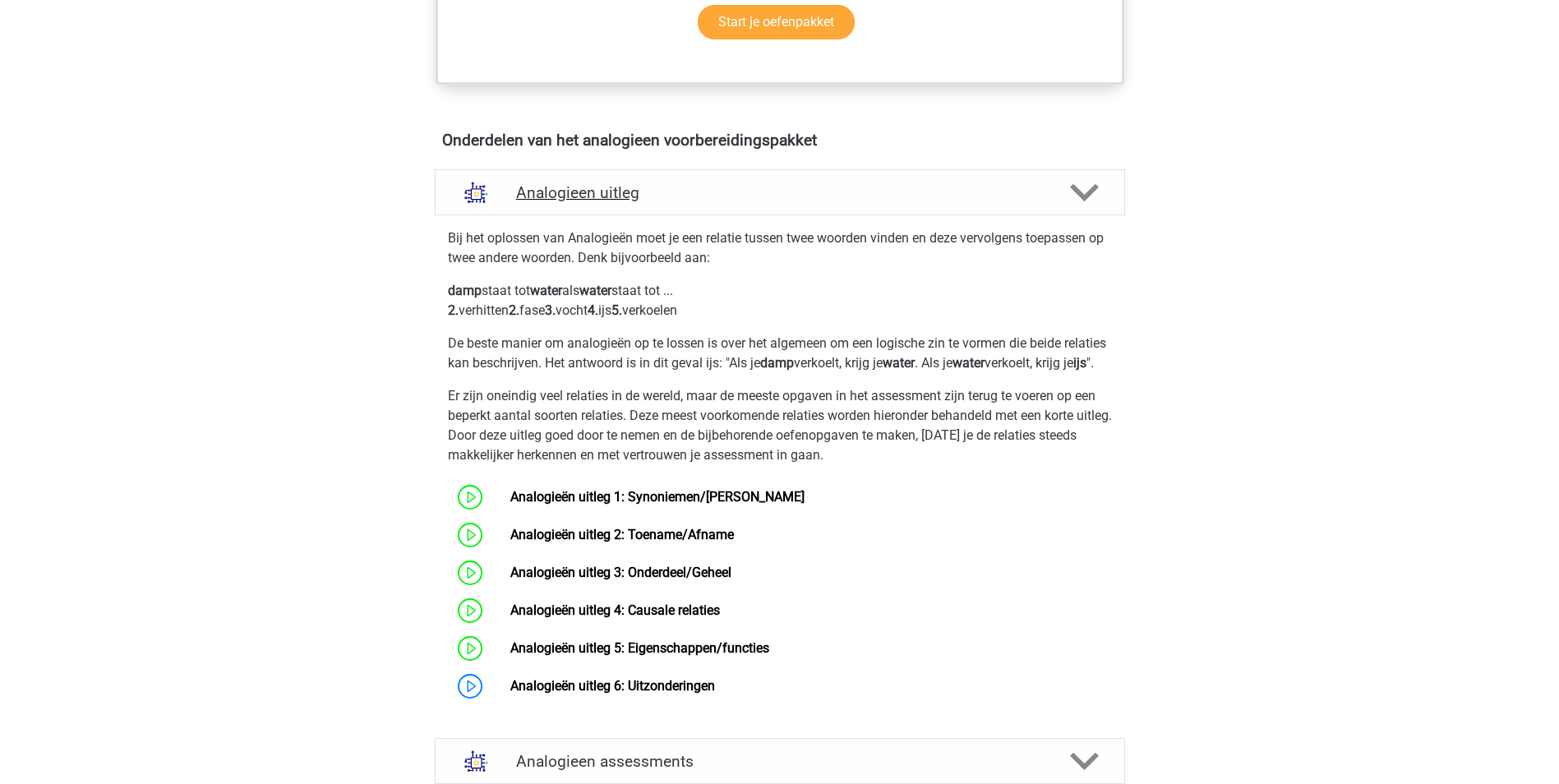
scroll to position [841, 0]
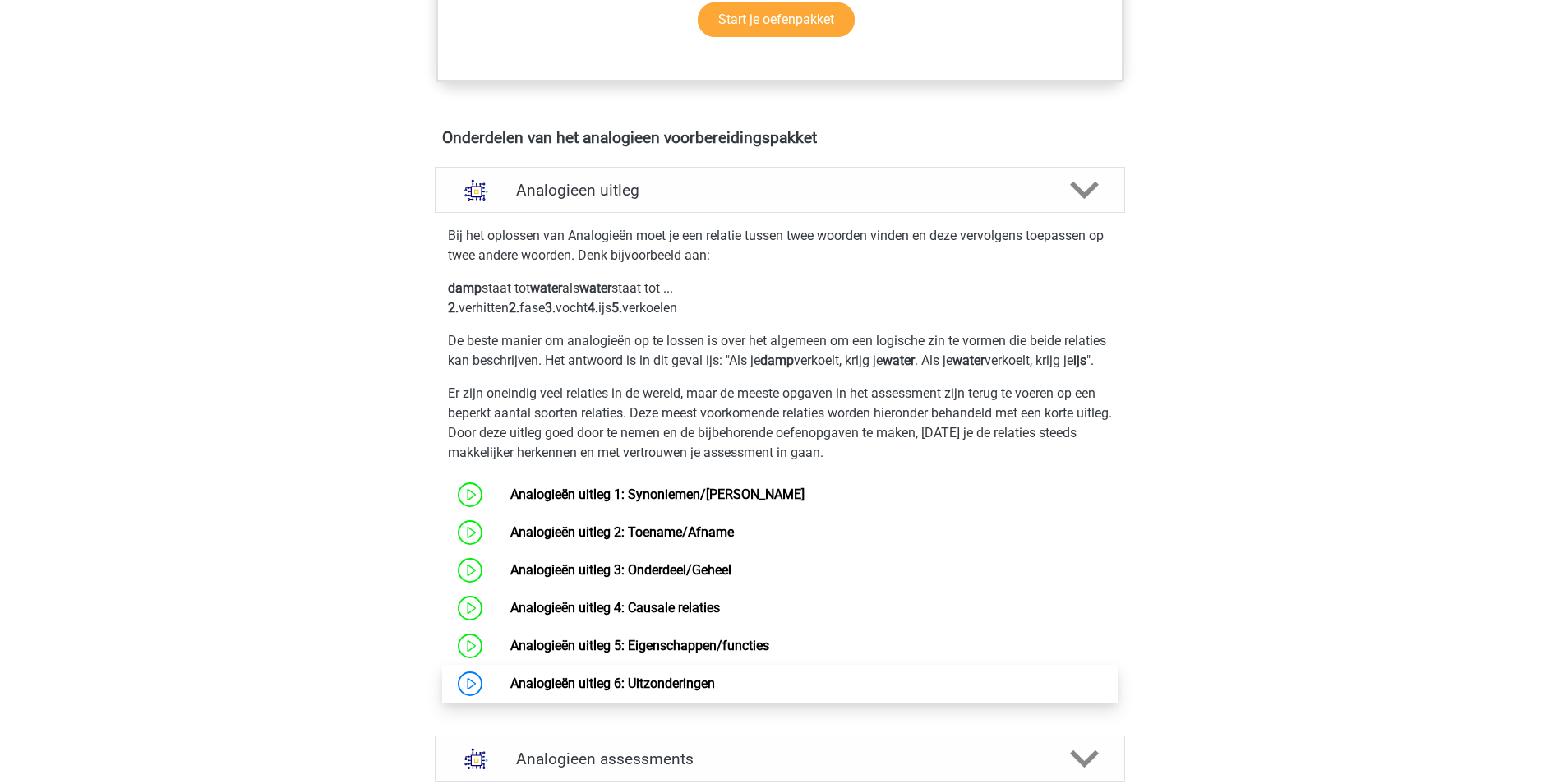
click at [510, 692] on link "Analogieën uitleg 6: Uitzonderingen" at bounding box center [613, 682] width 205 height 15
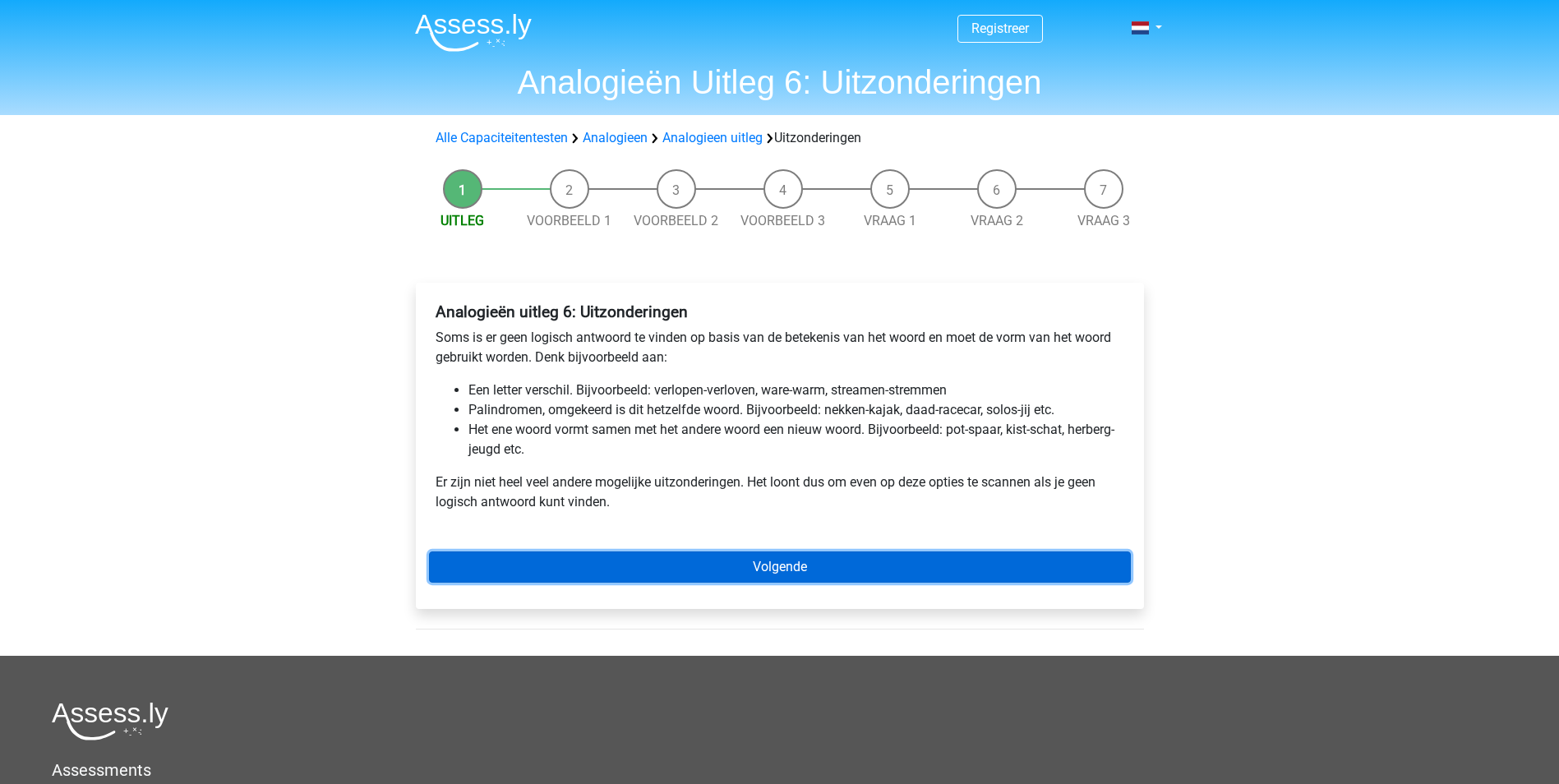
click at [491, 570] on link "Volgende" at bounding box center [780, 566] width 702 height 31
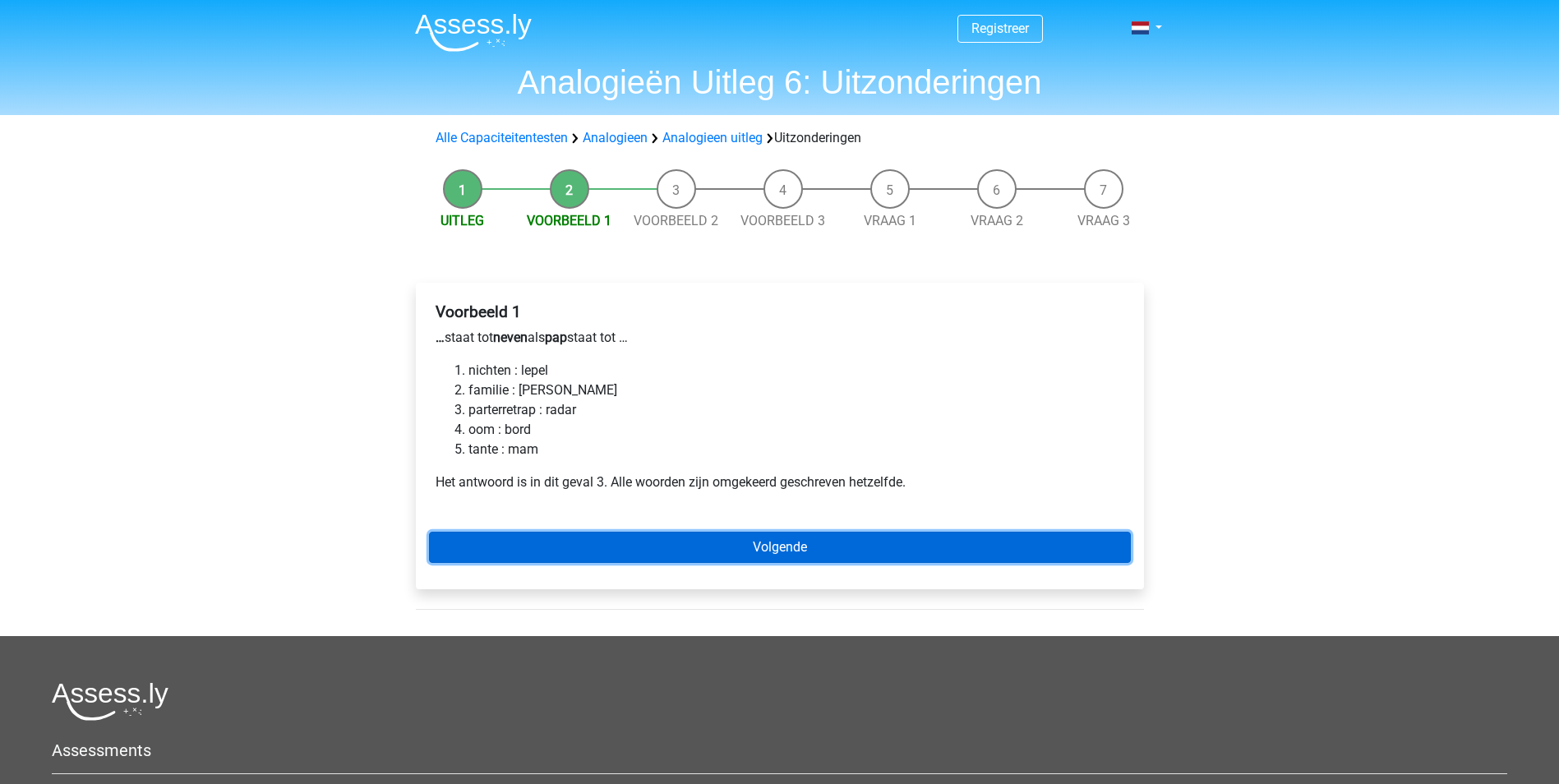
click at [505, 556] on link "Volgende" at bounding box center [780, 547] width 702 height 31
click at [574, 538] on link "Volgende" at bounding box center [780, 547] width 702 height 31
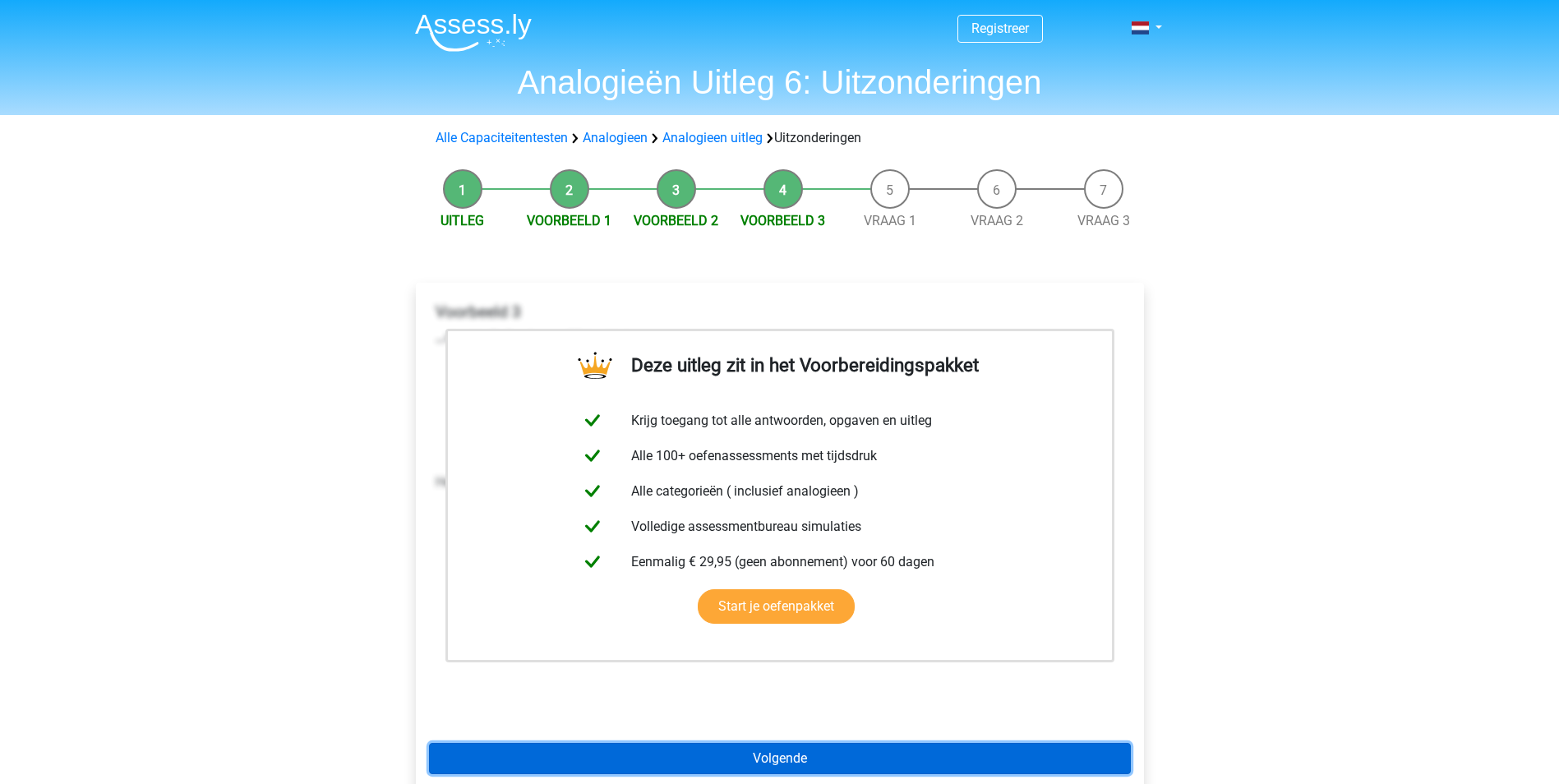
click at [671, 762] on link "Volgende" at bounding box center [780, 759] width 702 height 31
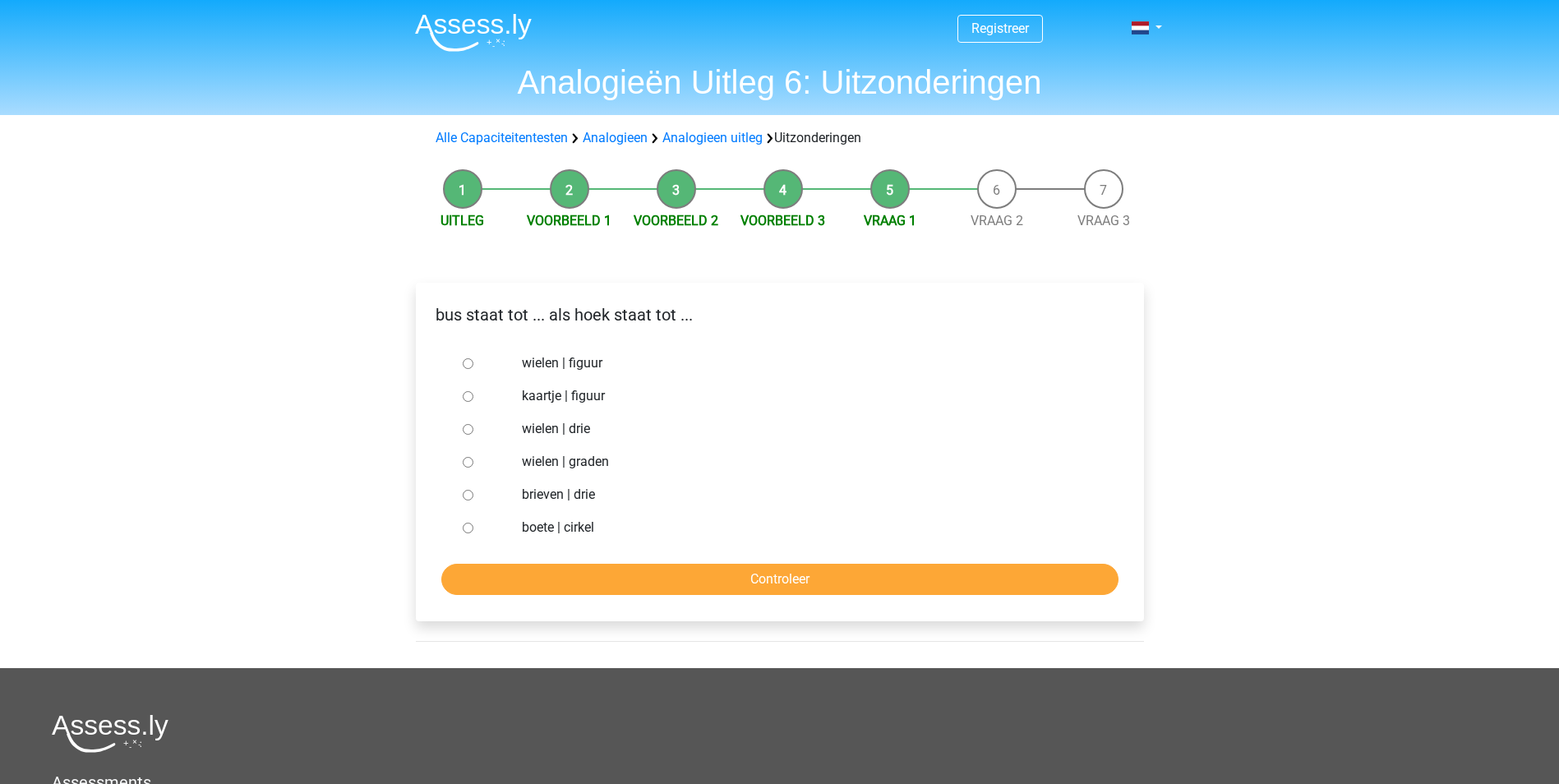
click at [464, 491] on input "brieven | drie" at bounding box center [469, 495] width 11 height 11
radio input "true"
click at [554, 569] on input "Controleer" at bounding box center [780, 579] width 677 height 31
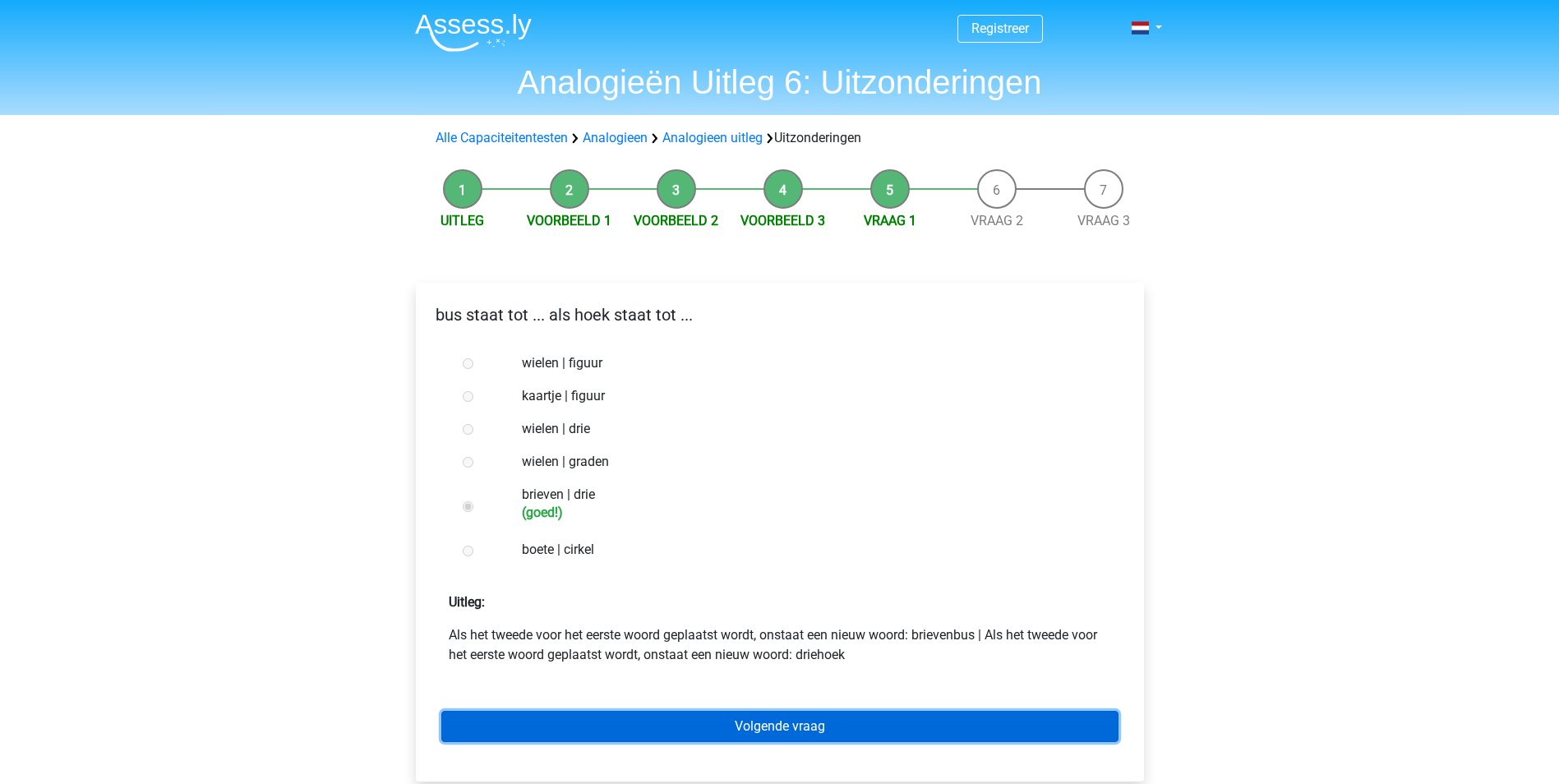
click at [734, 730] on link "Volgende vraag" at bounding box center [780, 726] width 677 height 31
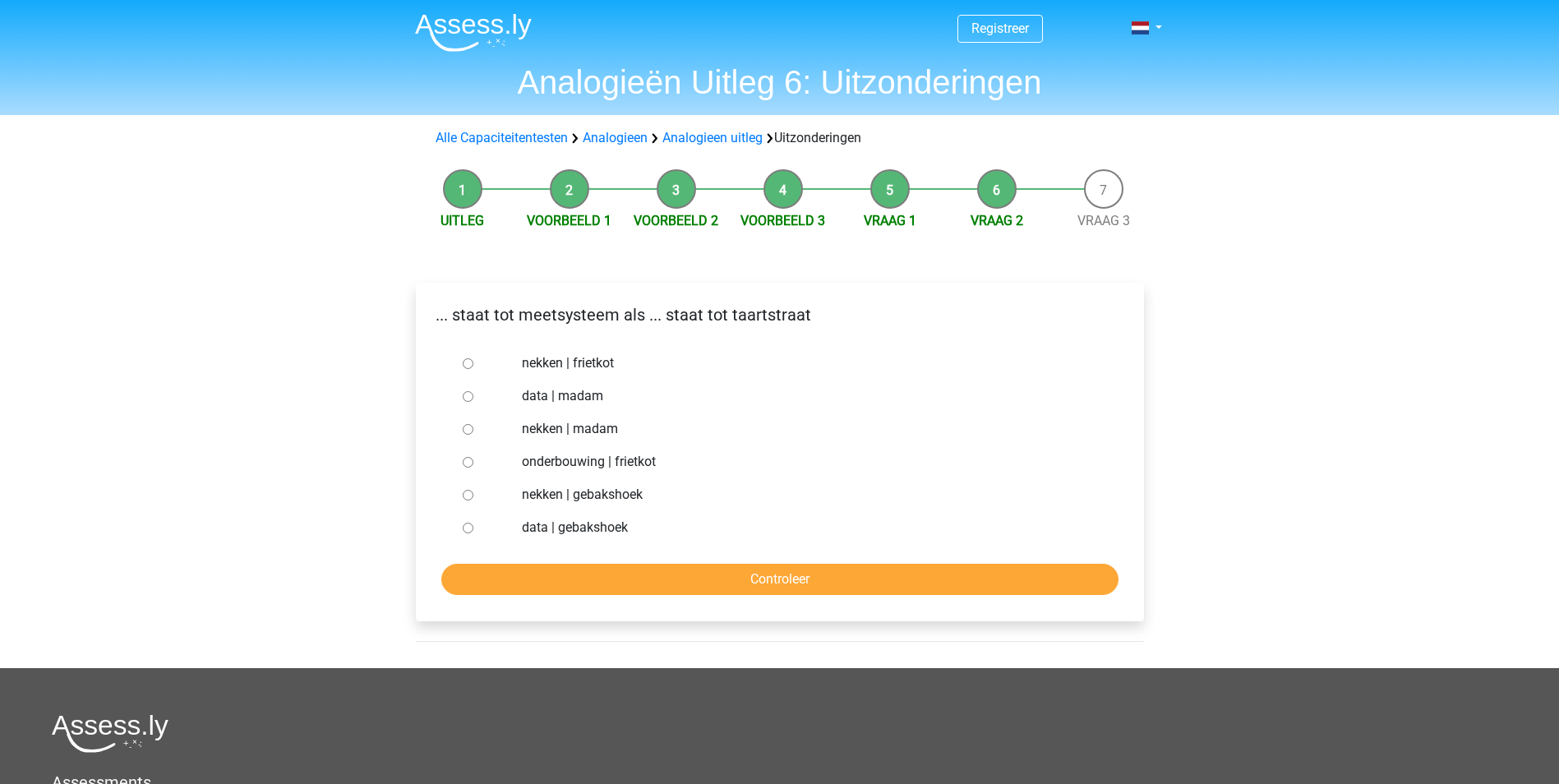
click at [468, 522] on div at bounding box center [483, 528] width 54 height 33
click at [468, 525] on div at bounding box center [483, 528] width 54 height 33
click at [467, 526] on input "data | gebakshoek" at bounding box center [469, 528] width 11 height 11
radio input "true"
click at [480, 577] on input "Controleer" at bounding box center [780, 579] width 677 height 31
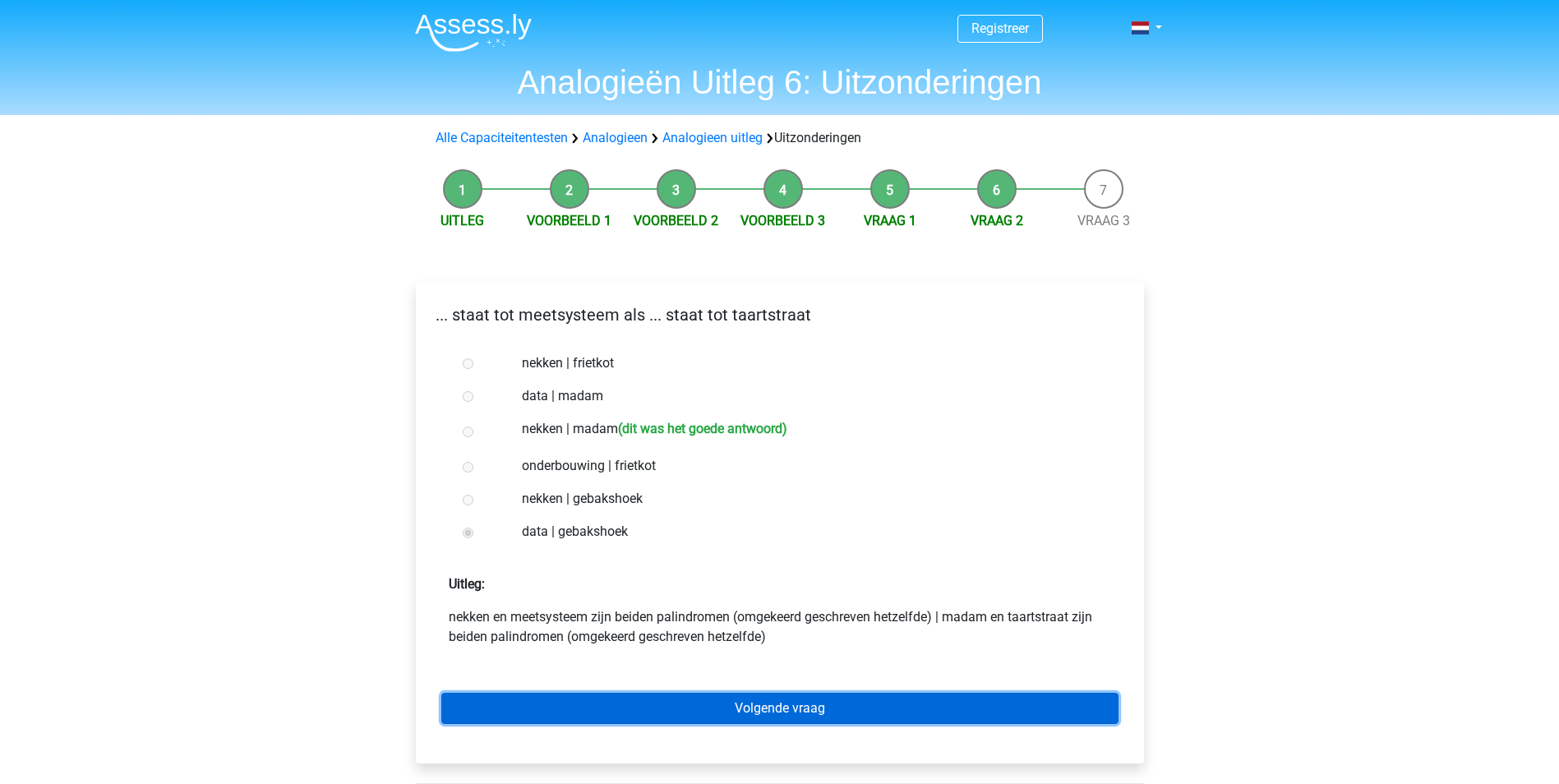
click at [499, 704] on link "Volgende vraag" at bounding box center [780, 708] width 677 height 31
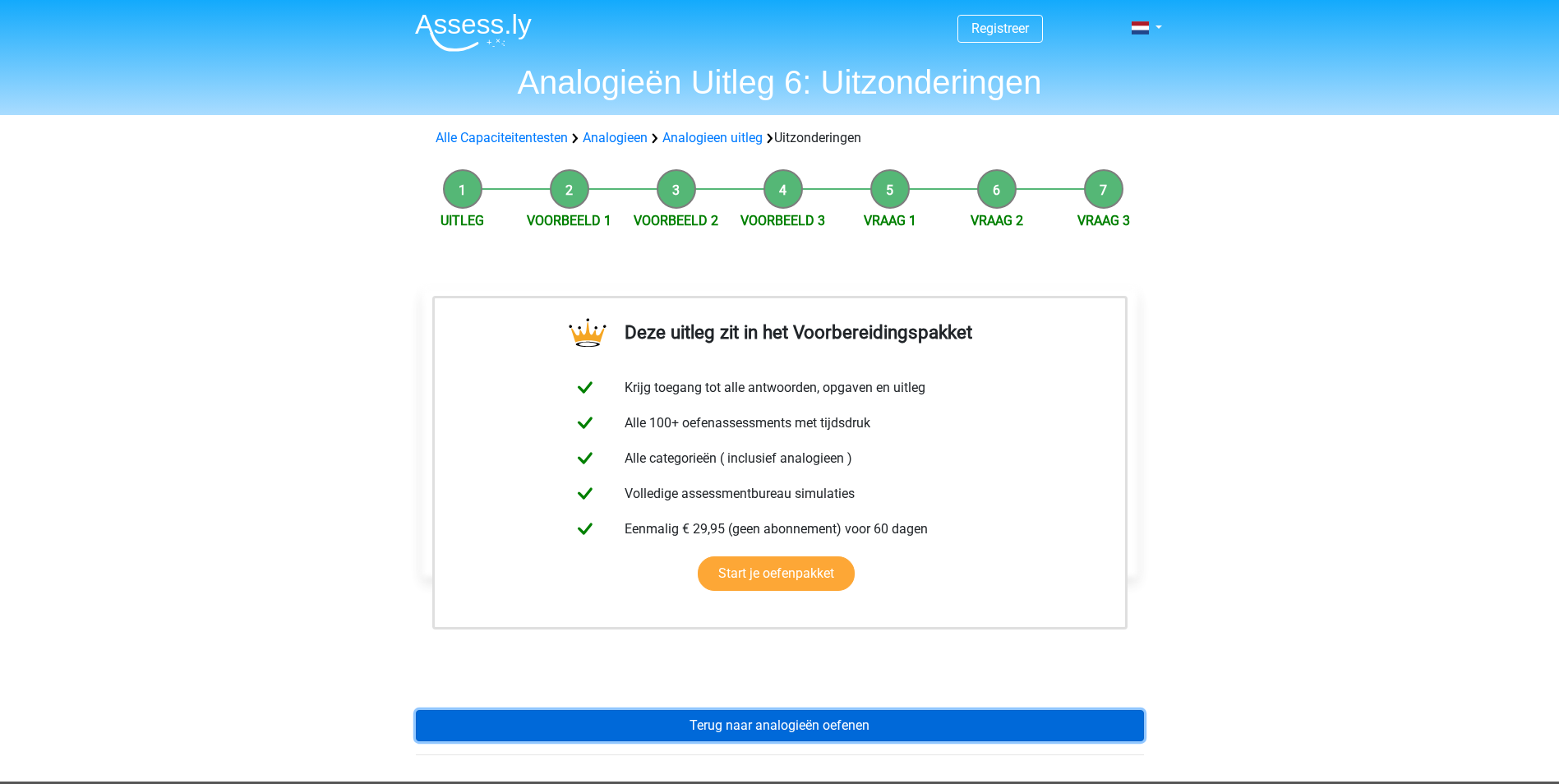
click at [574, 738] on link "Terug naar analogieën oefenen" at bounding box center [780, 725] width 728 height 31
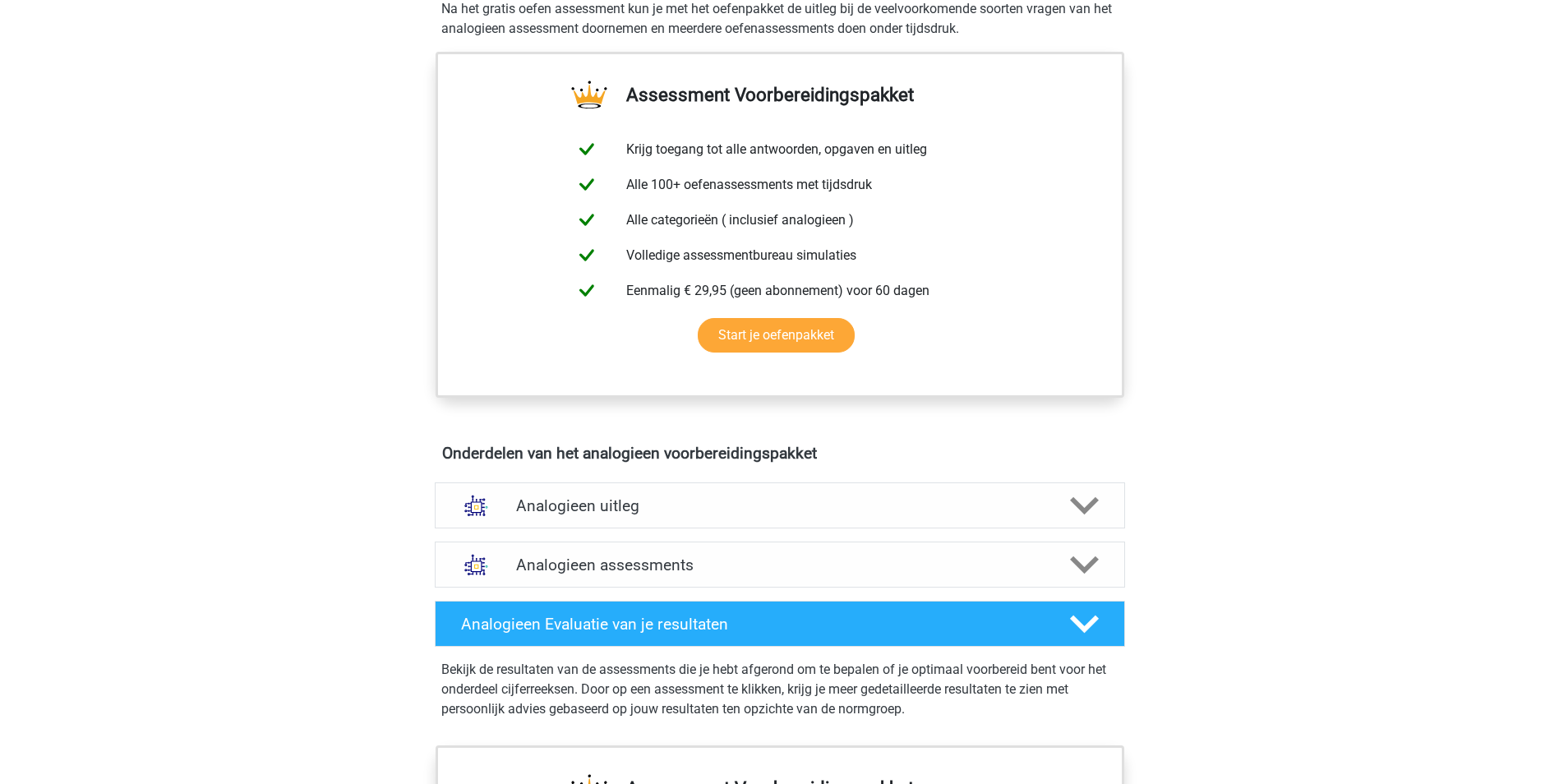
scroll to position [543, 0]
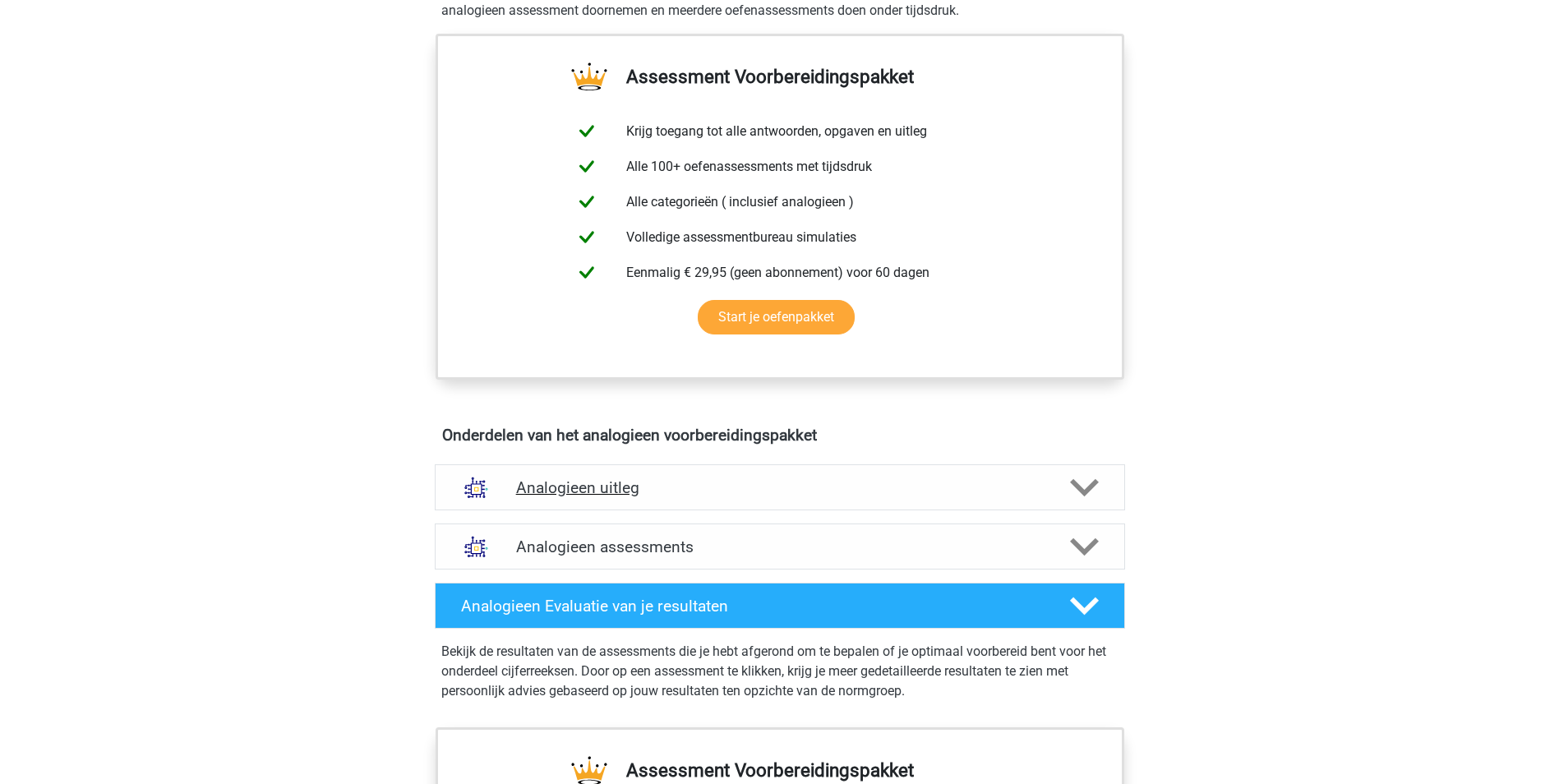
click at [1104, 489] on div at bounding box center [1082, 488] width 55 height 29
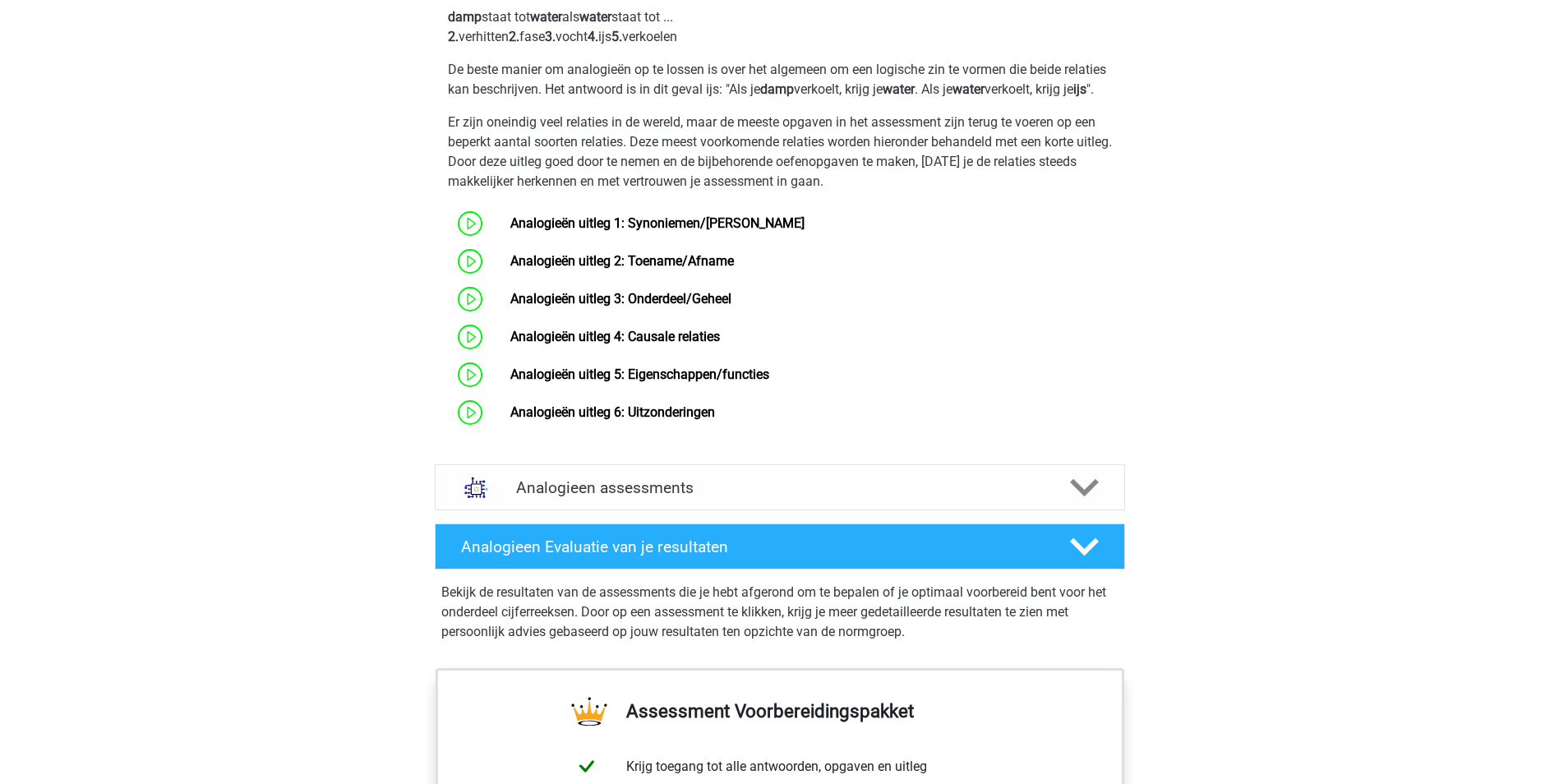
scroll to position [1114, 0]
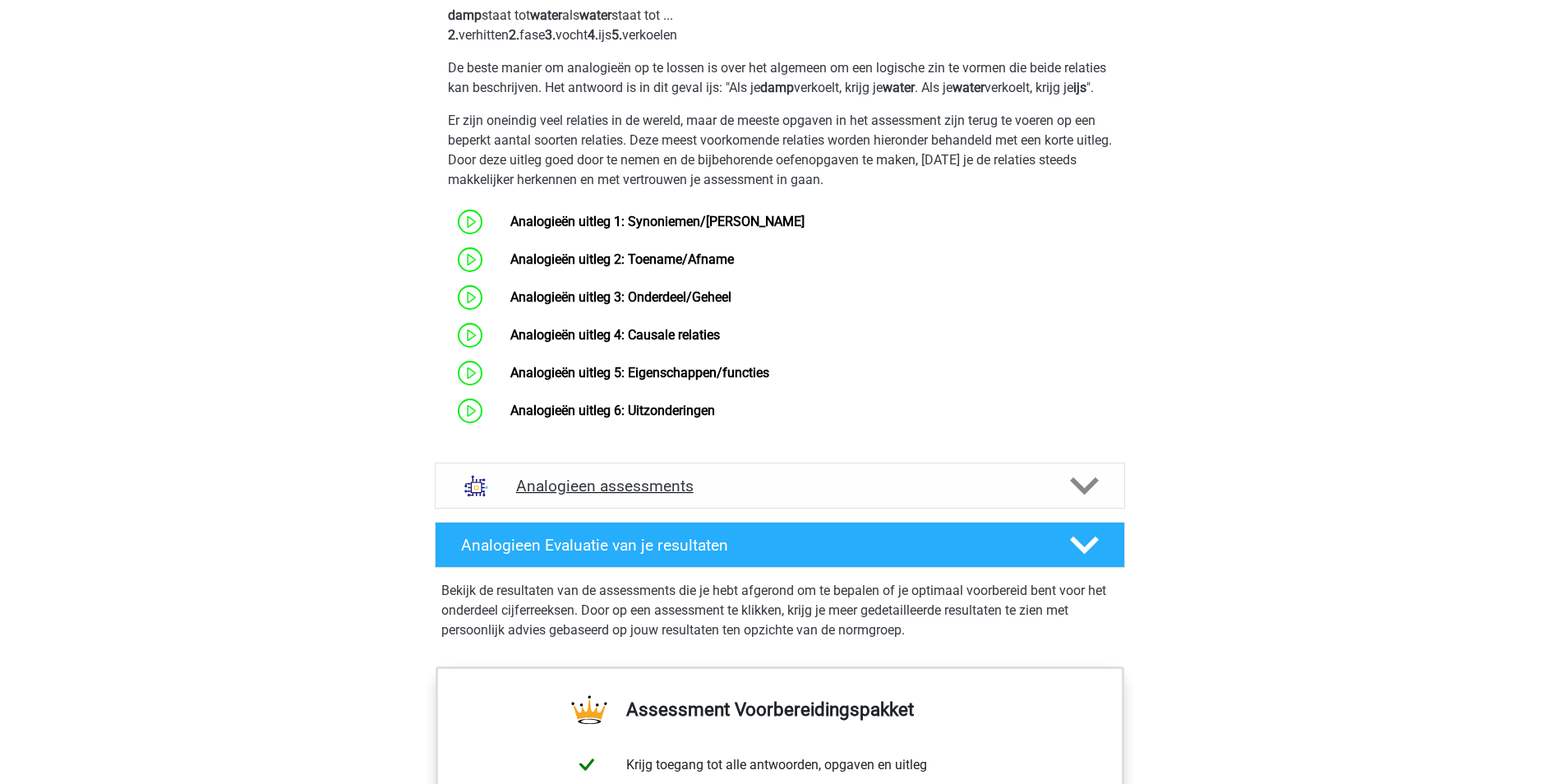
click at [576, 496] on h4 "Analogieen assessments" at bounding box center [780, 486] width 528 height 19
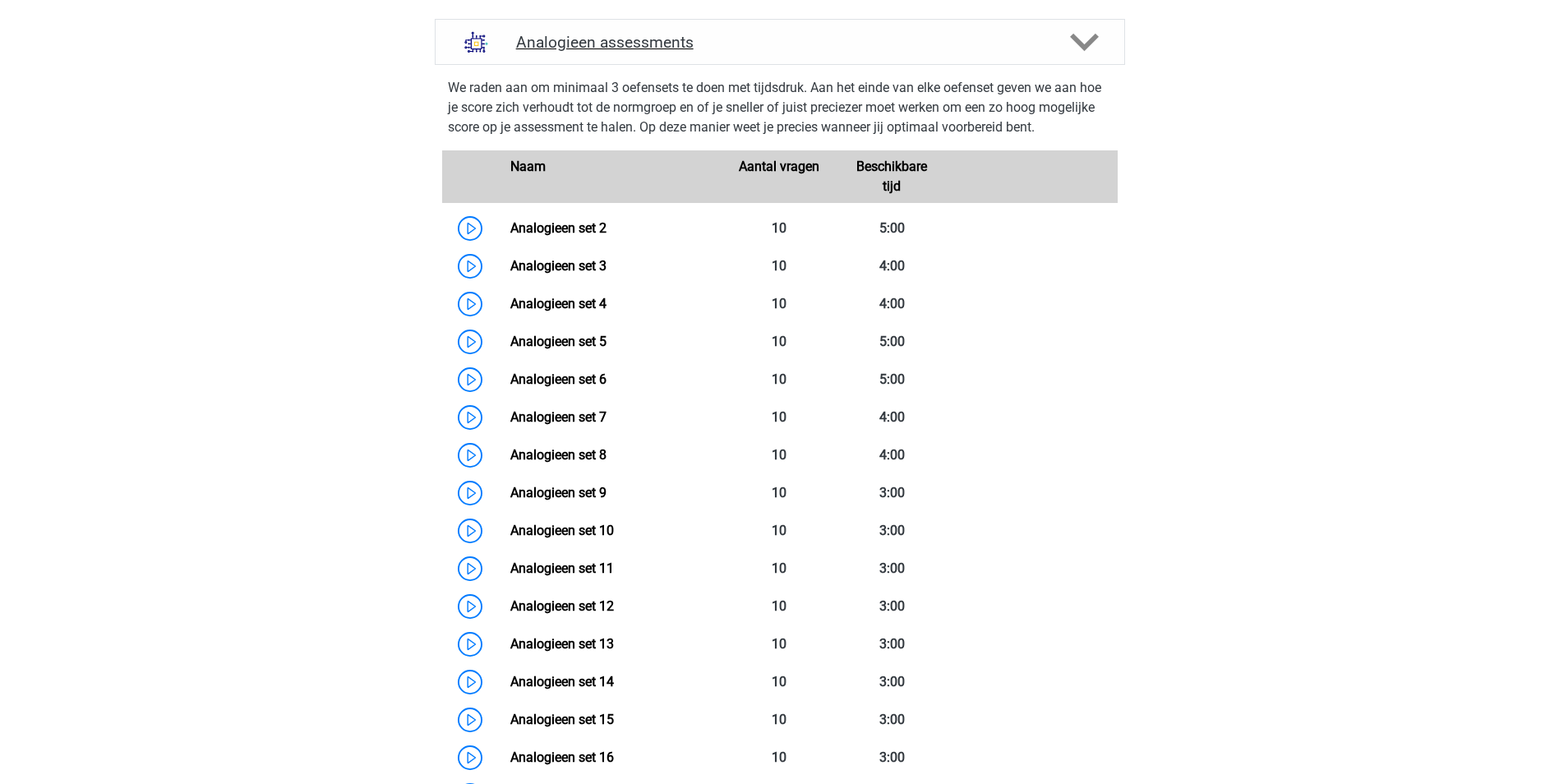
scroll to position [1556, 0]
click at [510, 237] on link "Analogieen set 2" at bounding box center [558, 228] width 96 height 15
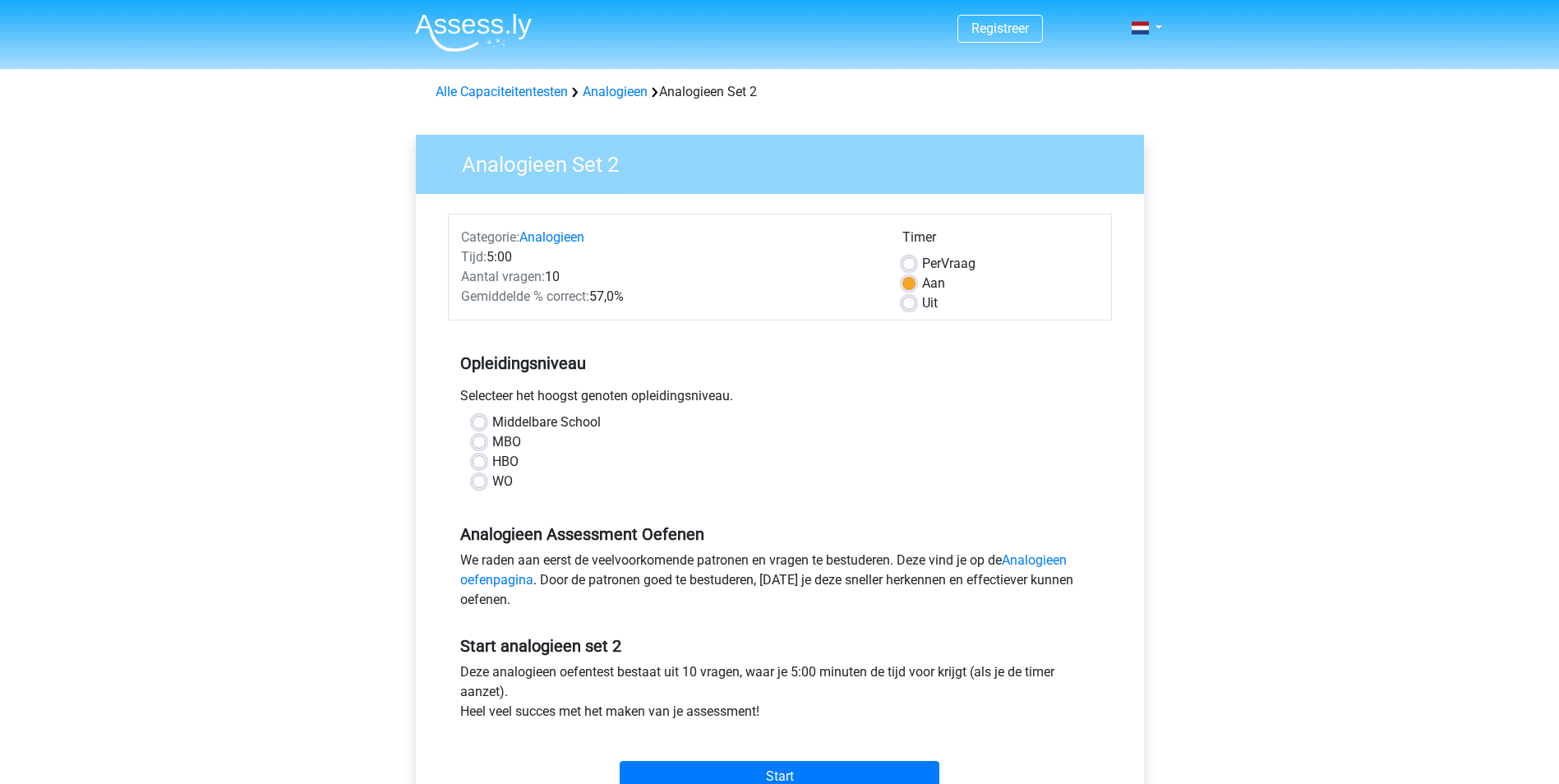
click at [901, 295] on div "Timer Per Vraag Aan Uit" at bounding box center [1001, 270] width 221 height 85
click at [922, 304] on label "Uit" at bounding box center [929, 304] width 15 height 20
click at [910, 304] on input "Uit" at bounding box center [909, 302] width 14 height 16
radio input "true"
click at [492, 421] on label "Middelbare School" at bounding box center [547, 422] width 109 height 20
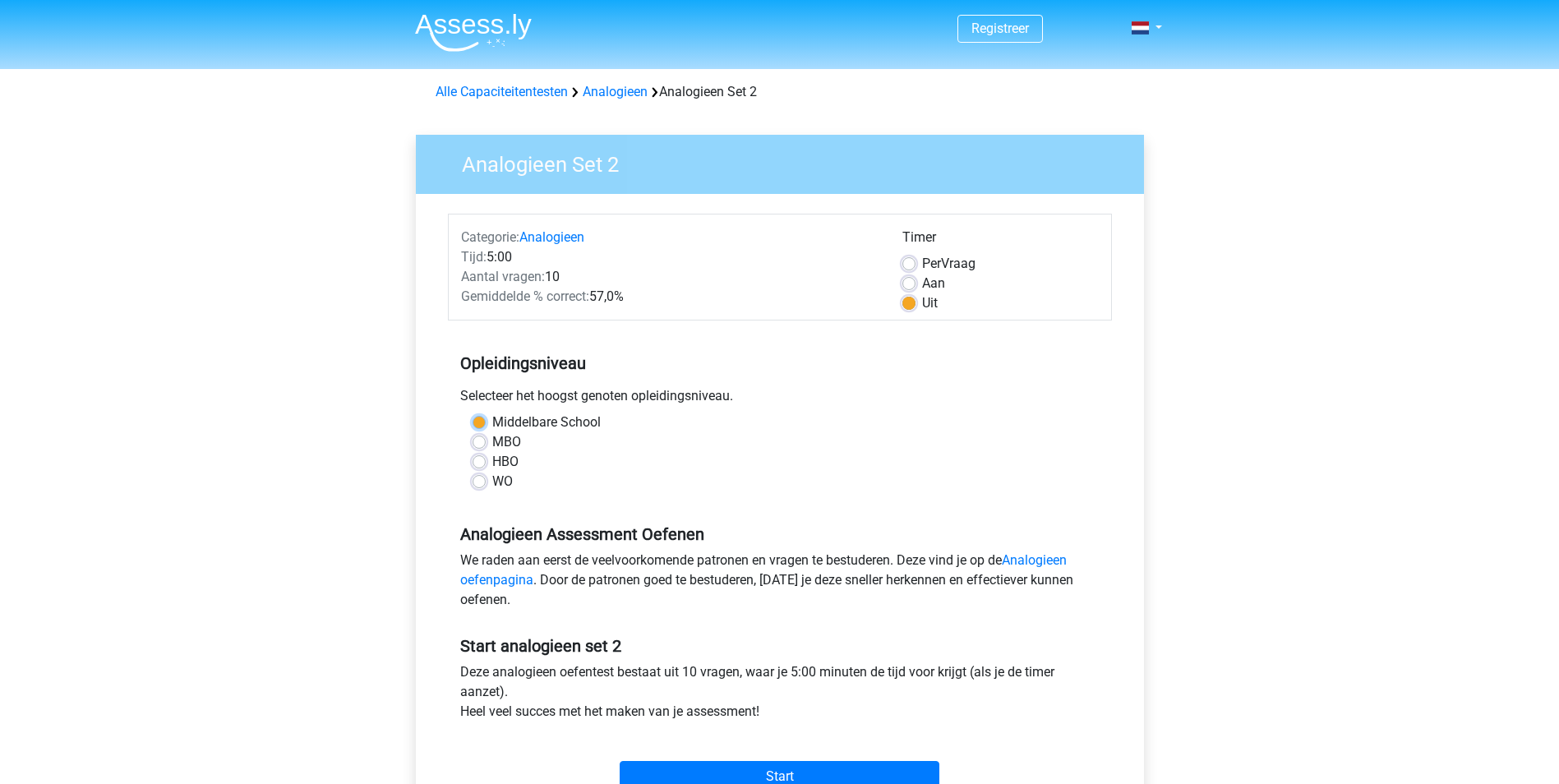
click at [481, 421] on input "Middelbare School" at bounding box center [479, 421] width 14 height 16
radio input "true"
click at [760, 776] on input "Start" at bounding box center [780, 777] width 320 height 31
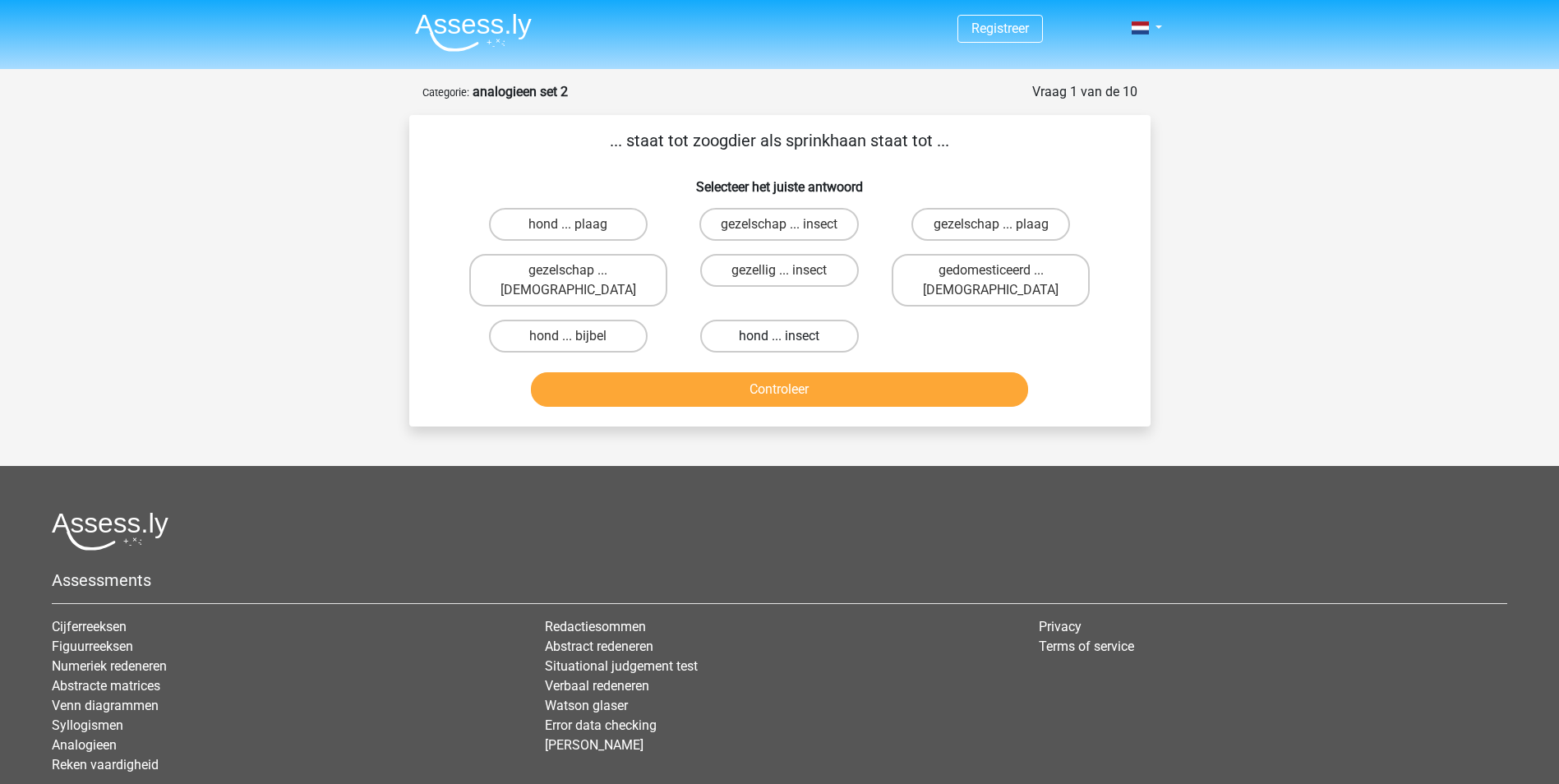
click at [759, 320] on label "hond ... insect" at bounding box center [780, 336] width 159 height 33
click at [780, 336] on input "hond ... insect" at bounding box center [785, 342] width 11 height 11
radio input "true"
click at [789, 380] on button "Controleer" at bounding box center [780, 390] width 498 height 34
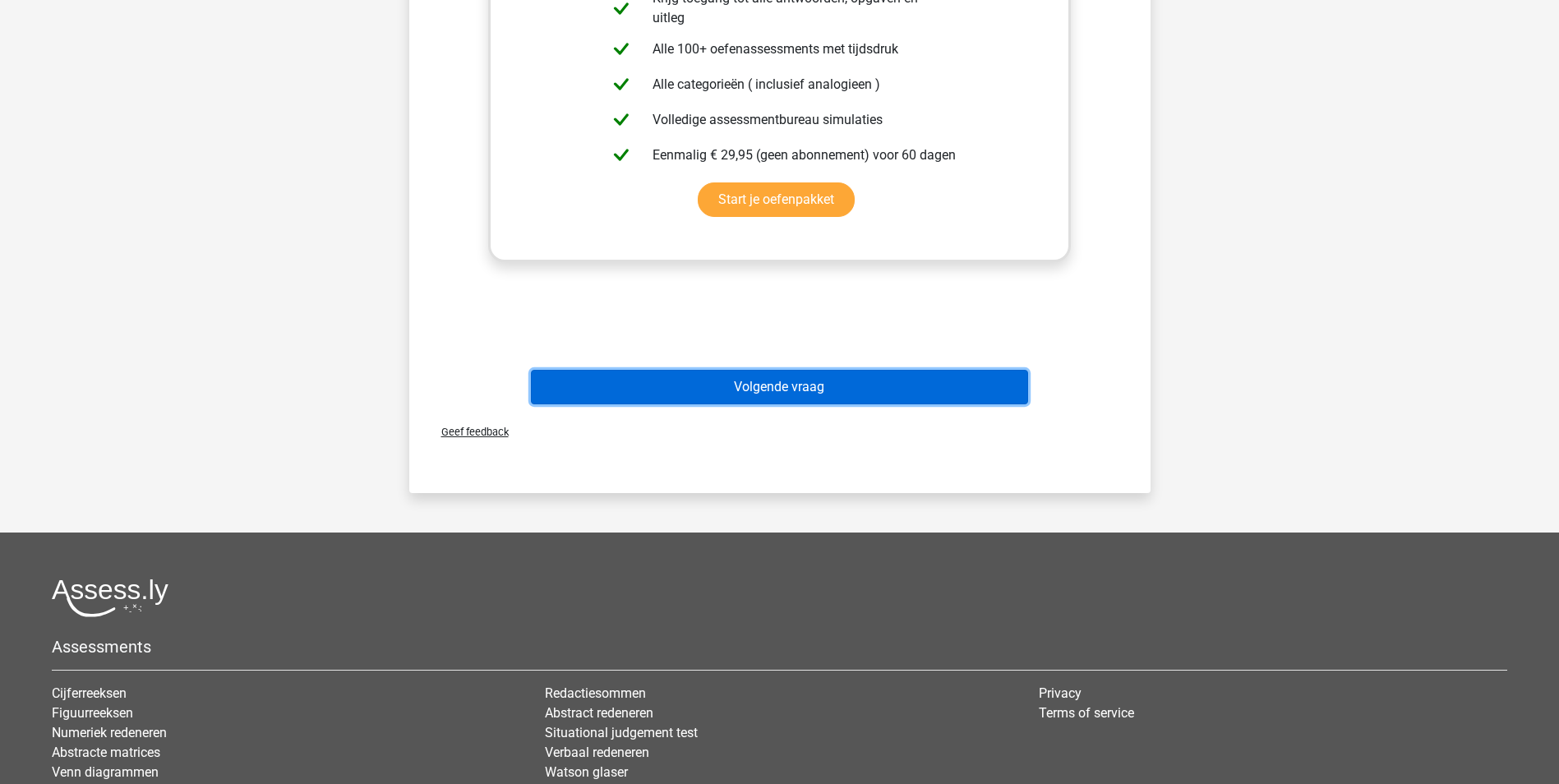
click at [951, 374] on button "Volgende vraag" at bounding box center [780, 387] width 498 height 34
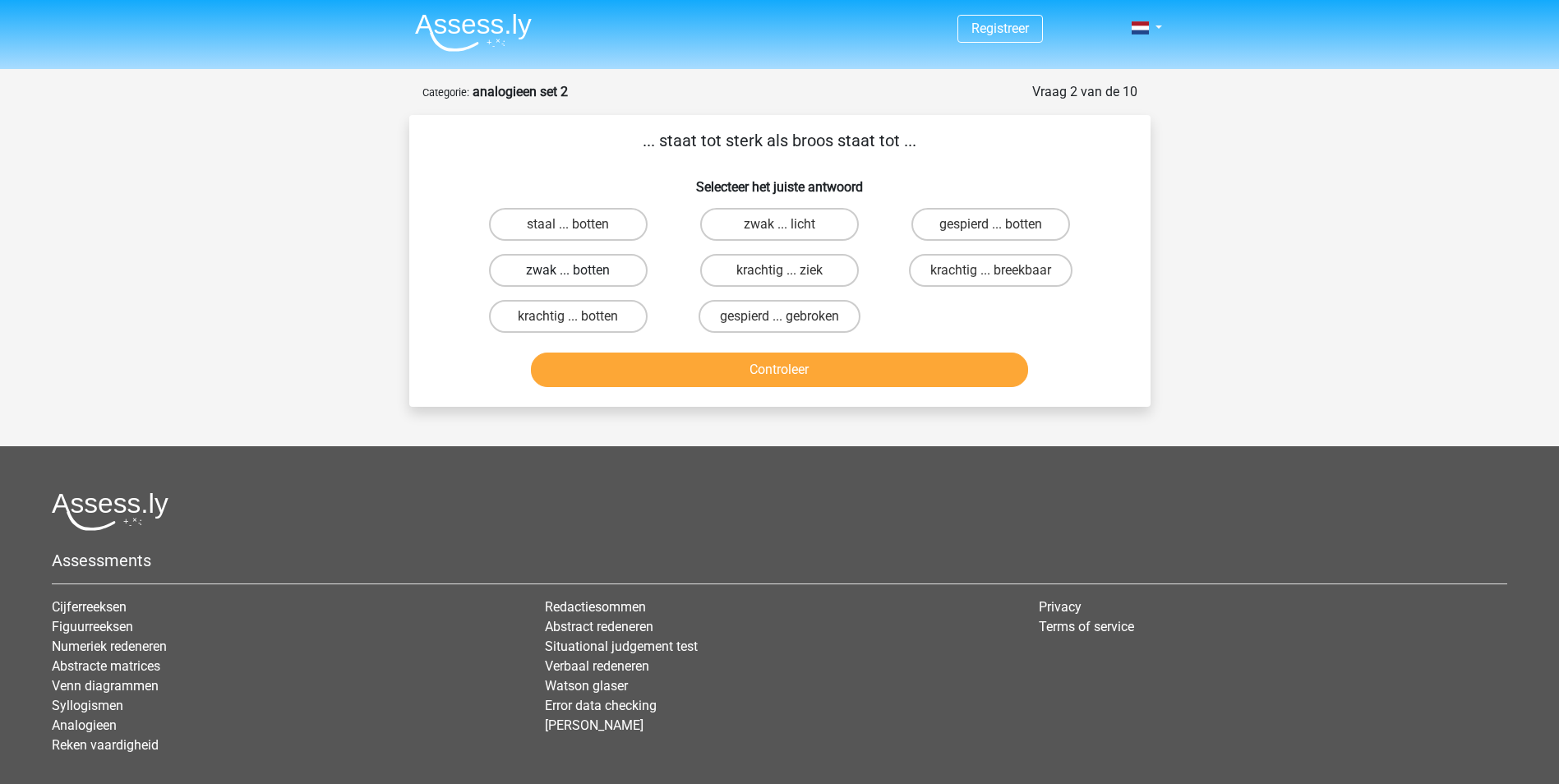
click at [586, 260] on label "zwak ... botten" at bounding box center [568, 270] width 159 height 33
click at [578, 270] on input "zwak ... botten" at bounding box center [574, 276] width 11 height 11
radio input "true"
click at [700, 357] on button "Controleer" at bounding box center [780, 370] width 498 height 34
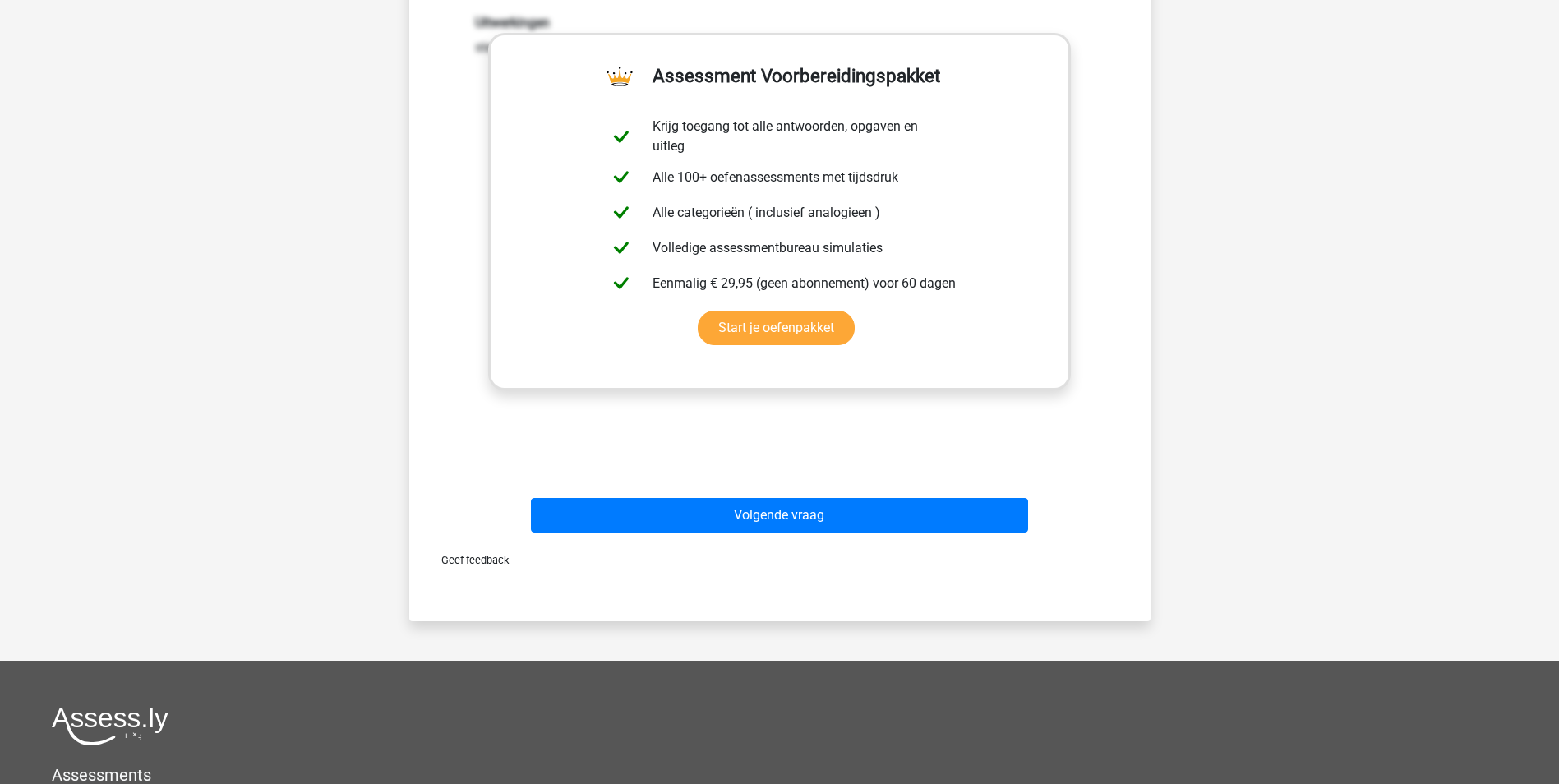
scroll to position [387, 0]
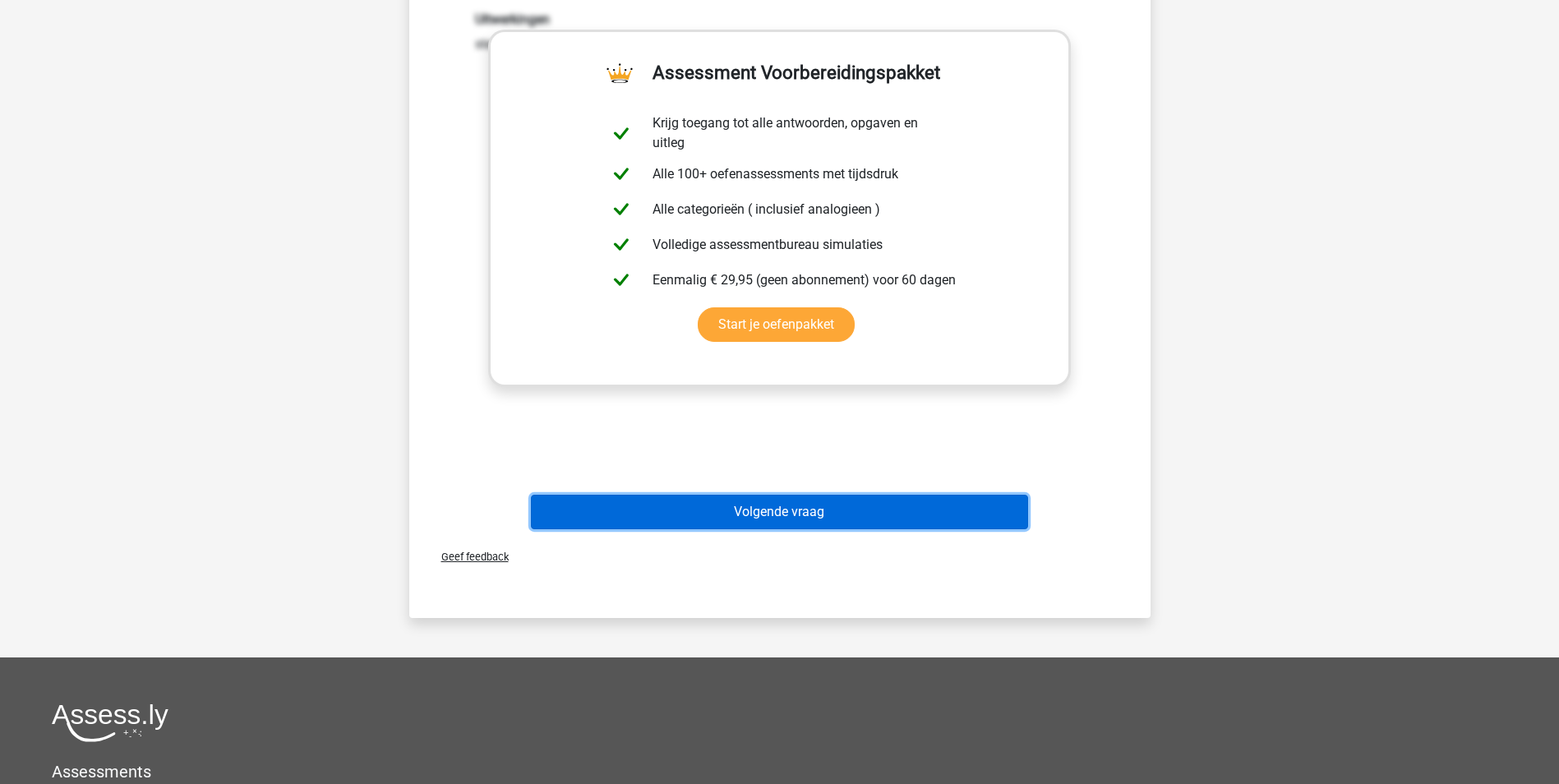
click at [969, 526] on button "Volgende vraag" at bounding box center [780, 512] width 498 height 34
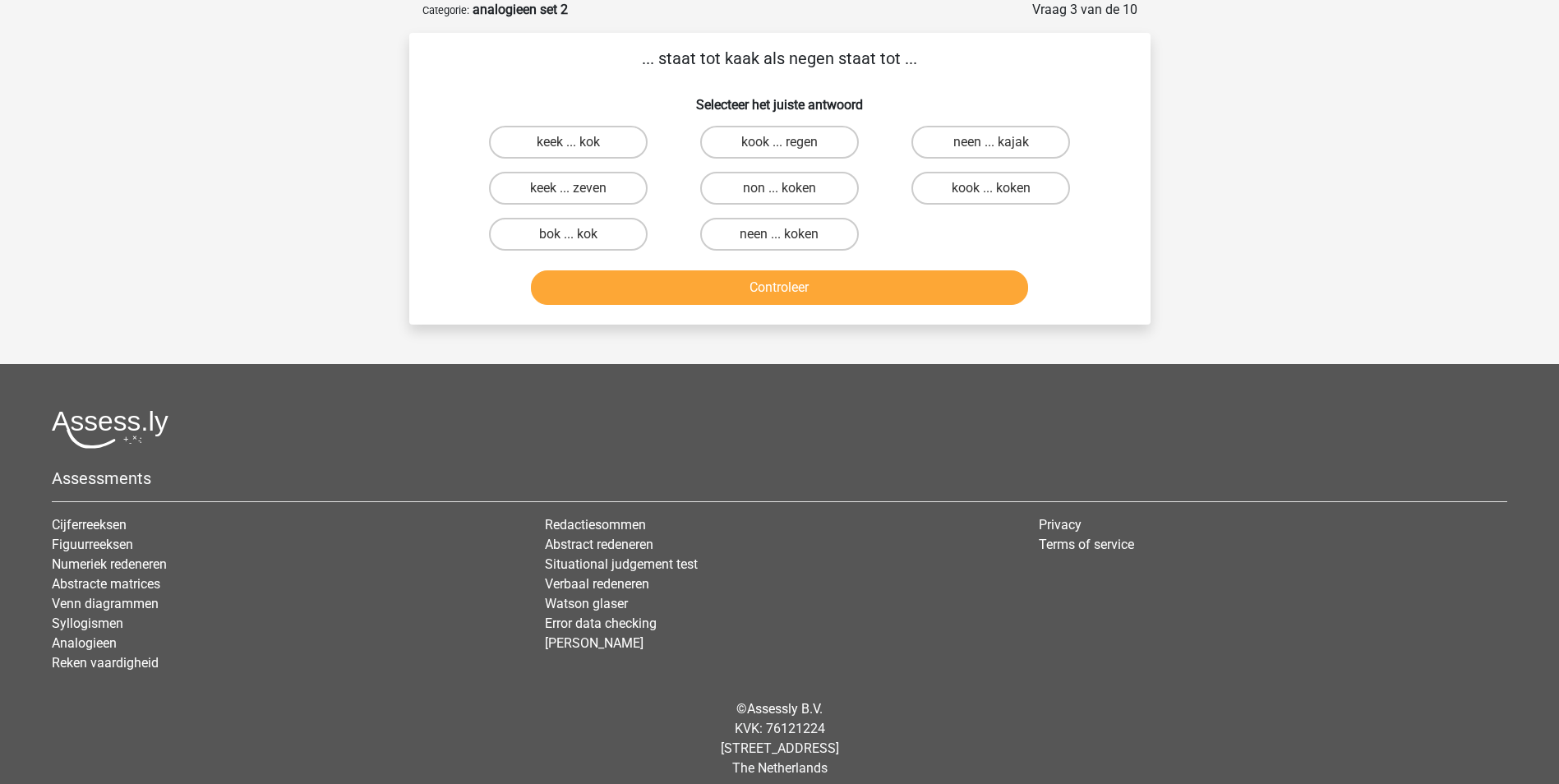
scroll to position [0, 0]
